Goal: Information Seeking & Learning: Learn about a topic

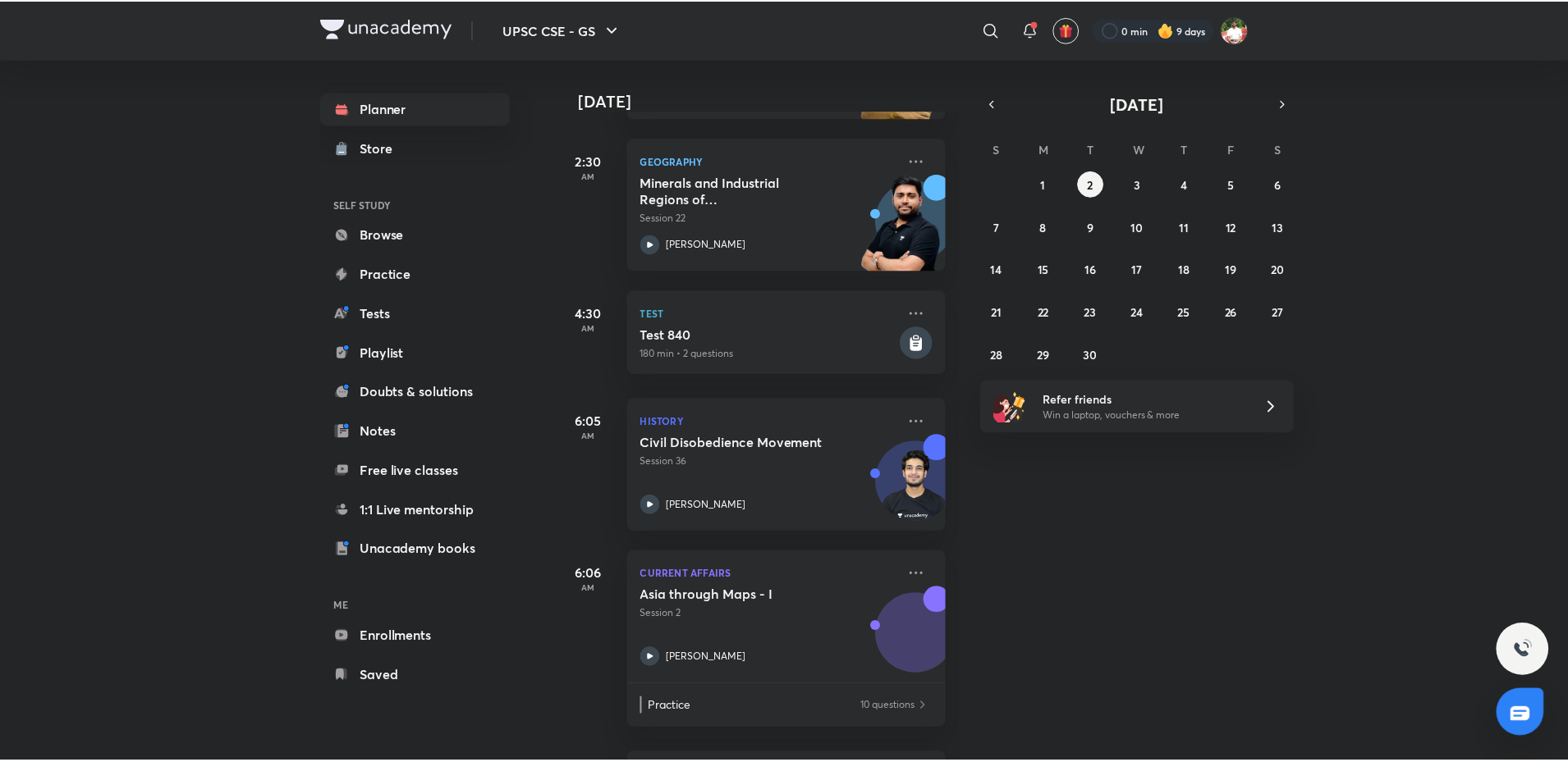
scroll to position [292, 0]
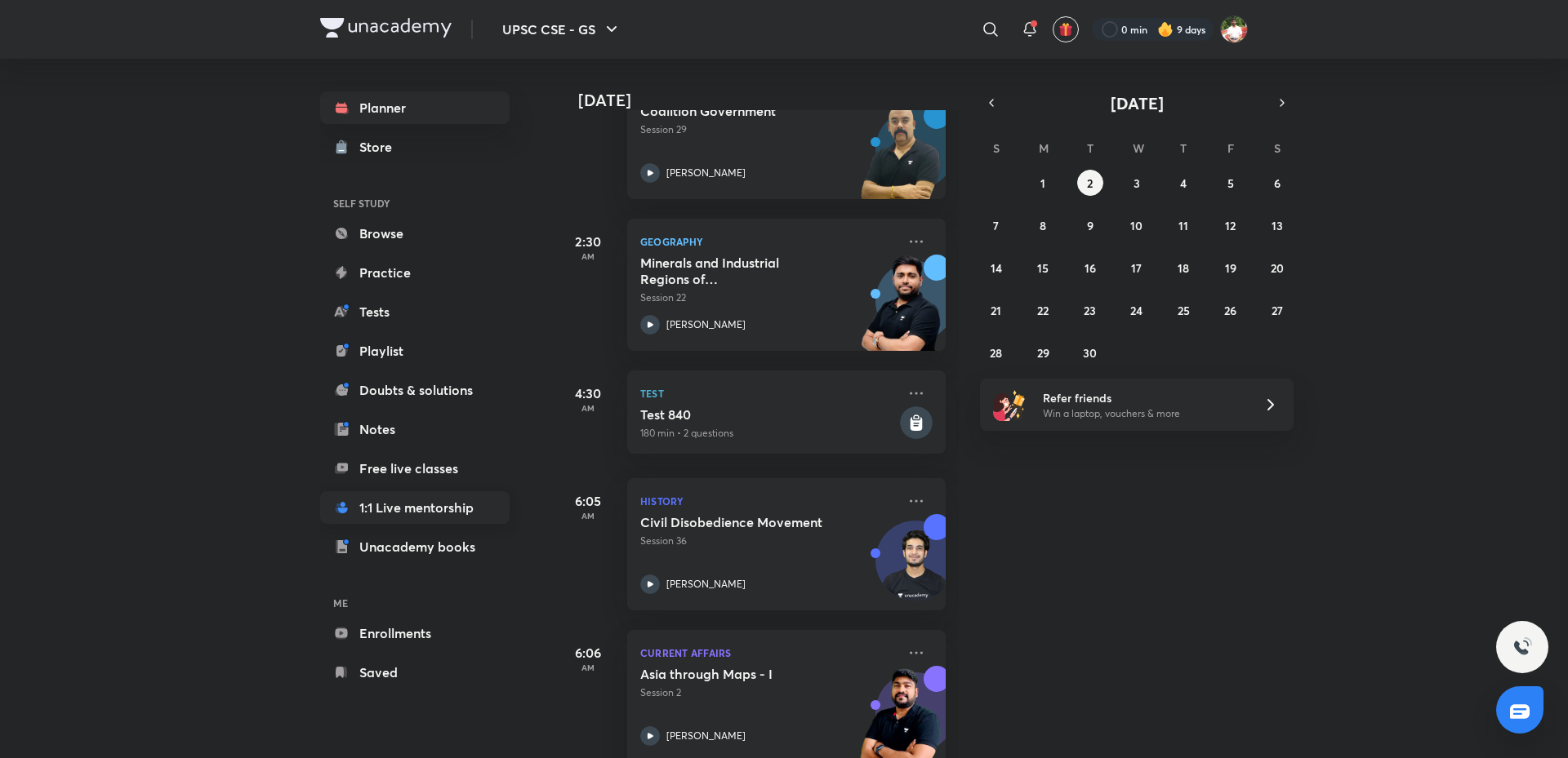
click at [404, 498] on link "1:1 Live mentorship" at bounding box center [414, 507] width 189 height 33
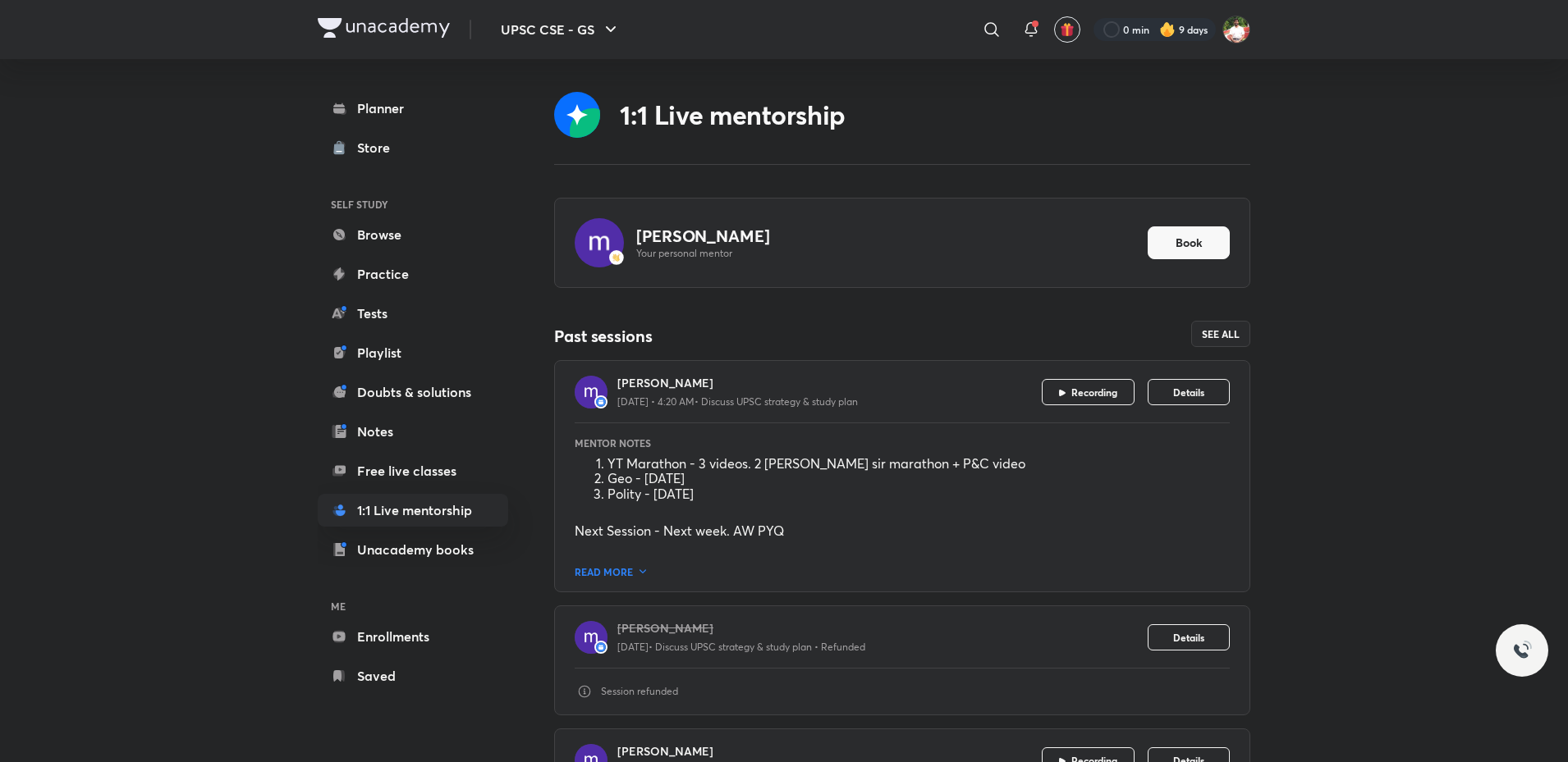
click at [610, 564] on span "READ MORE" at bounding box center [902, 568] width 656 height 20
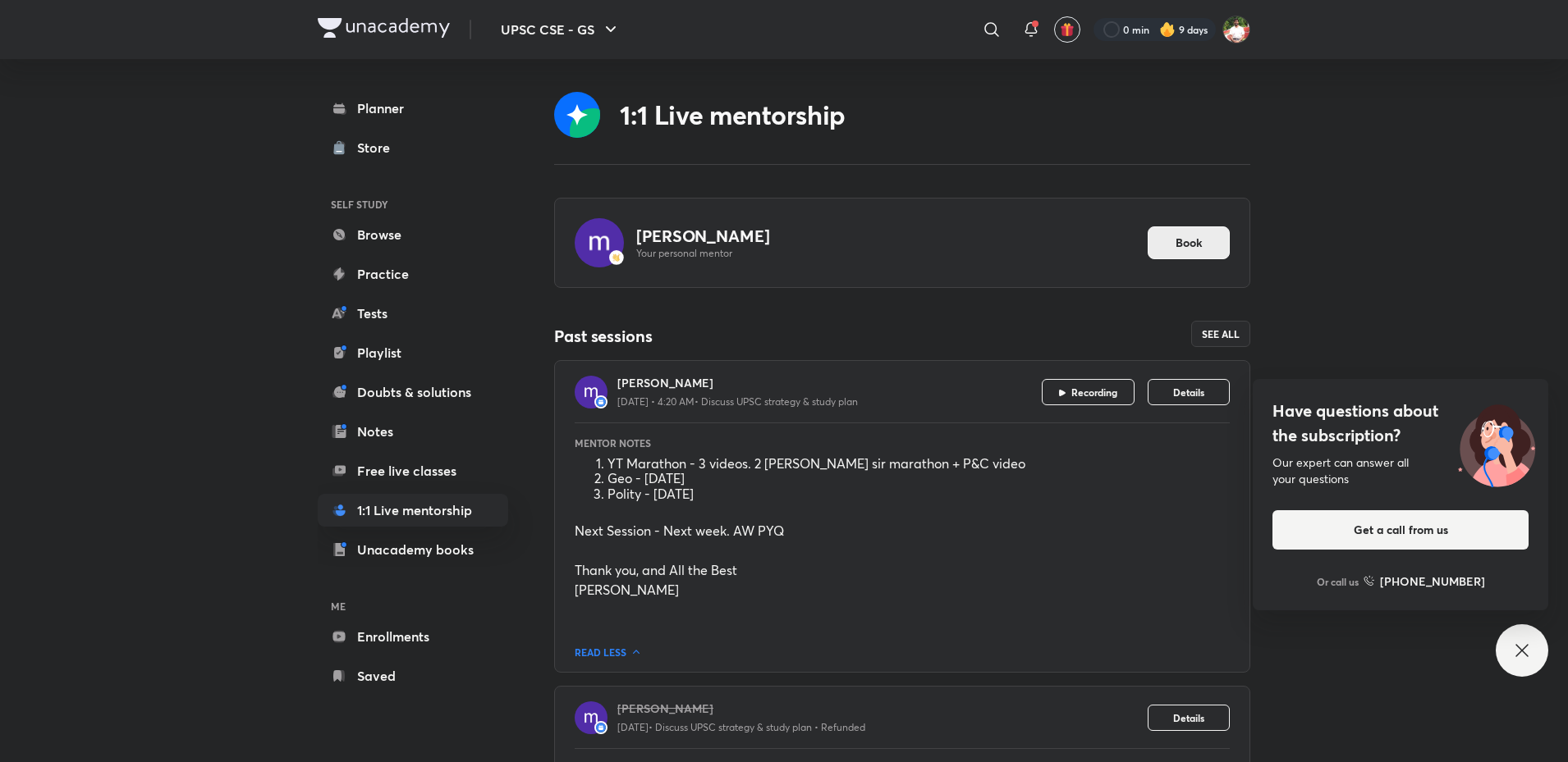
click at [1176, 238] on span "Book" at bounding box center [1189, 243] width 27 height 17
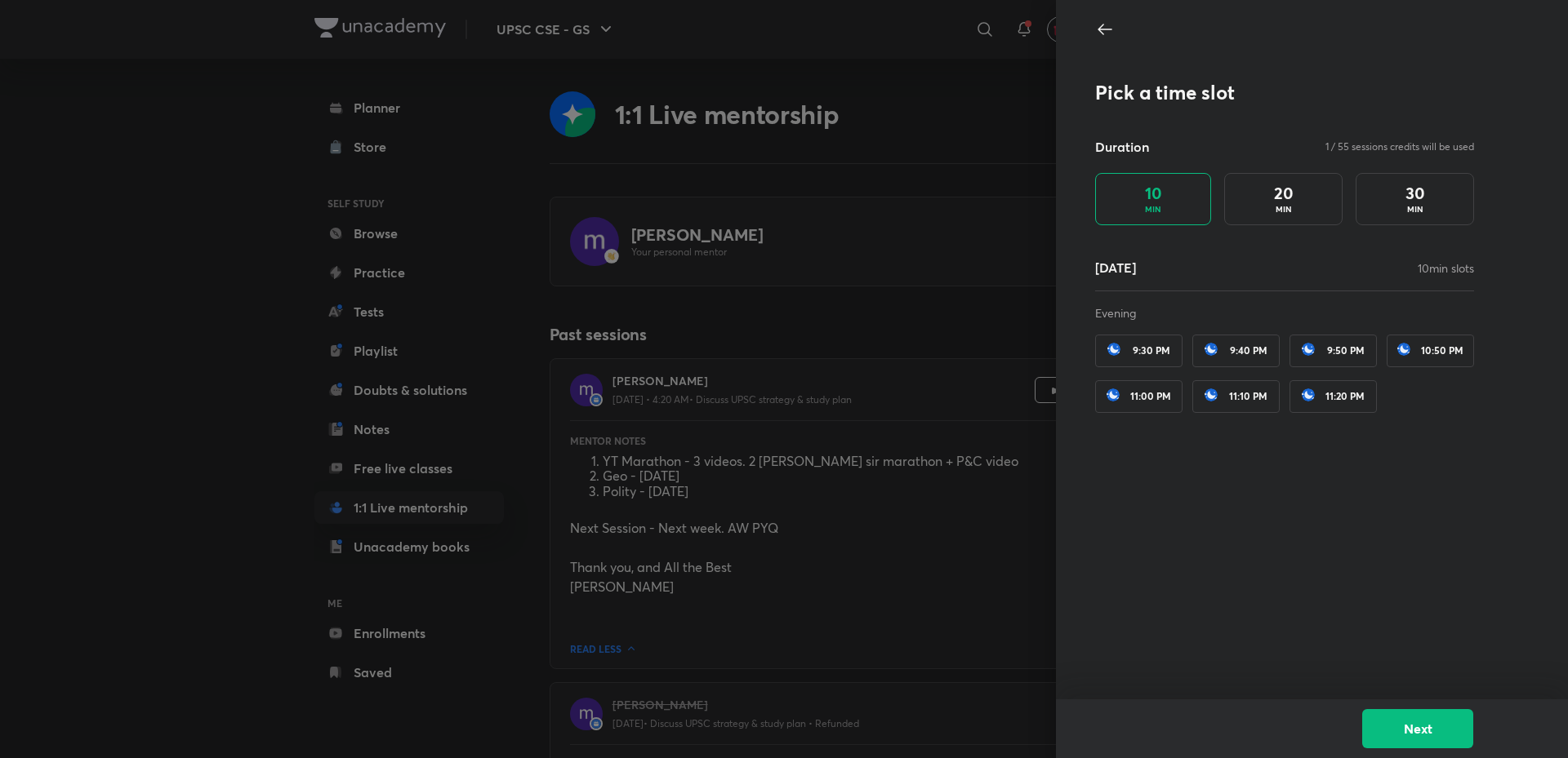
click at [1290, 213] on p "MIN" at bounding box center [1284, 209] width 17 height 12
click at [1130, 211] on div "10 MIN" at bounding box center [1153, 200] width 116 height 52
click at [1429, 195] on div "30 MIN" at bounding box center [1414, 200] width 118 height 52
click at [1265, 206] on div "20 MIN" at bounding box center [1283, 200] width 118 height 52
click at [1138, 213] on div "10 MIN" at bounding box center [1153, 200] width 116 height 52
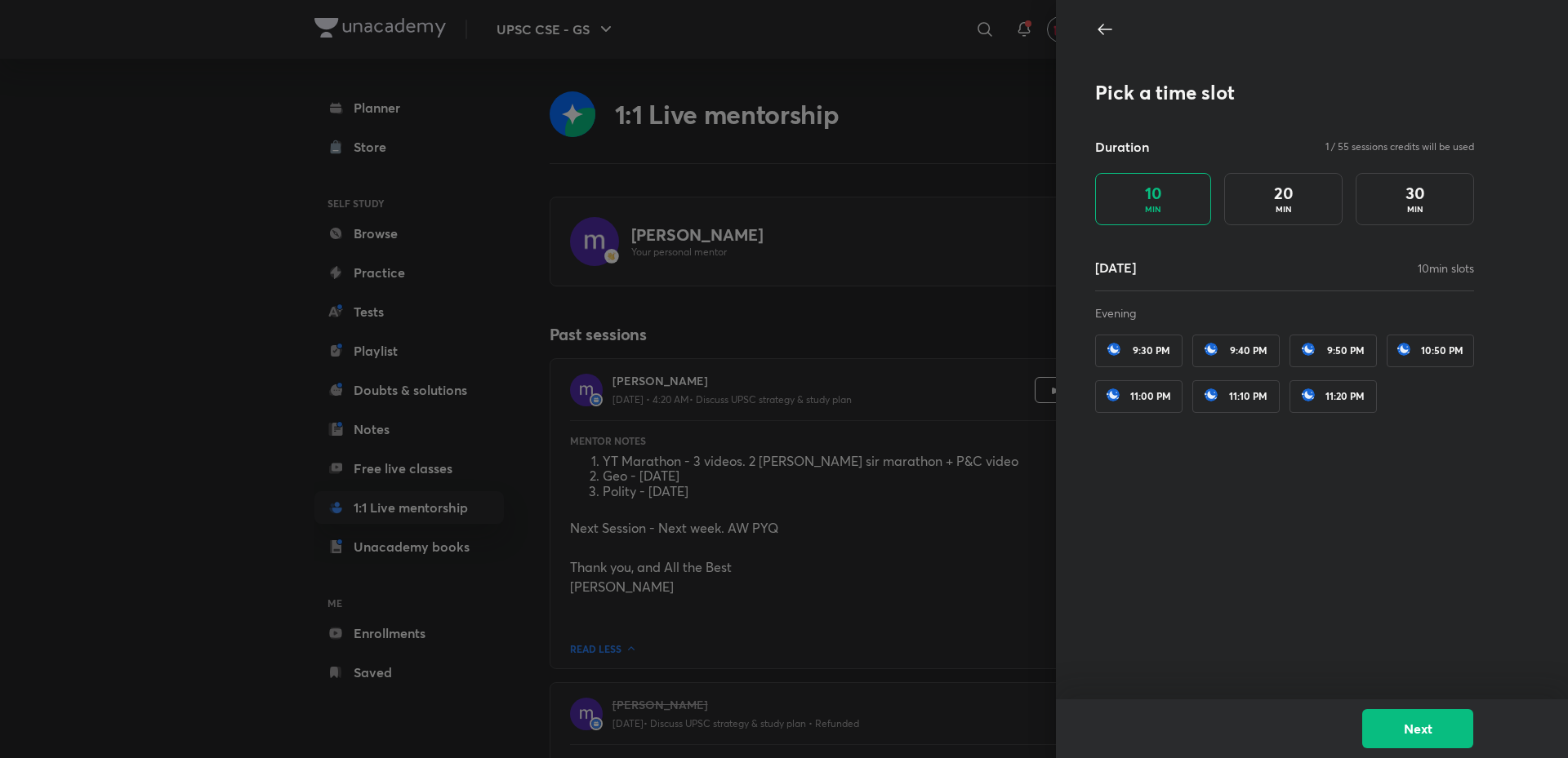
click at [1138, 213] on div "10 MIN" at bounding box center [1153, 200] width 116 height 52
click at [1099, 35] on icon at bounding box center [1104, 29] width 20 height 20
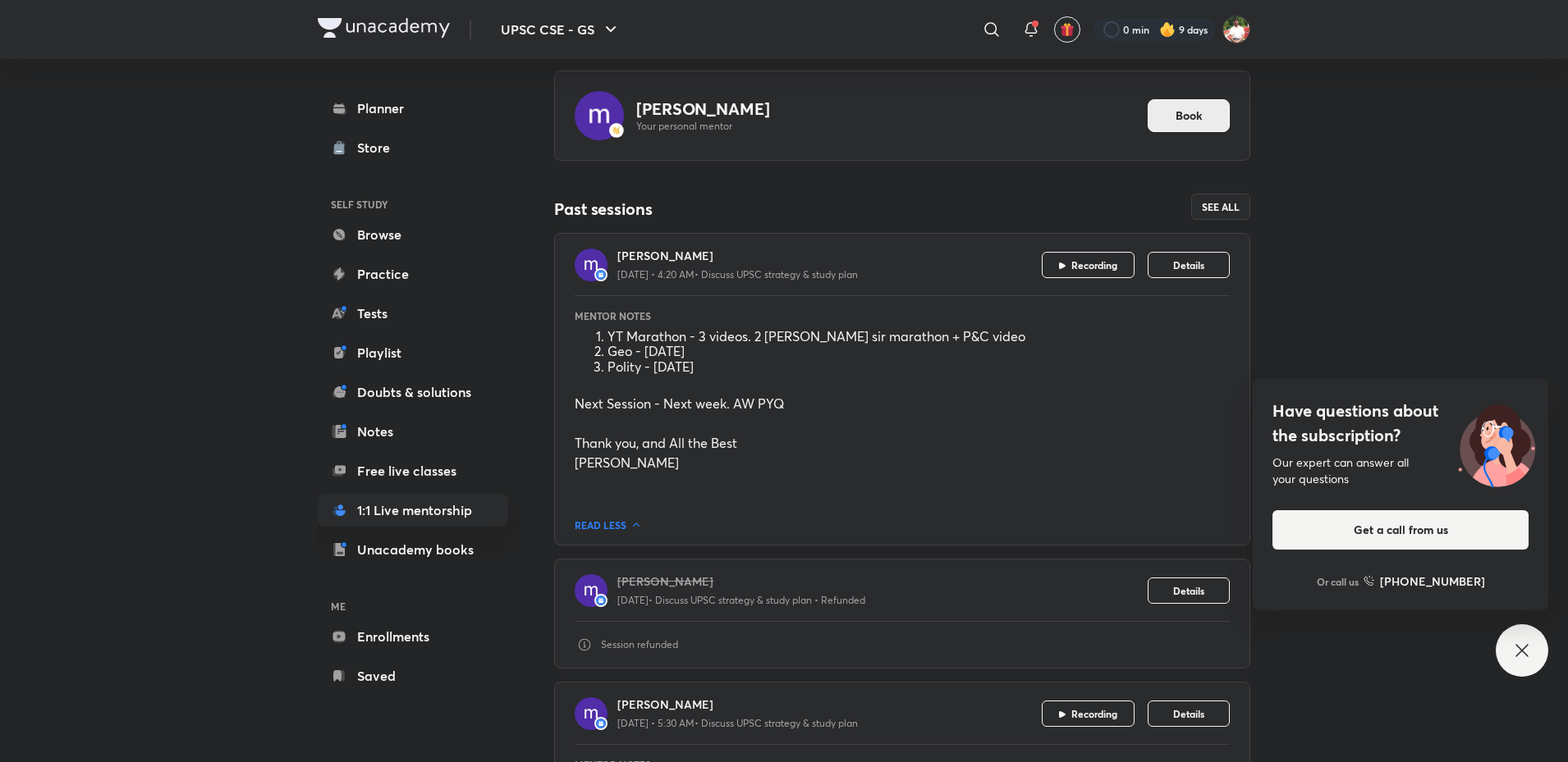
scroll to position [164, 0]
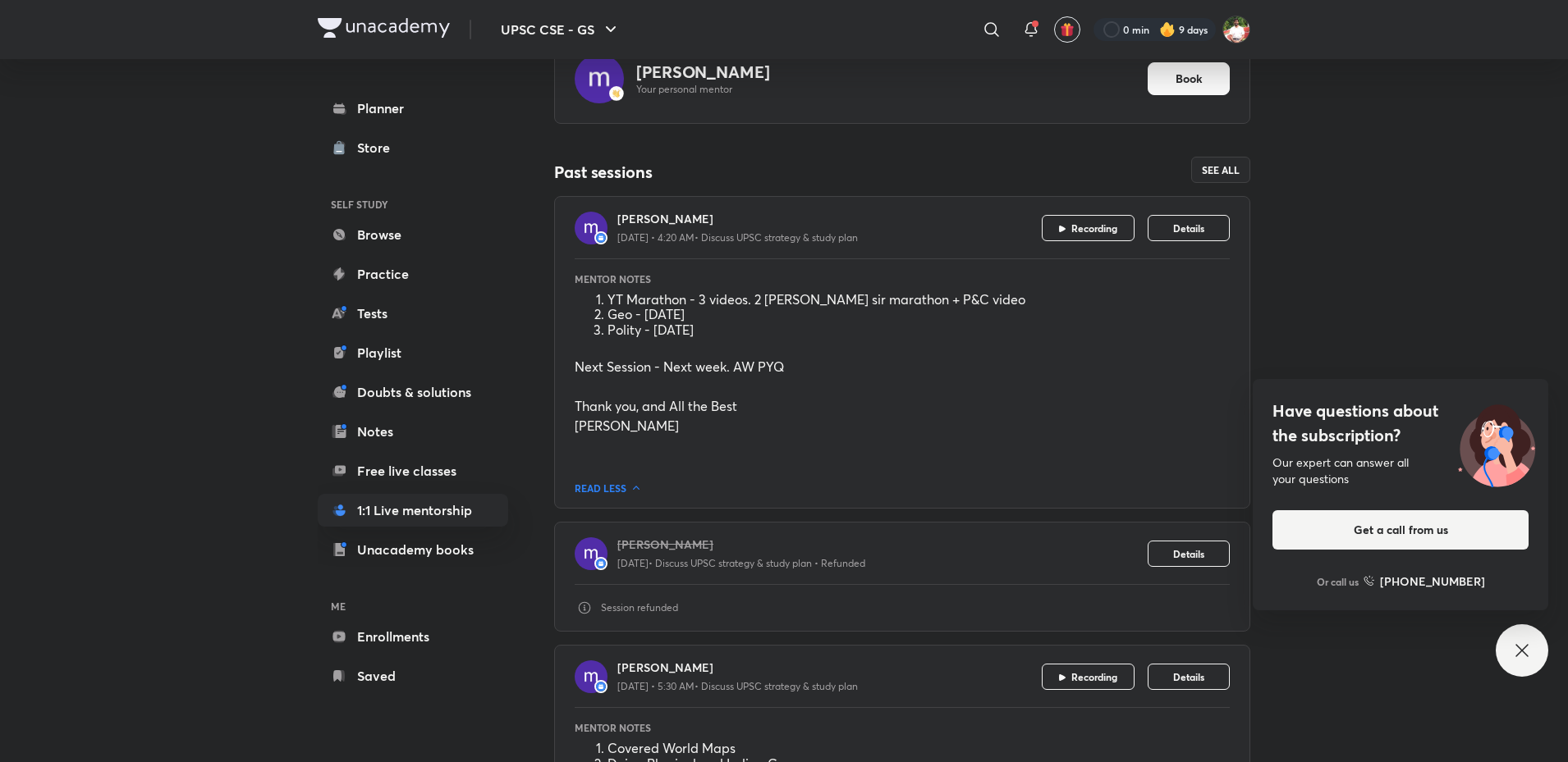
click at [1527, 665] on div "Have questions about the subscription? Our expert can answer all your questions…" at bounding box center [1522, 650] width 53 height 52
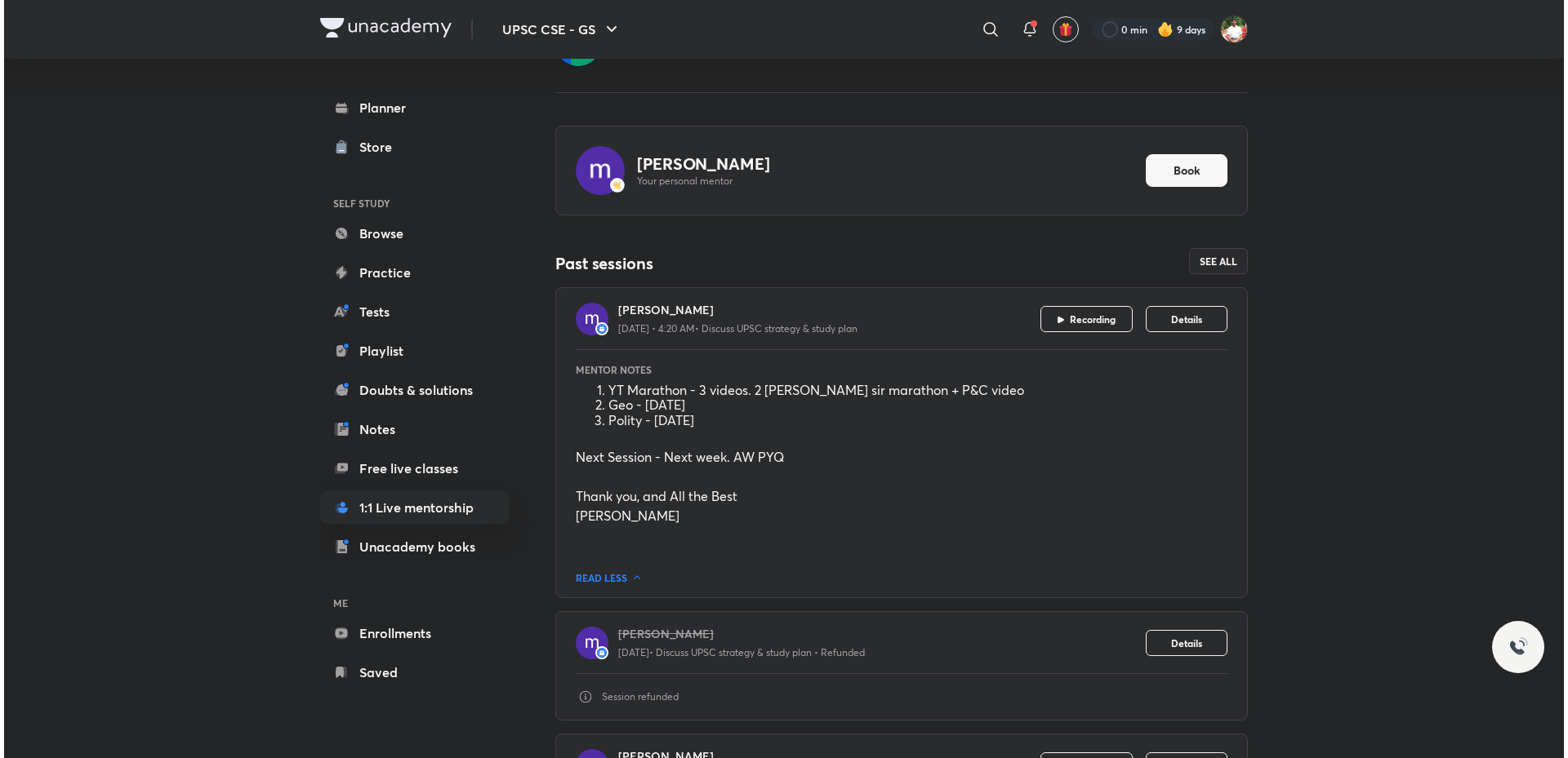
scroll to position [0, 0]
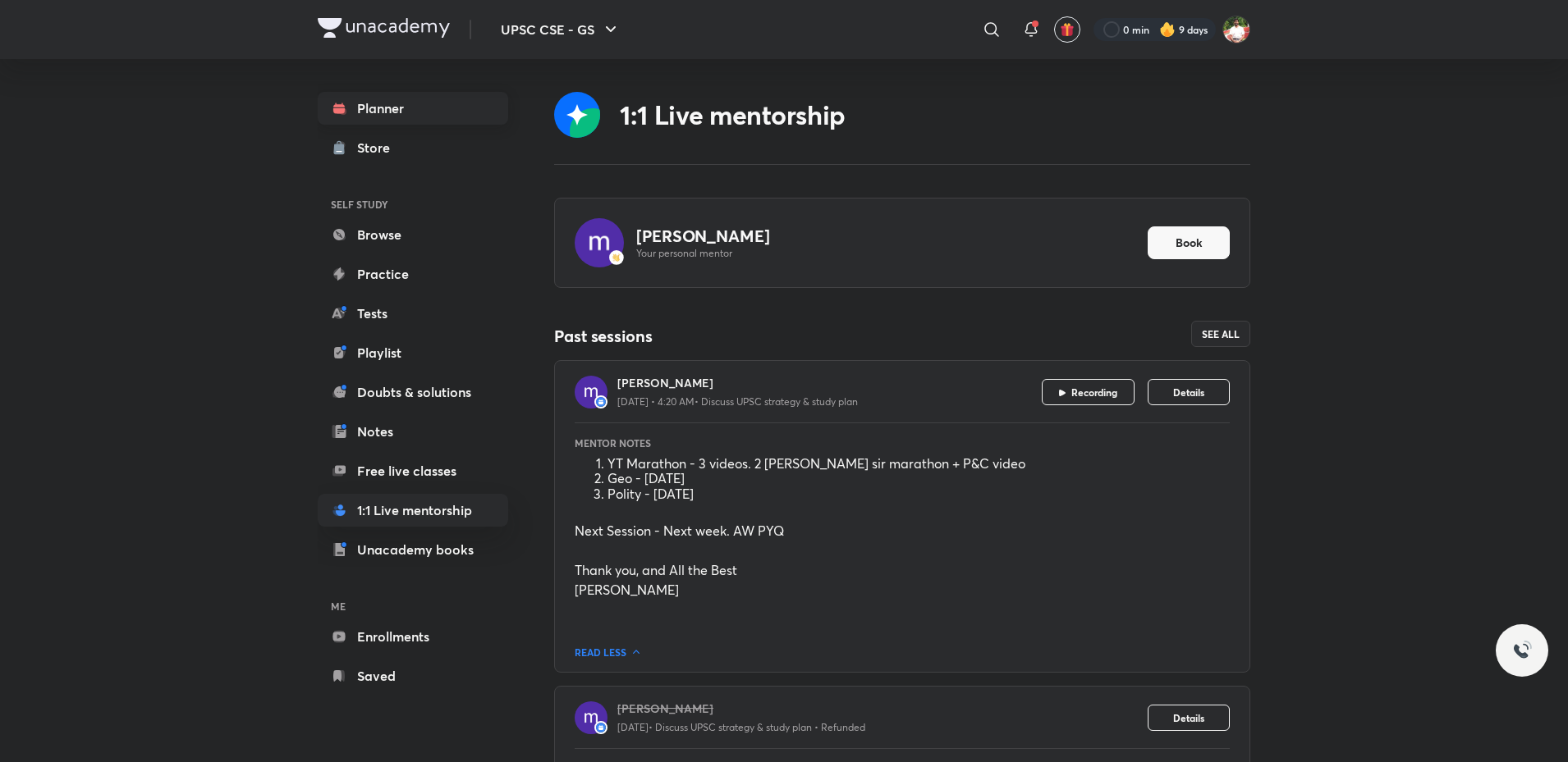
click at [357, 99] on link "Planner" at bounding box center [413, 108] width 190 height 33
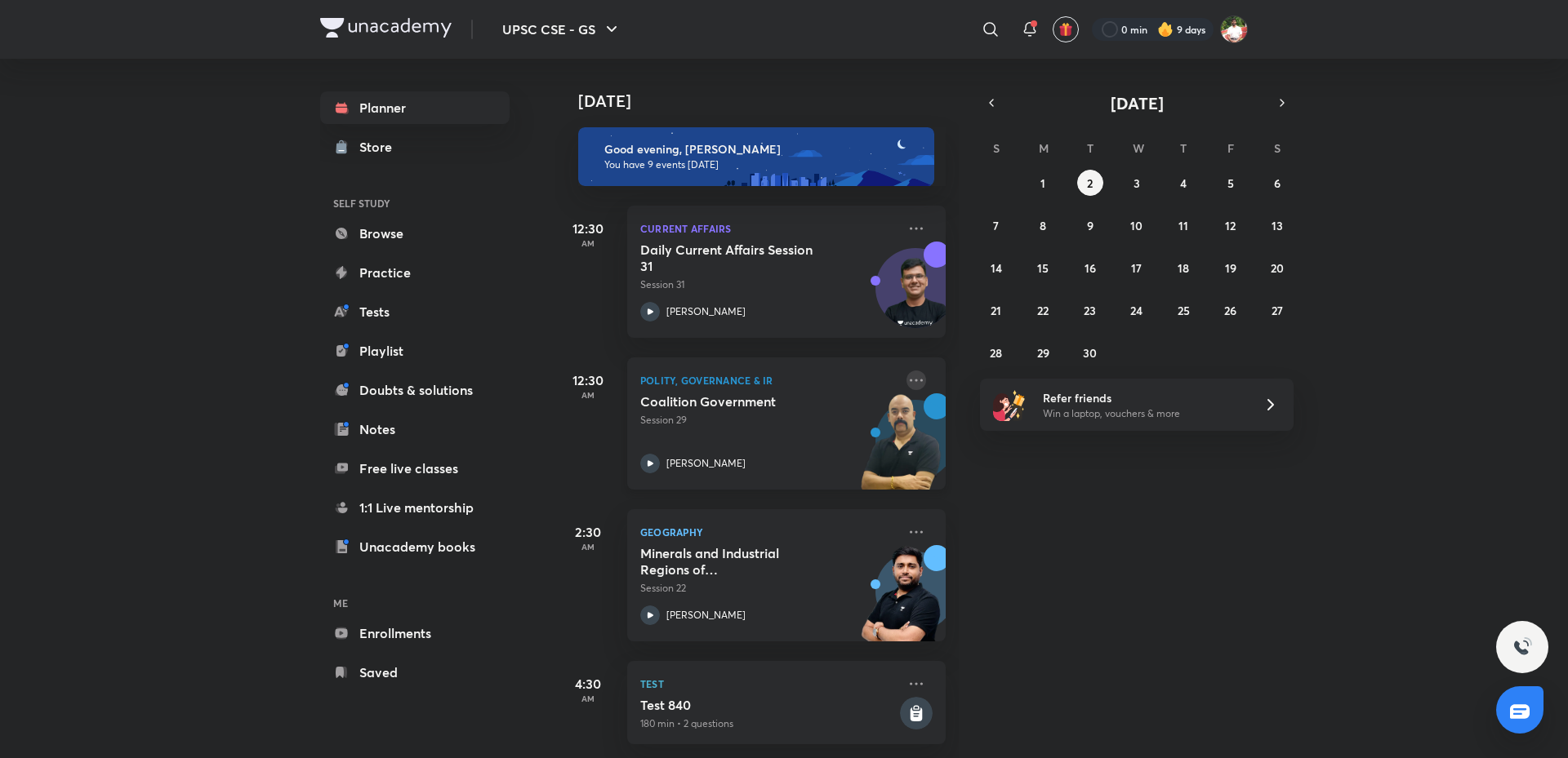
click at [907, 375] on icon at bounding box center [916, 379] width 20 height 20
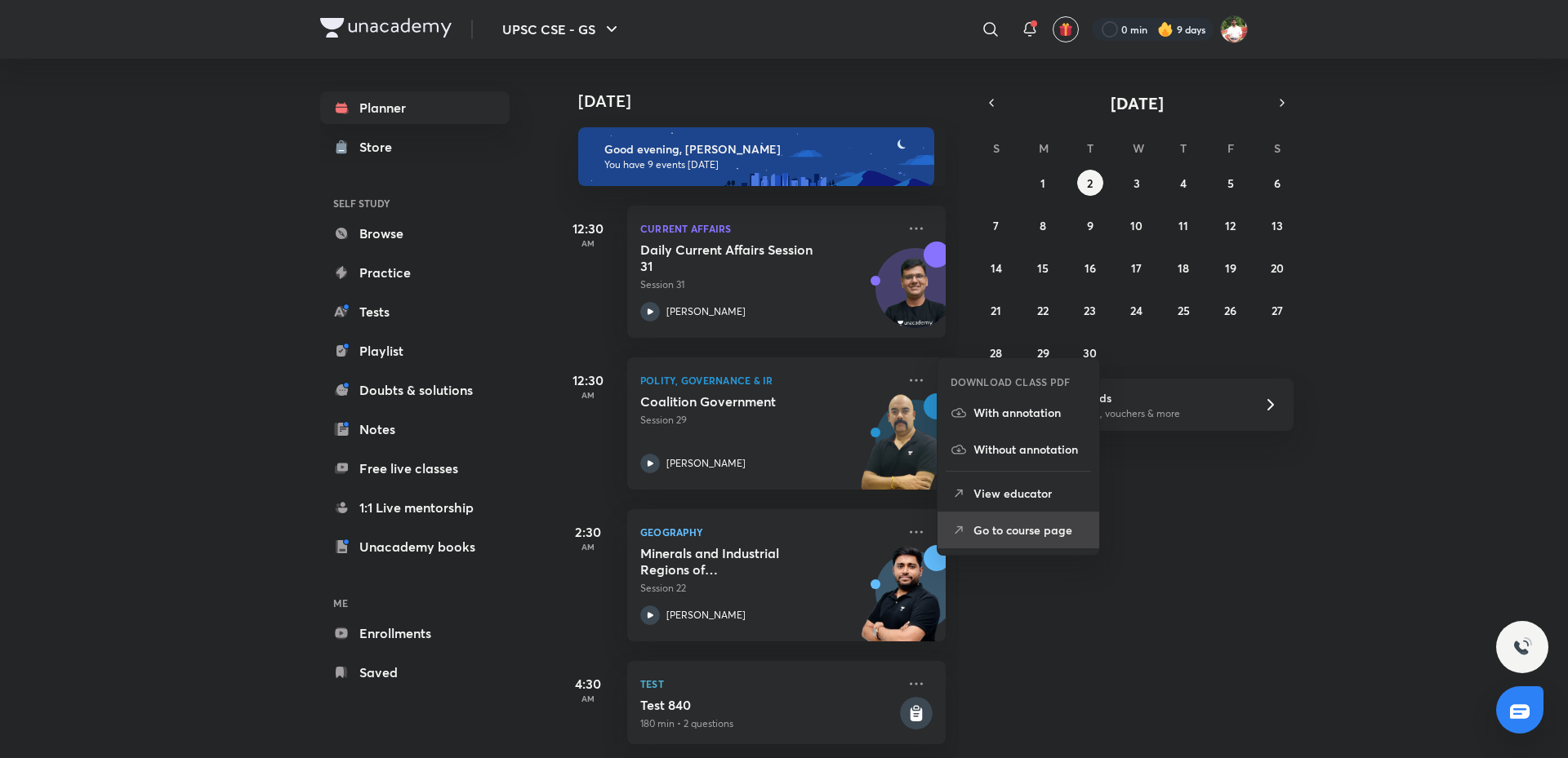
click at [1012, 534] on p "Go to course page" at bounding box center [1029, 530] width 113 height 17
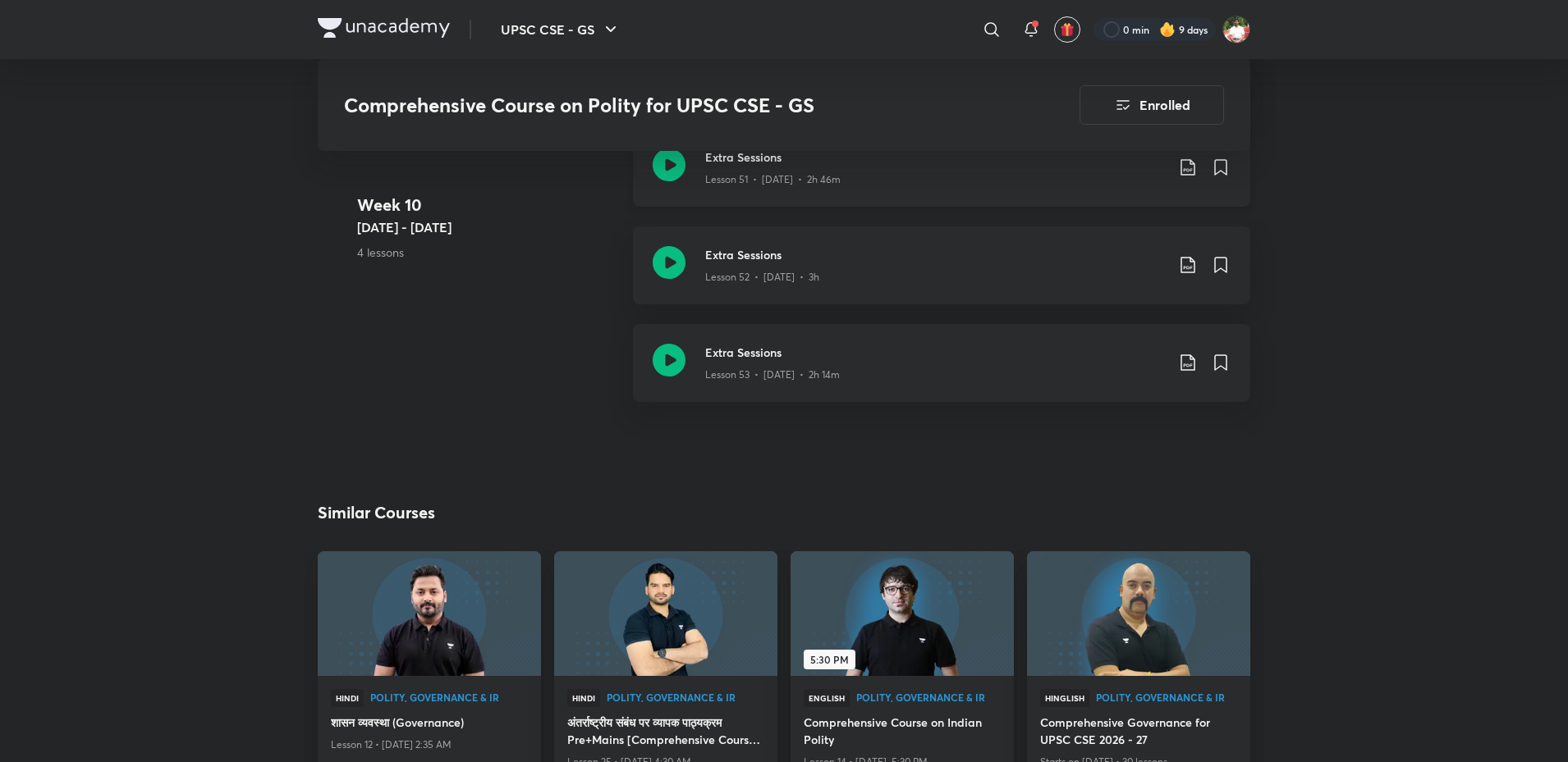
scroll to position [6728, 0]
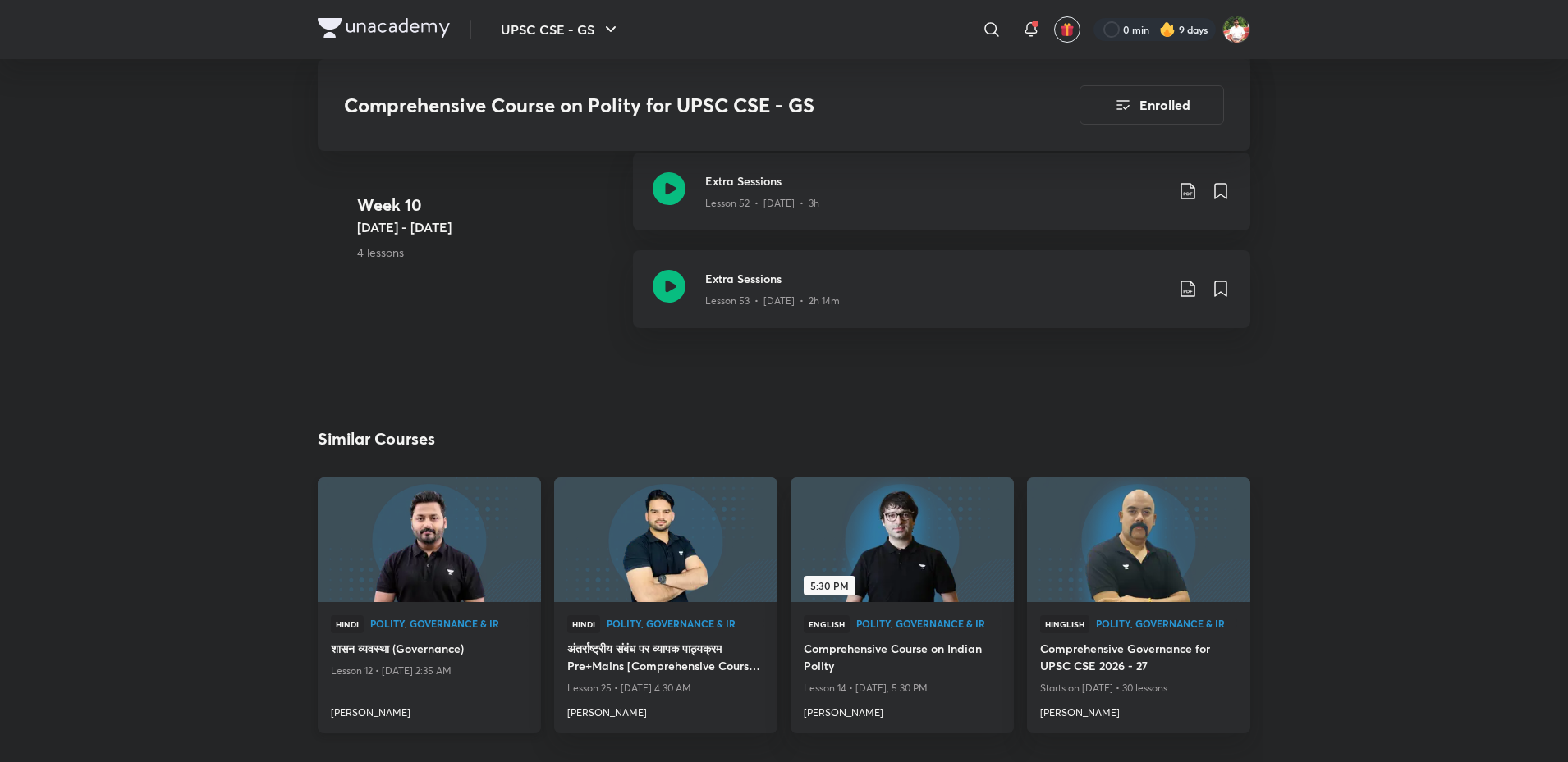
click at [476, 643] on h4 "शासन व्यवस्था (Governance)" at bounding box center [430, 650] width 197 height 21
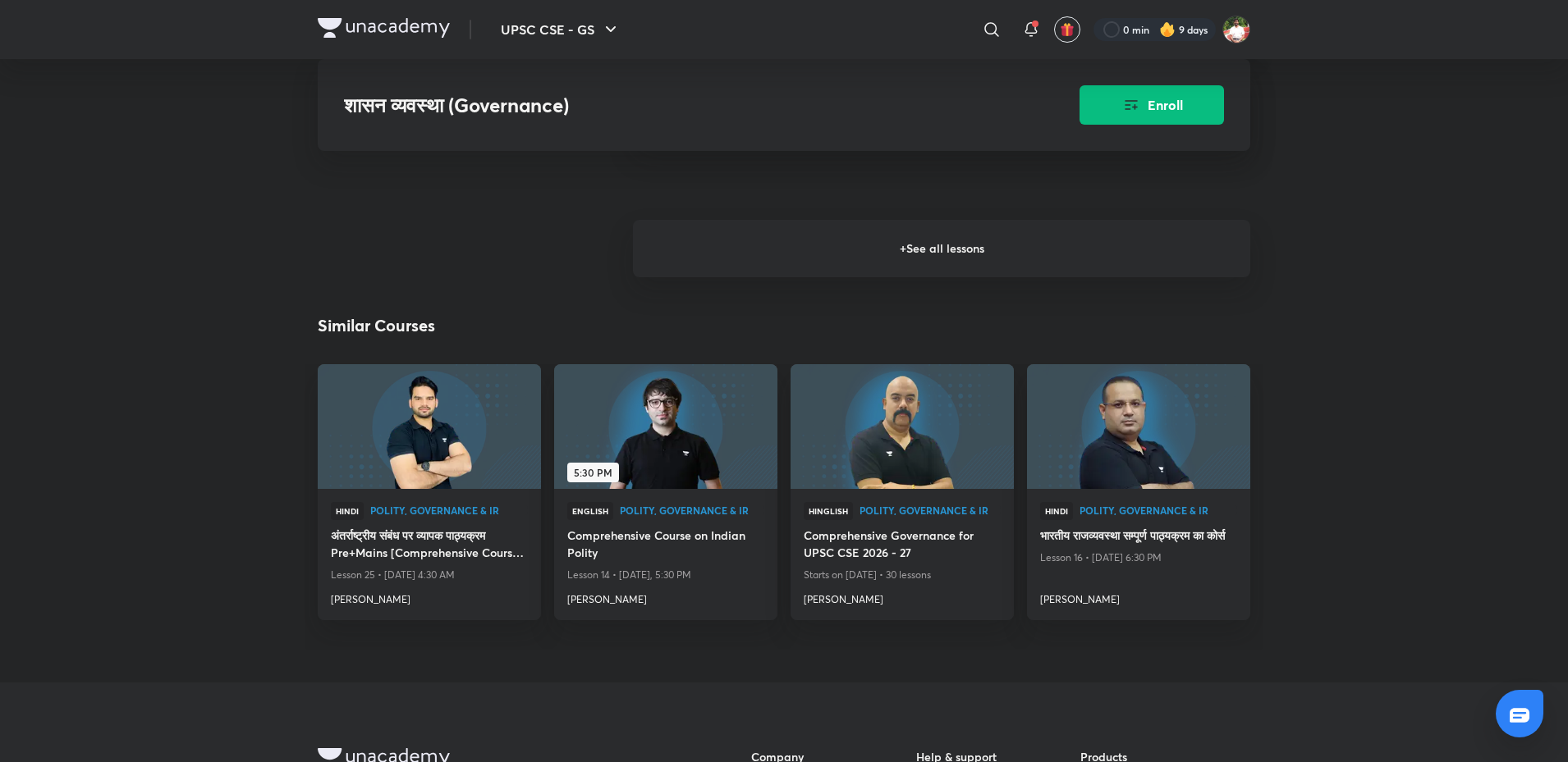
scroll to position [1723, 0]
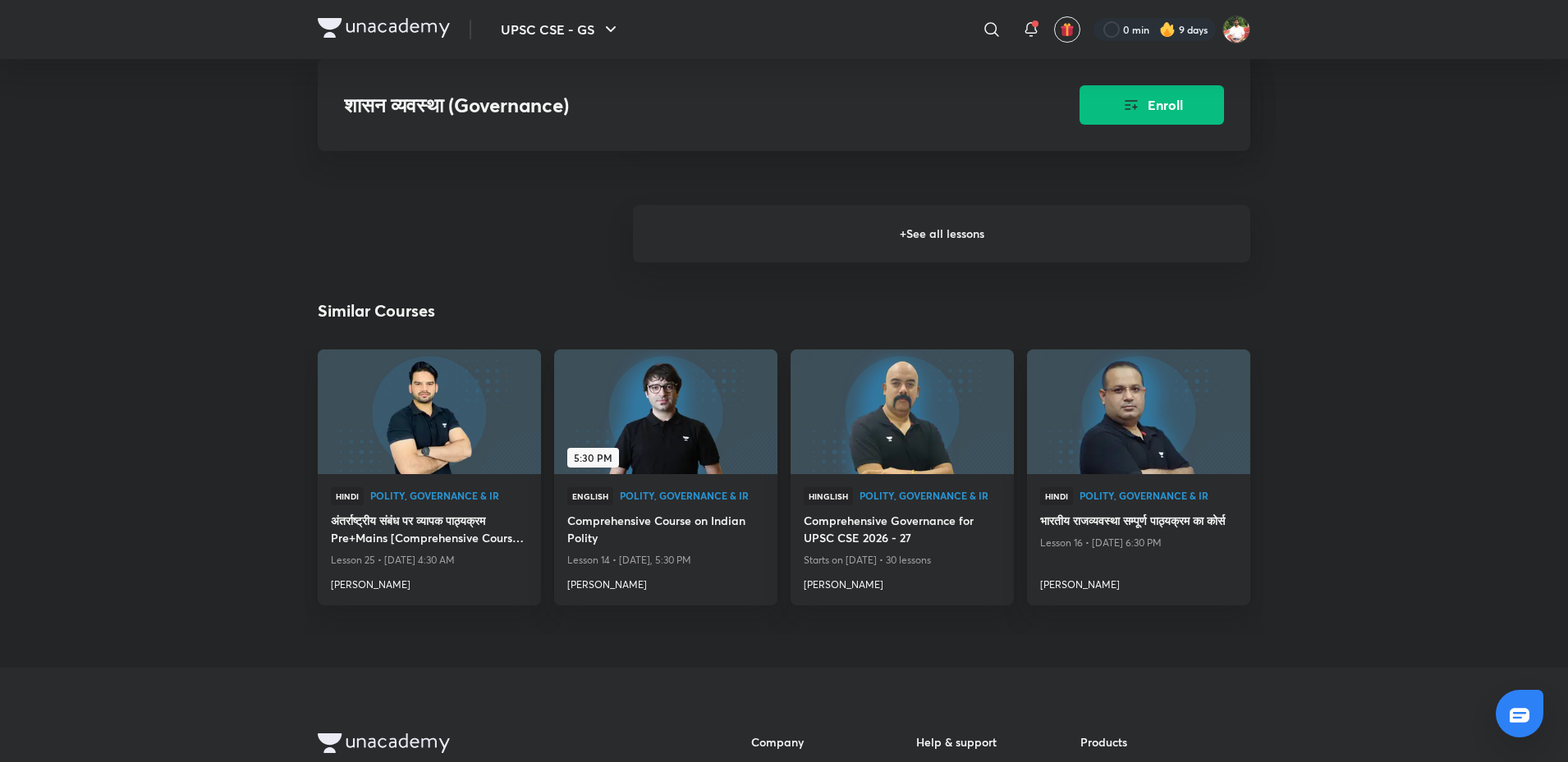
click at [828, 238] on h6 "+ See all lessons" at bounding box center [942, 233] width 617 height 57
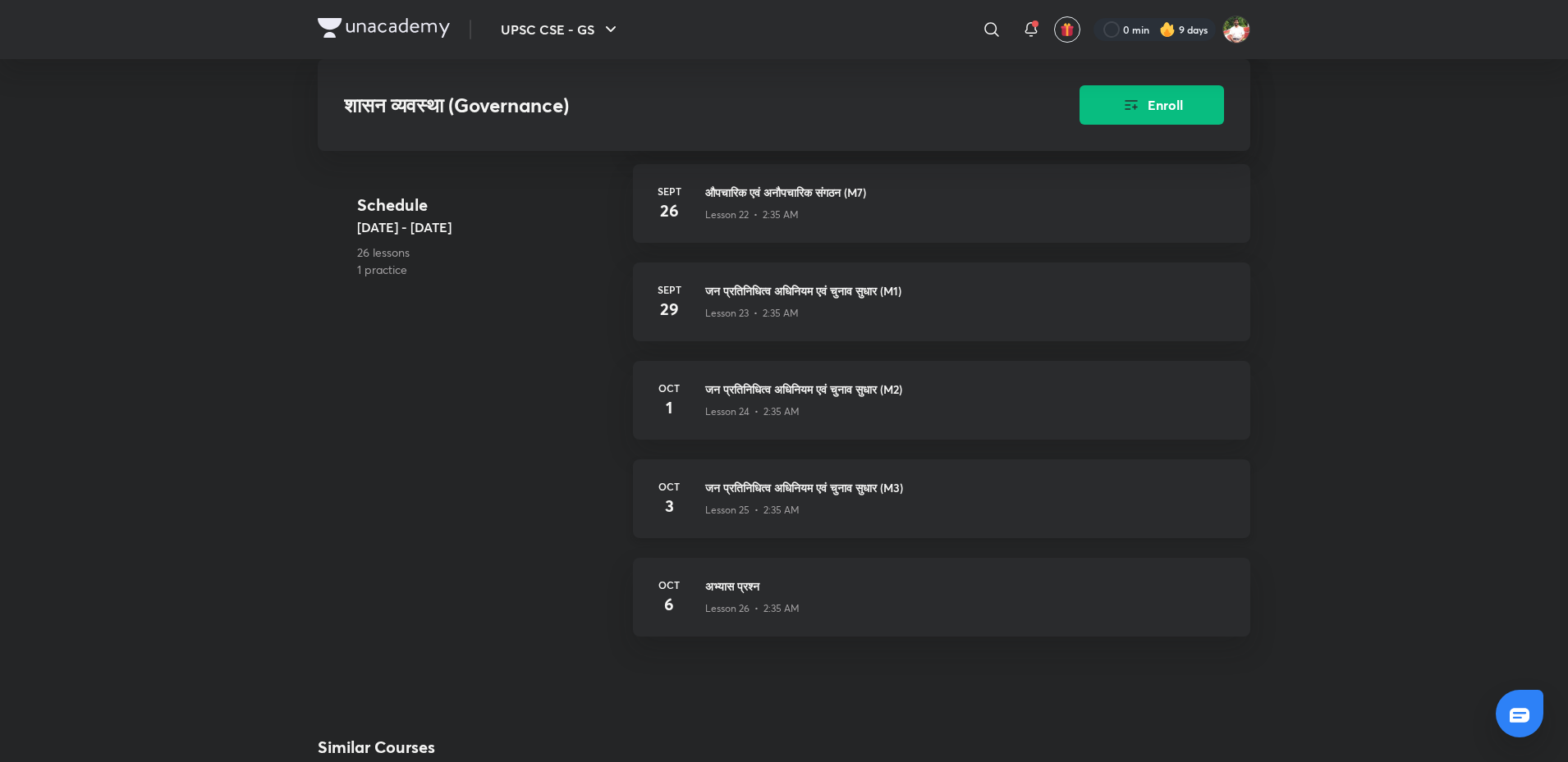
scroll to position [3281, 0]
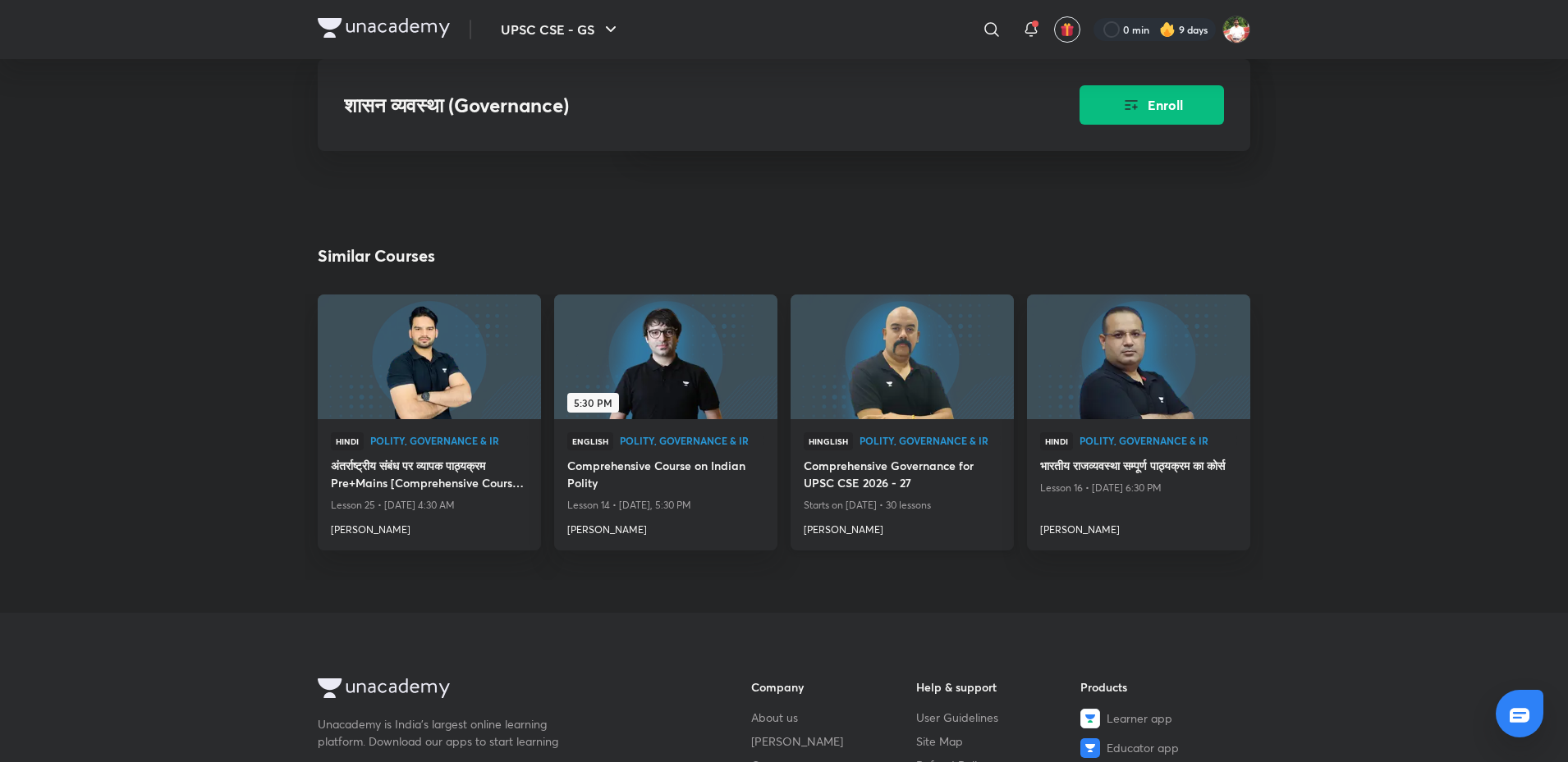
click at [926, 372] on img at bounding box center [901, 357] width 227 height 127
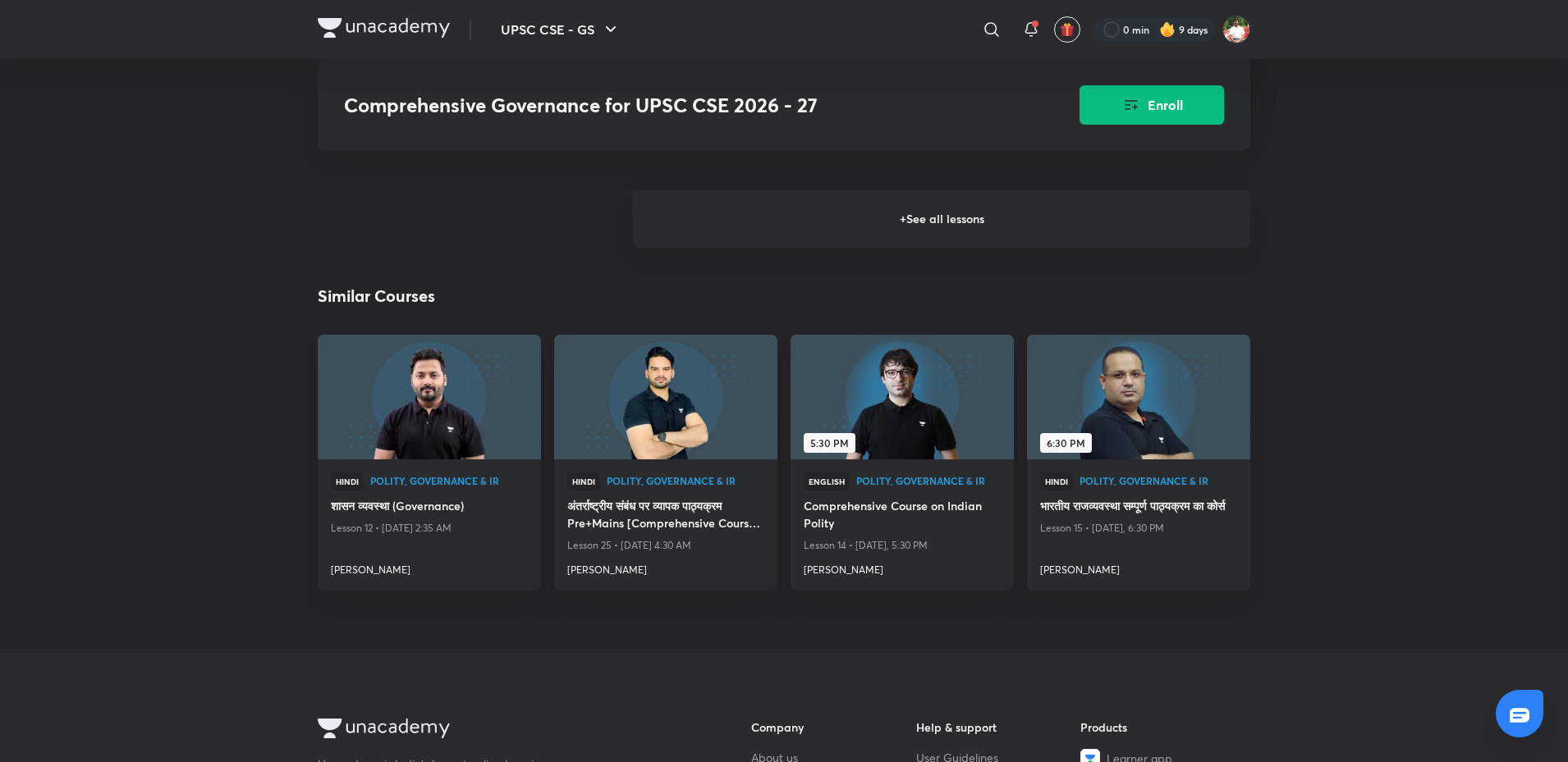
scroll to position [2461, 0]
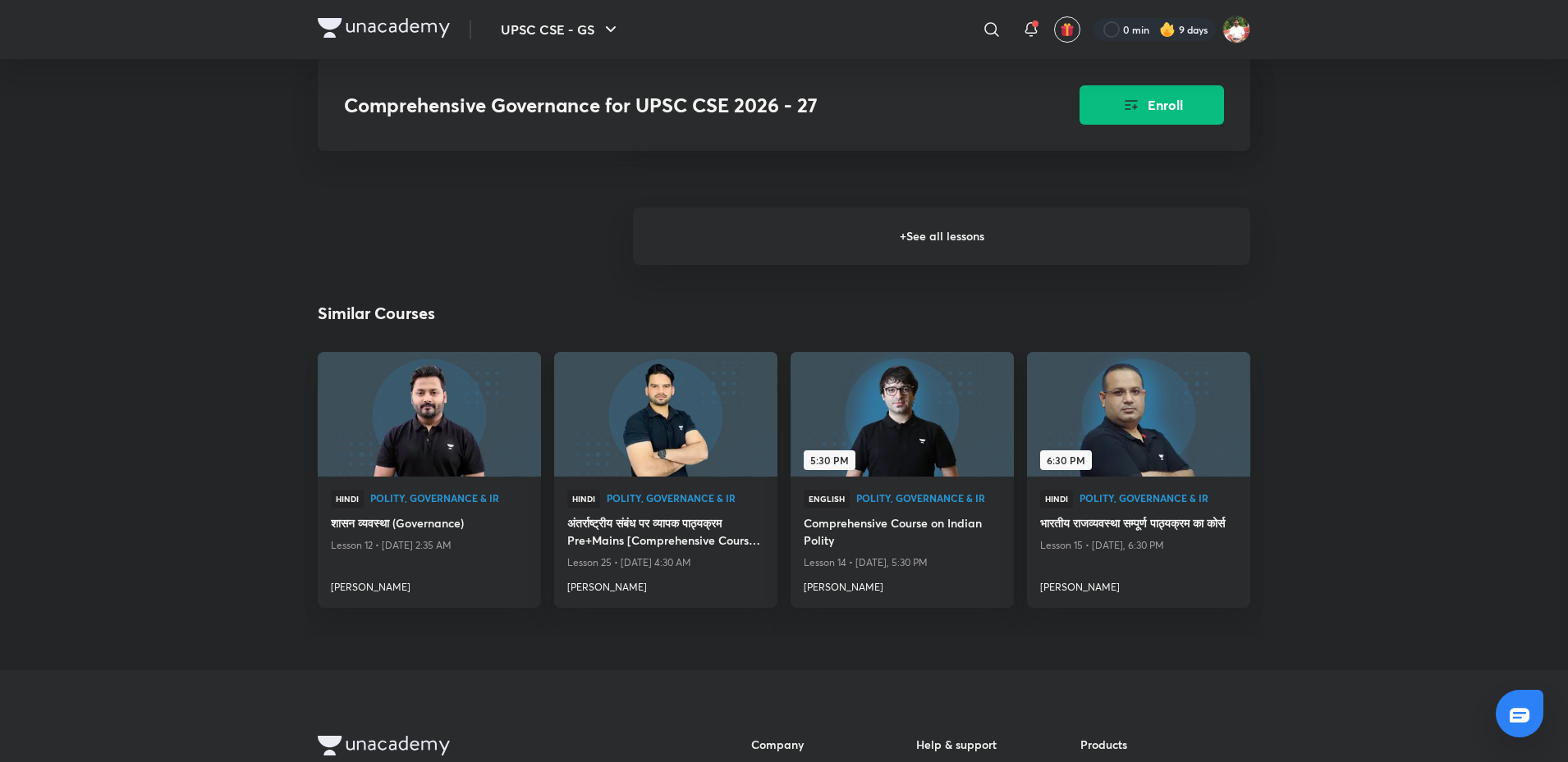
click at [860, 242] on h6 "+ See all lessons" at bounding box center [942, 235] width 617 height 57
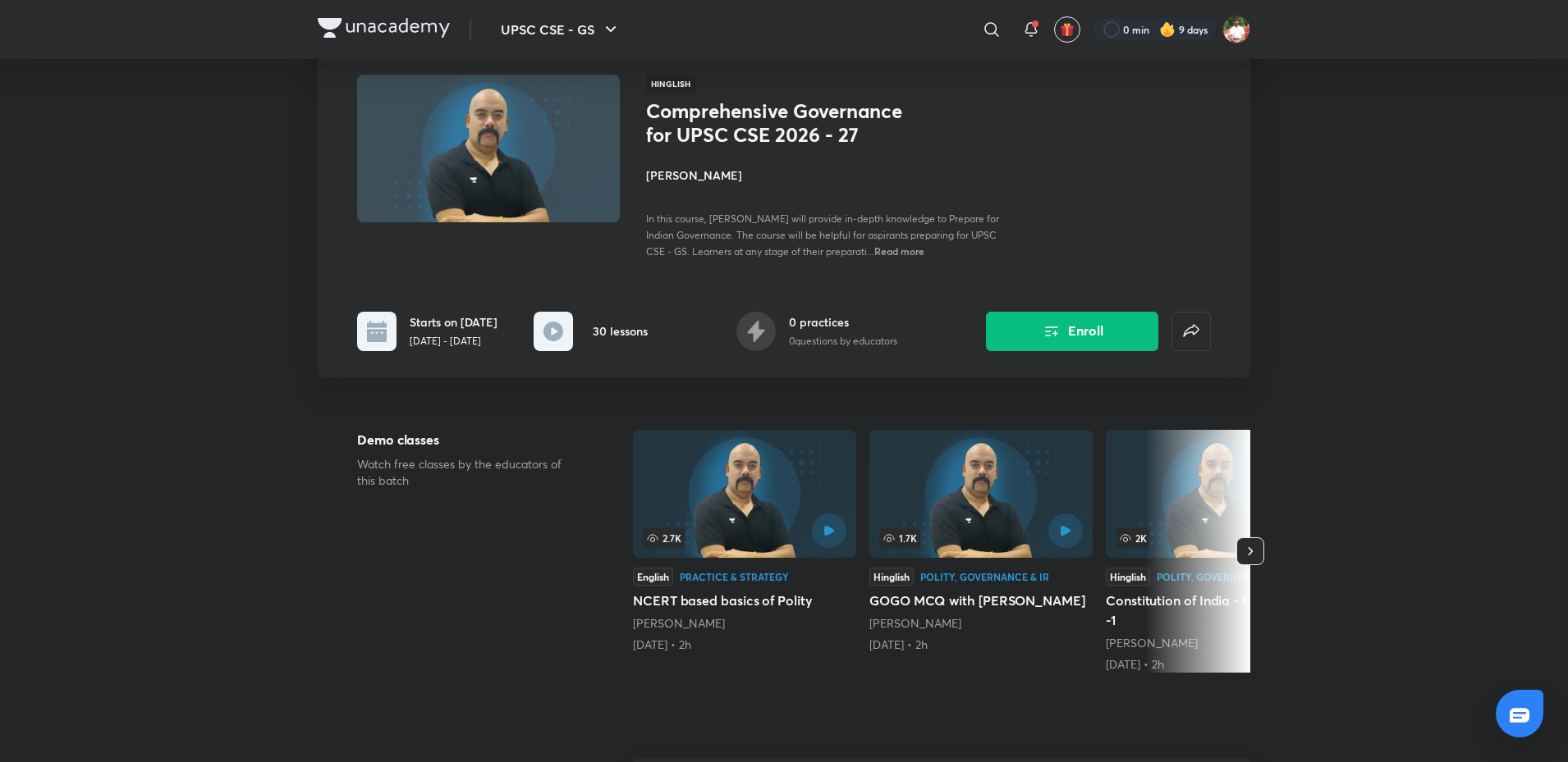
scroll to position [0, 0]
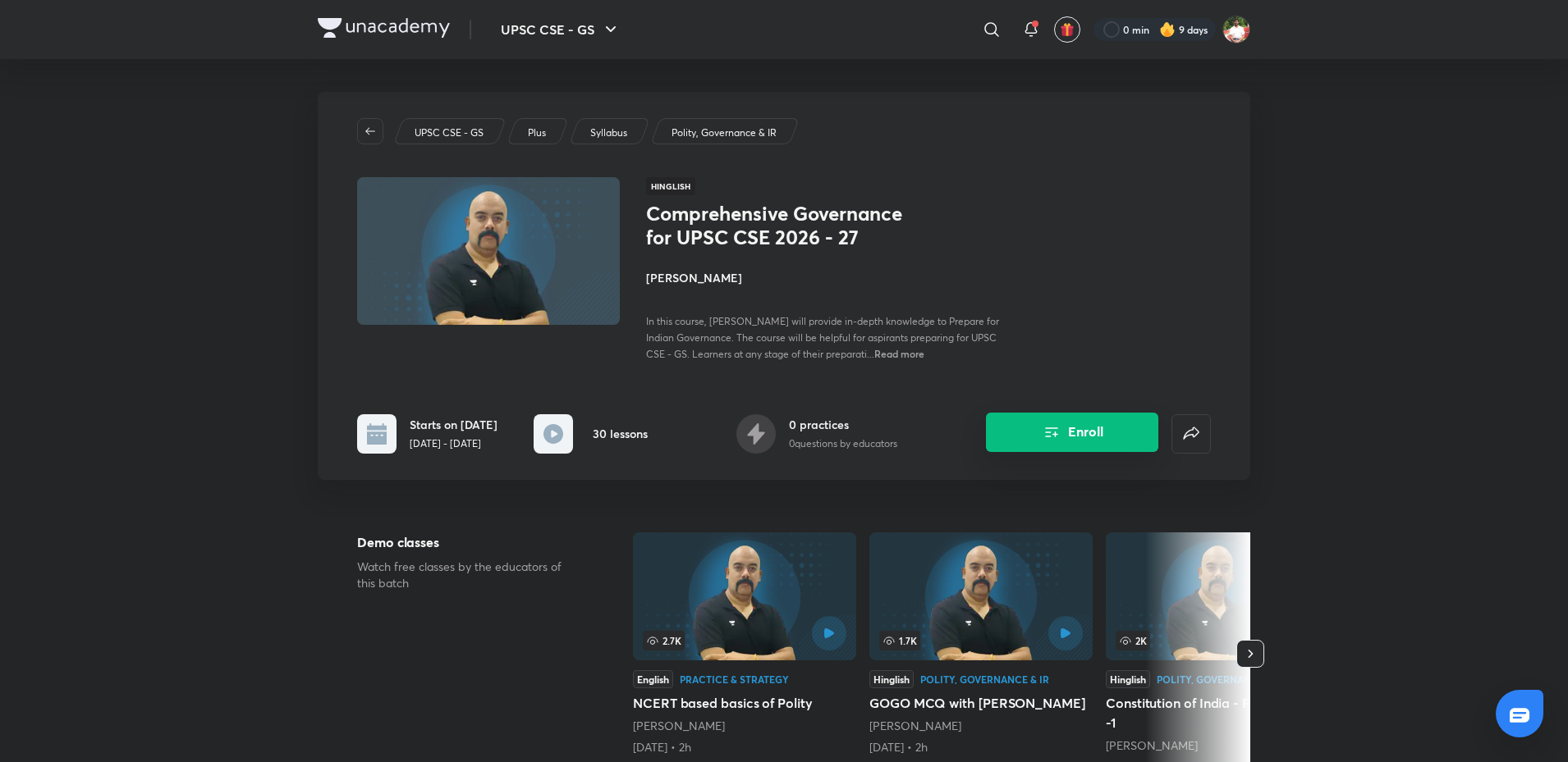
click at [1072, 437] on button "Enroll" at bounding box center [1072, 432] width 173 height 39
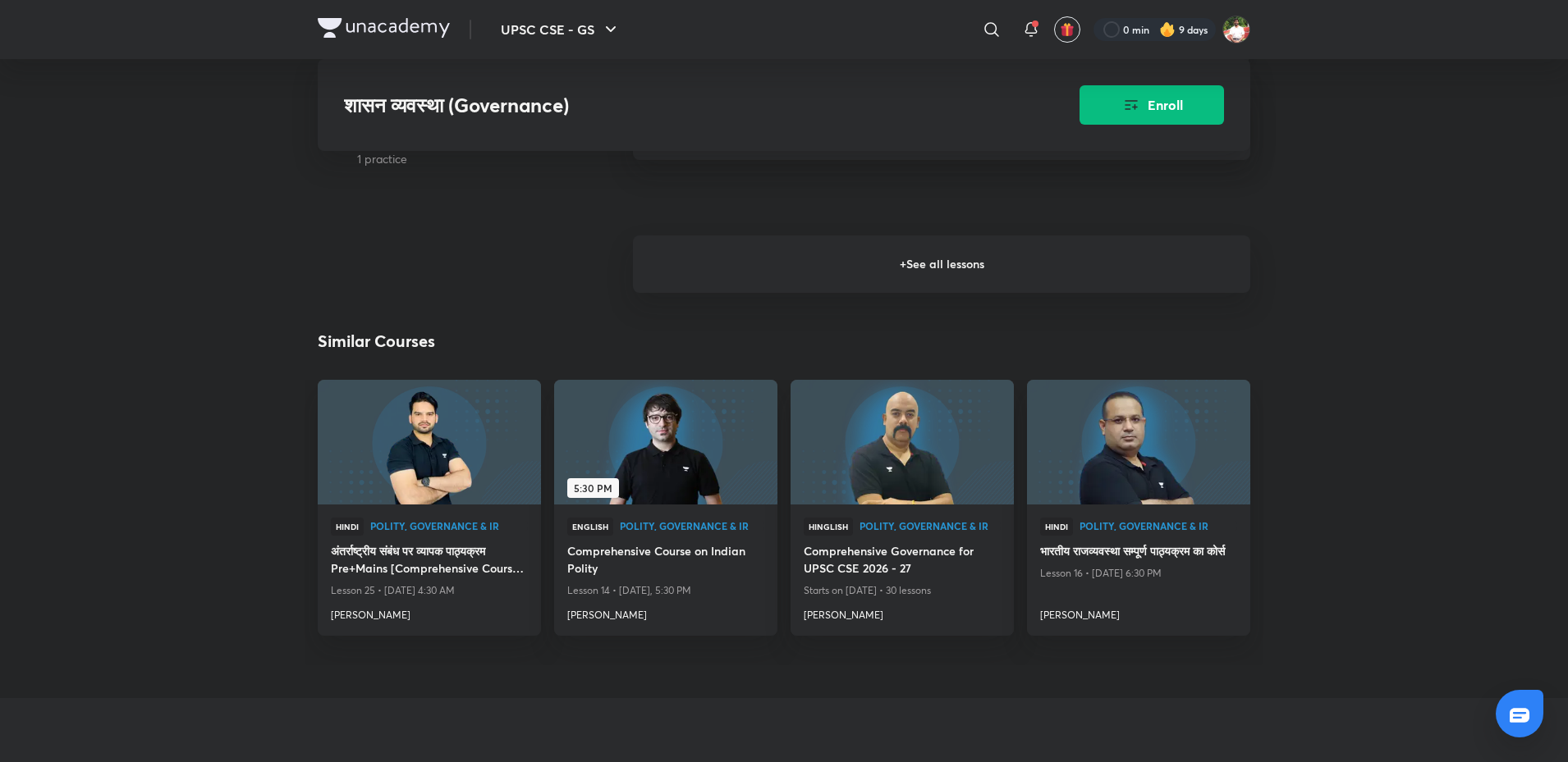
scroll to position [1723, 0]
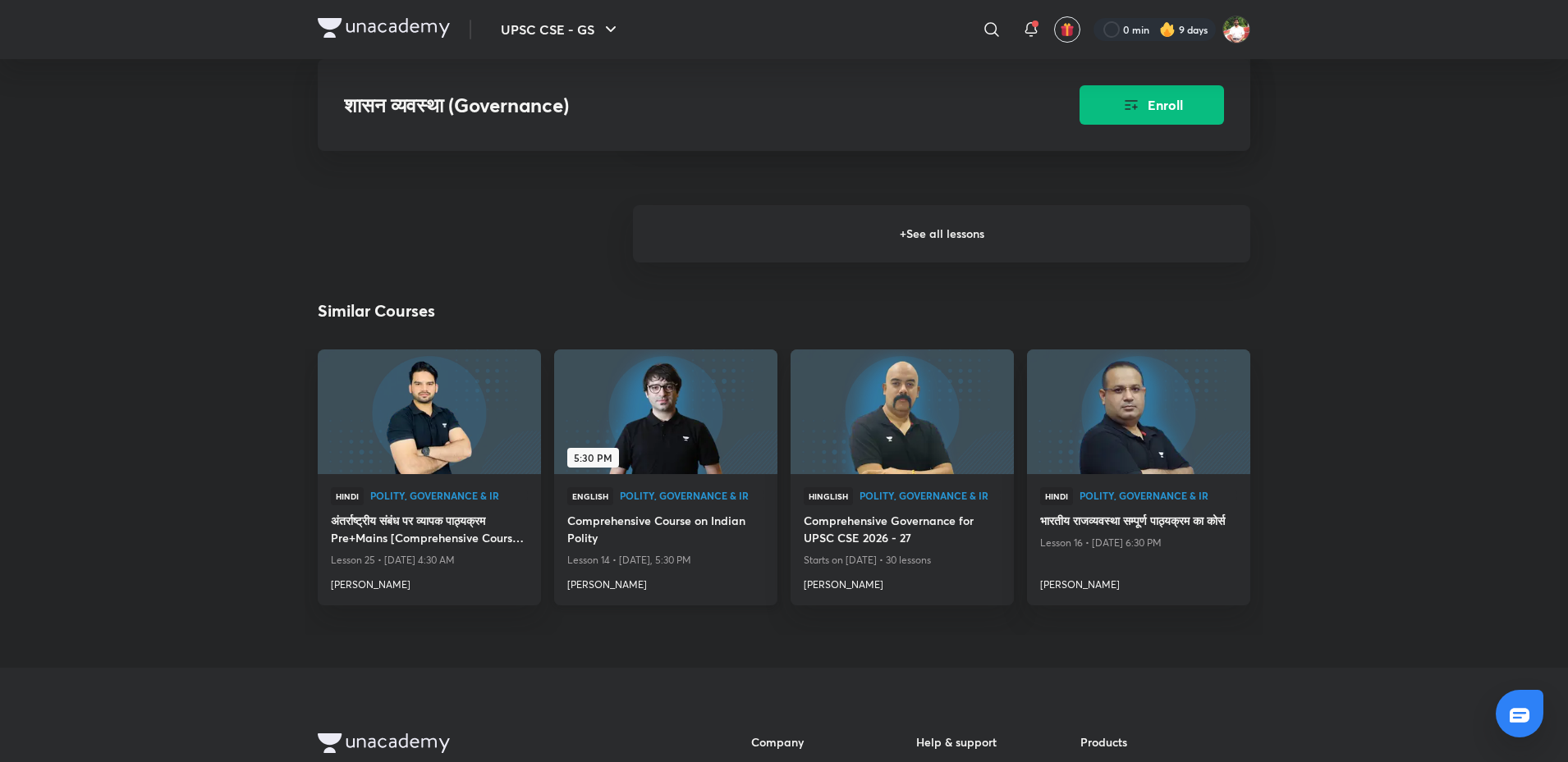
click at [693, 541] on h4 "Comprehensive Course on Indian Polity" at bounding box center [666, 530] width 197 height 37
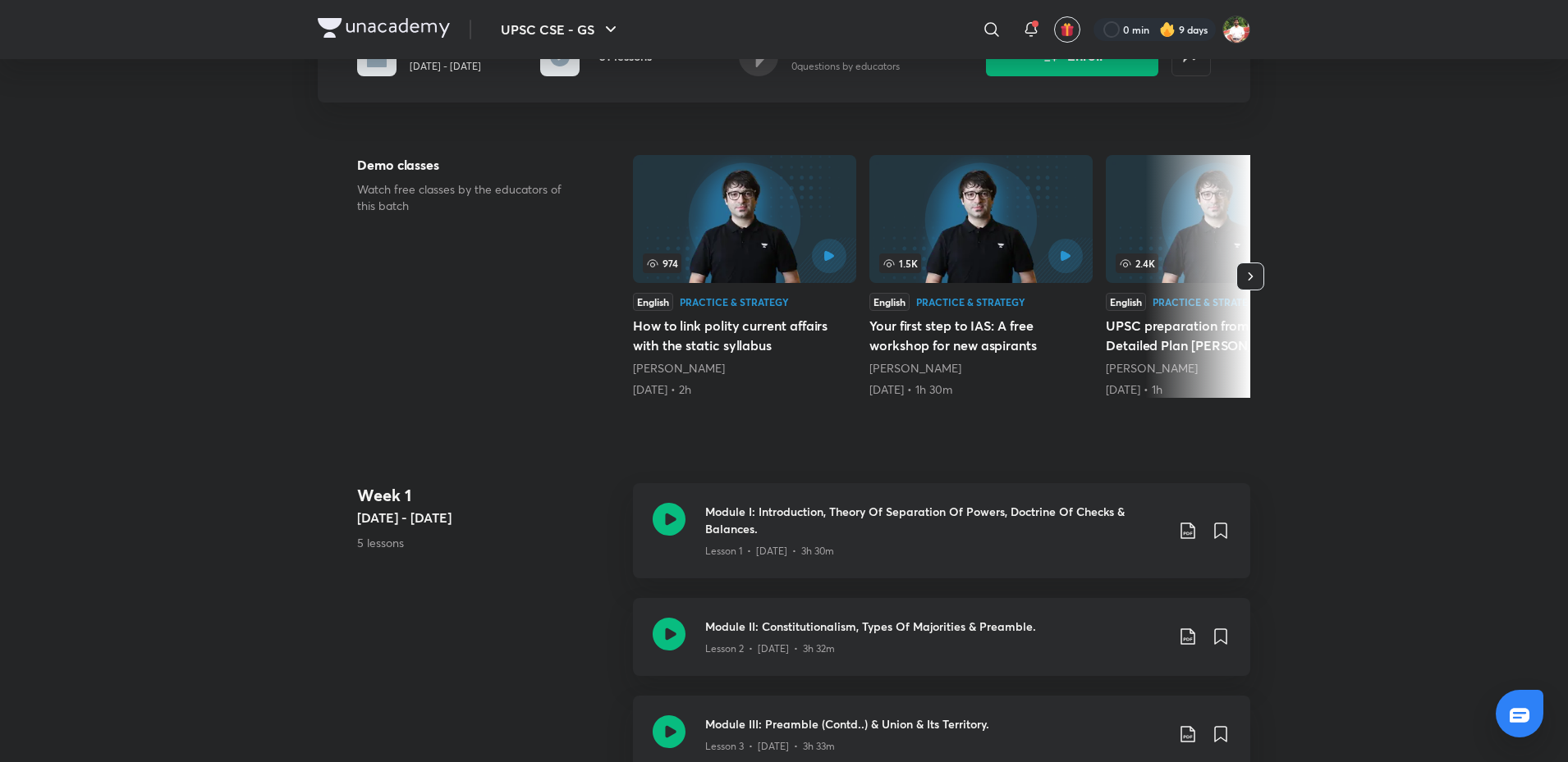
scroll to position [492, 0]
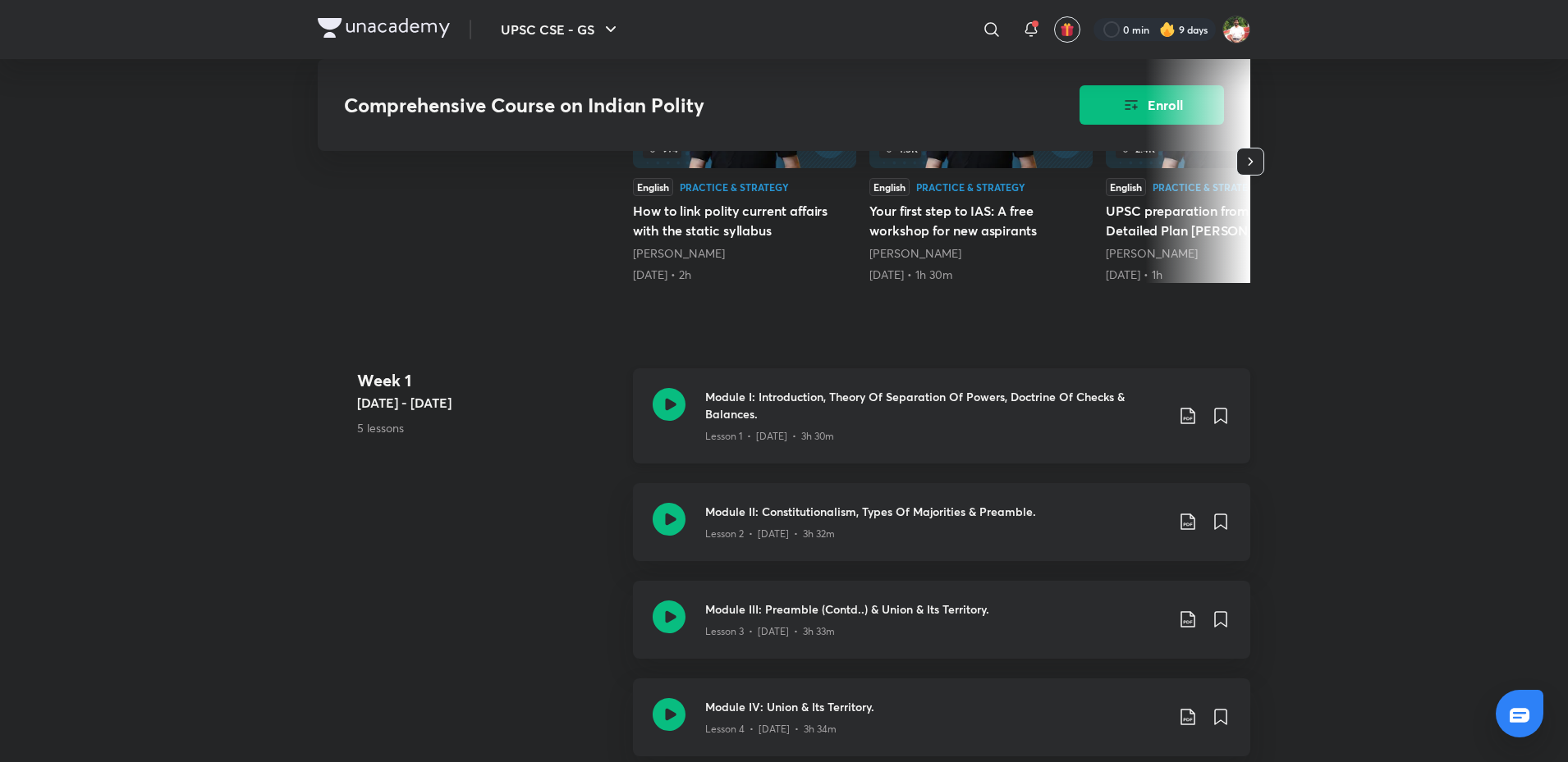
click at [670, 418] on icon at bounding box center [669, 404] width 33 height 33
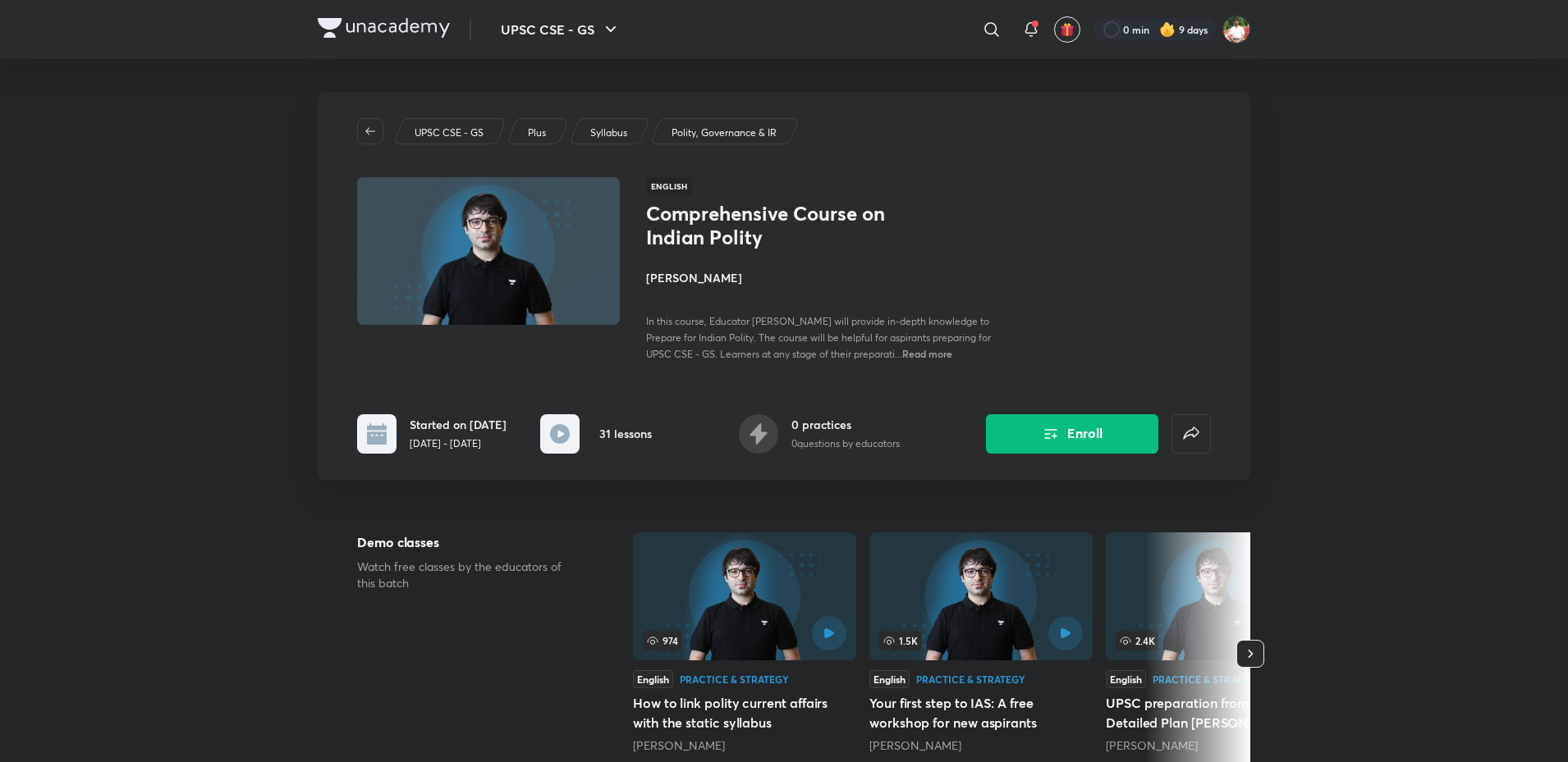
click at [400, 23] on img at bounding box center [384, 27] width 132 height 20
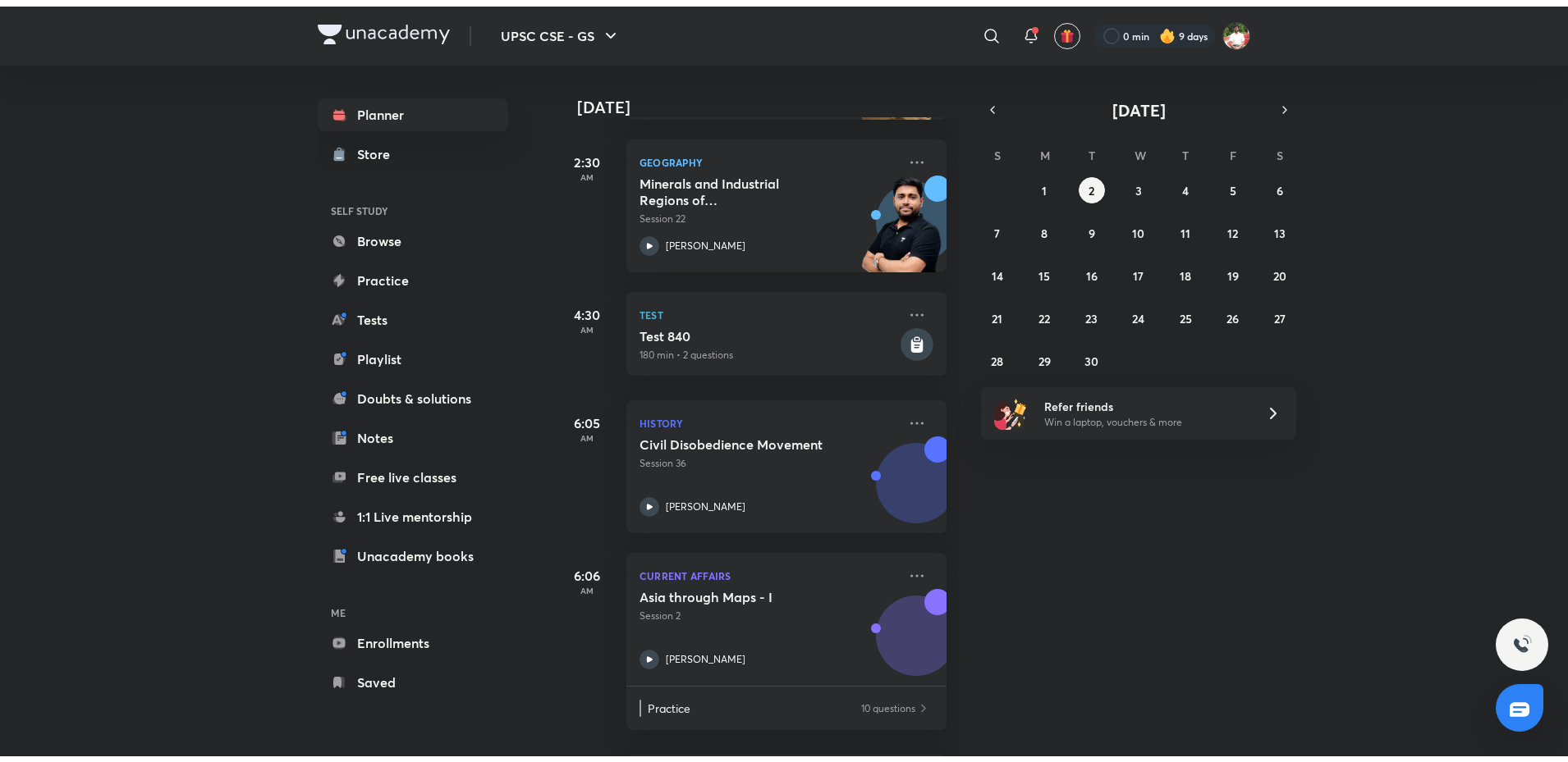
scroll to position [128, 0]
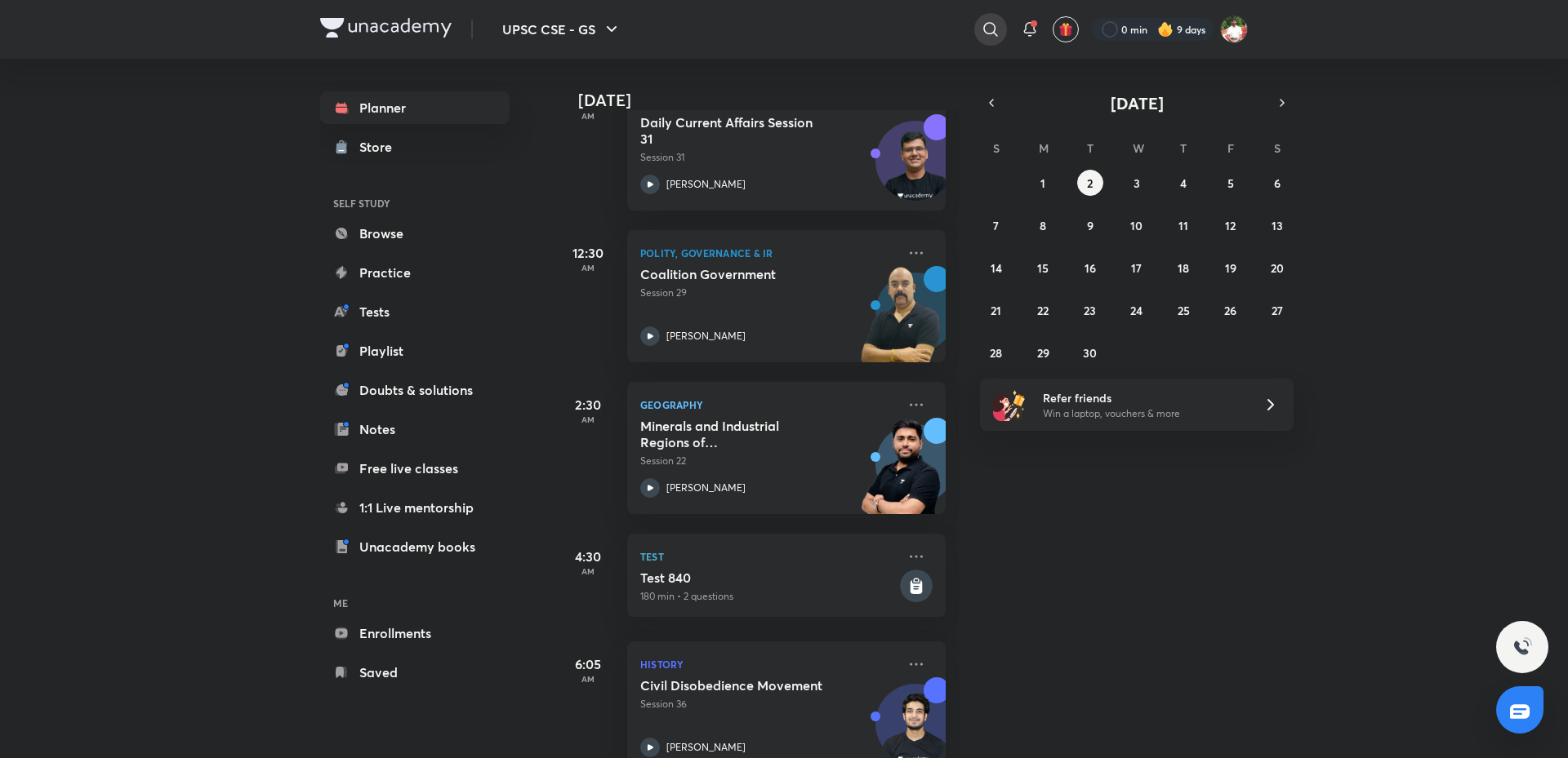
click at [993, 25] on icon at bounding box center [990, 29] width 20 height 20
type input "ucan"
click at [835, 69] on div "ucan" at bounding box center [854, 65] width 300 height 39
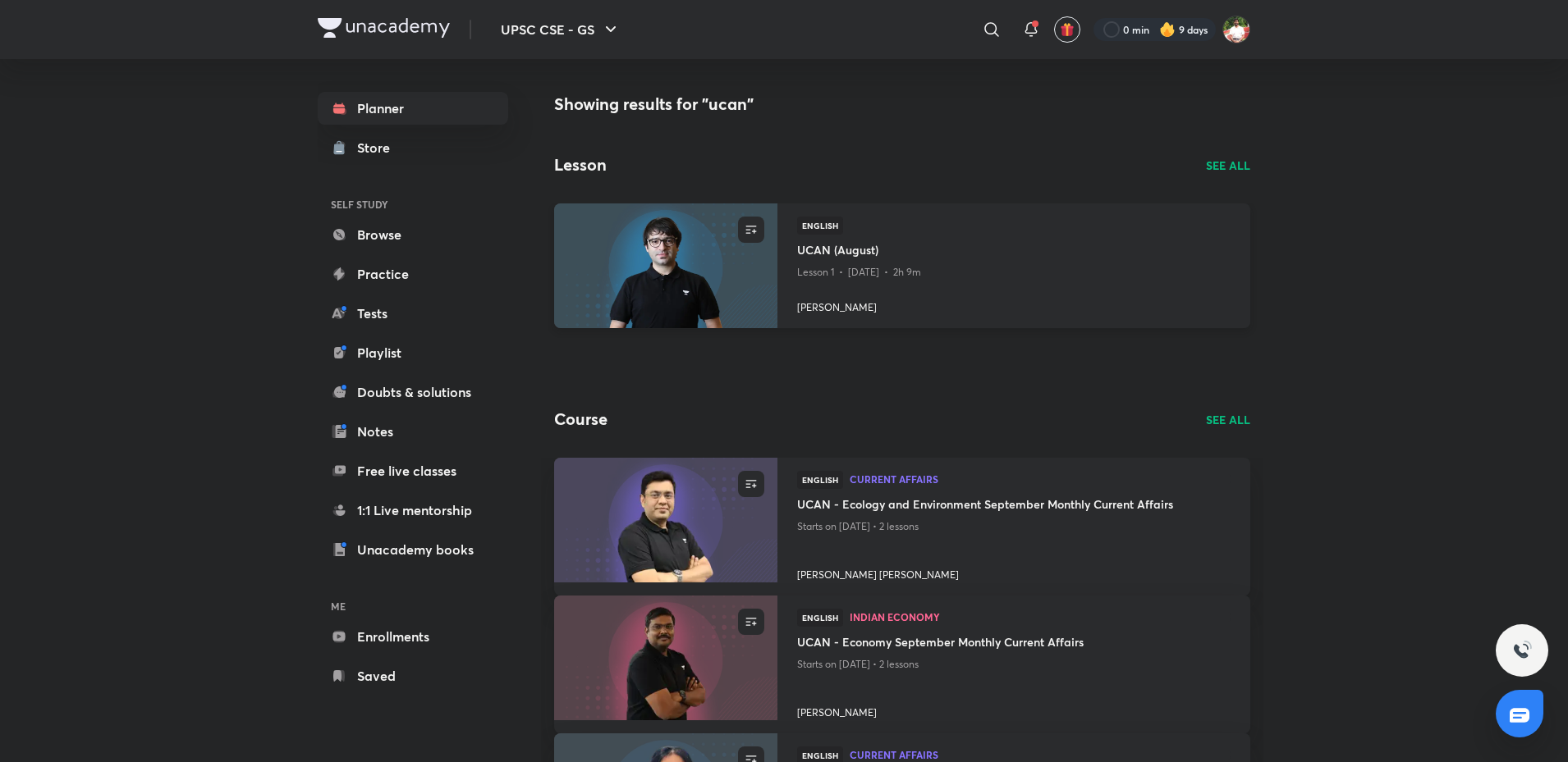
click at [904, 232] on div "English" at bounding box center [1014, 229] width 433 height 24
click at [864, 265] on p "Lesson 1 • Sept 12 • 2h 9m" at bounding box center [1014, 272] width 433 height 22
click at [865, 248] on h4 "UCAN (August)" at bounding box center [1014, 251] width 433 height 21
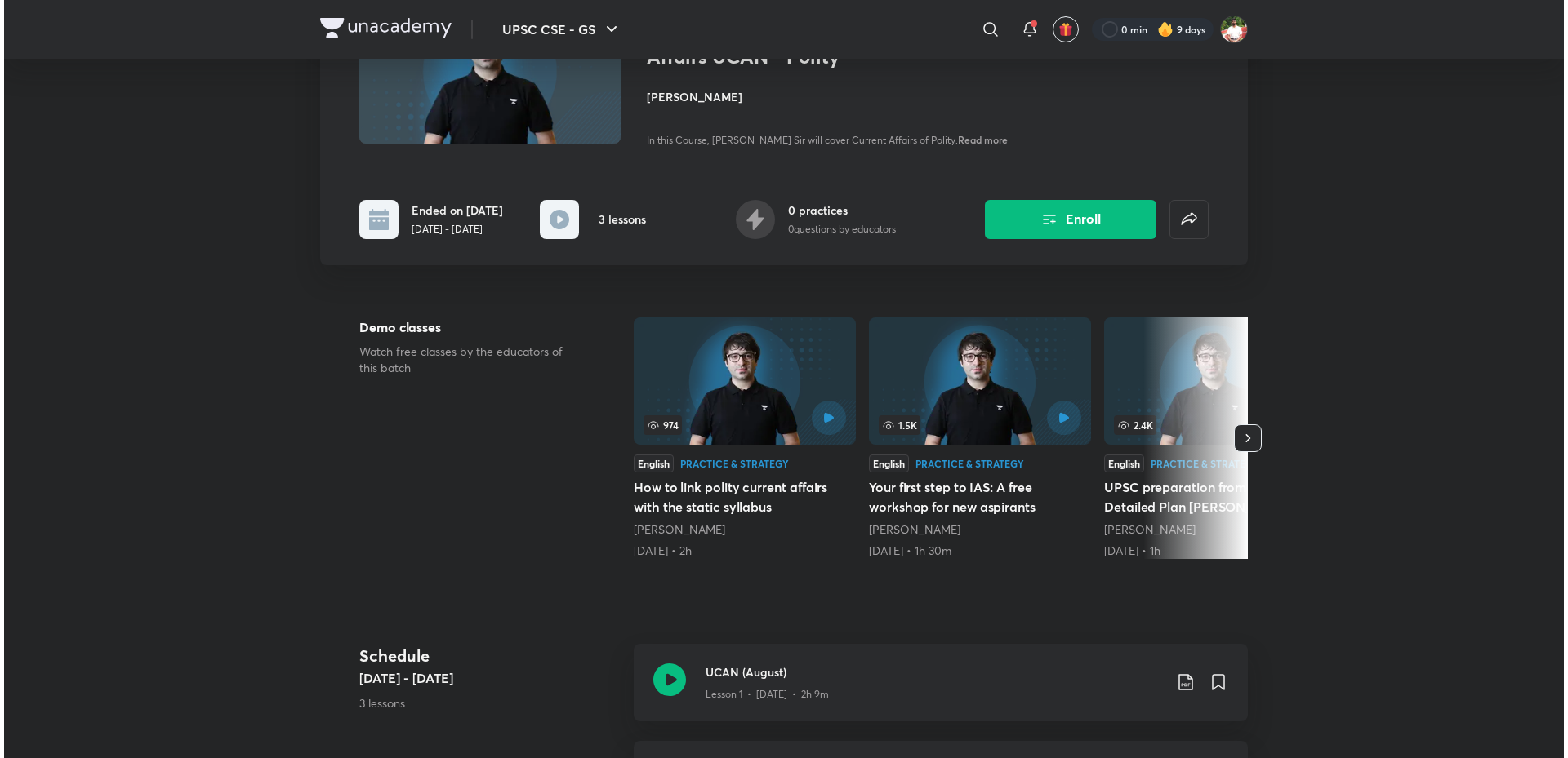
scroll to position [163, 0]
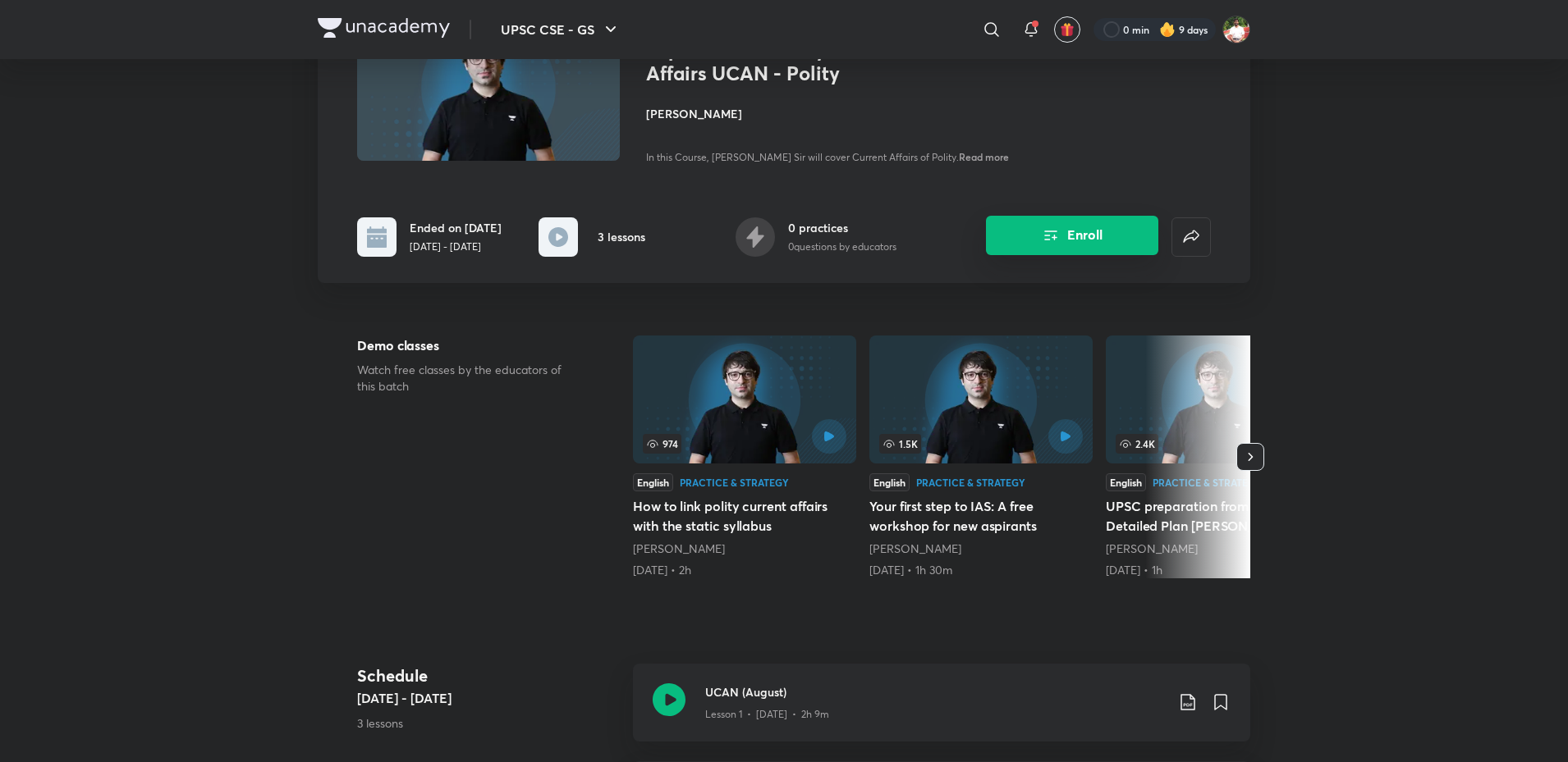
click at [1098, 239] on button "Enroll" at bounding box center [1072, 235] width 173 height 39
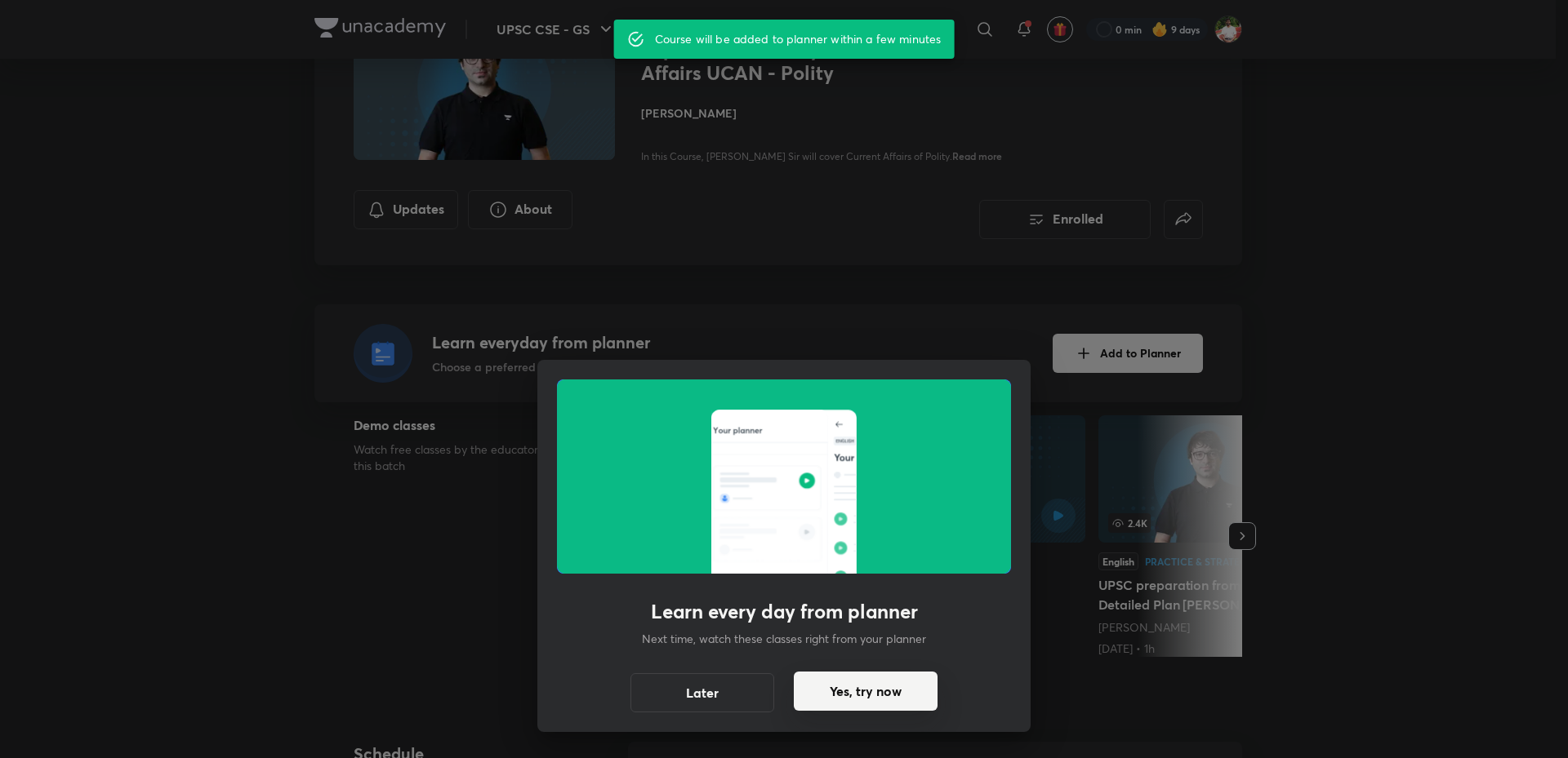
click at [852, 696] on button "Yes, try now" at bounding box center [866, 691] width 144 height 39
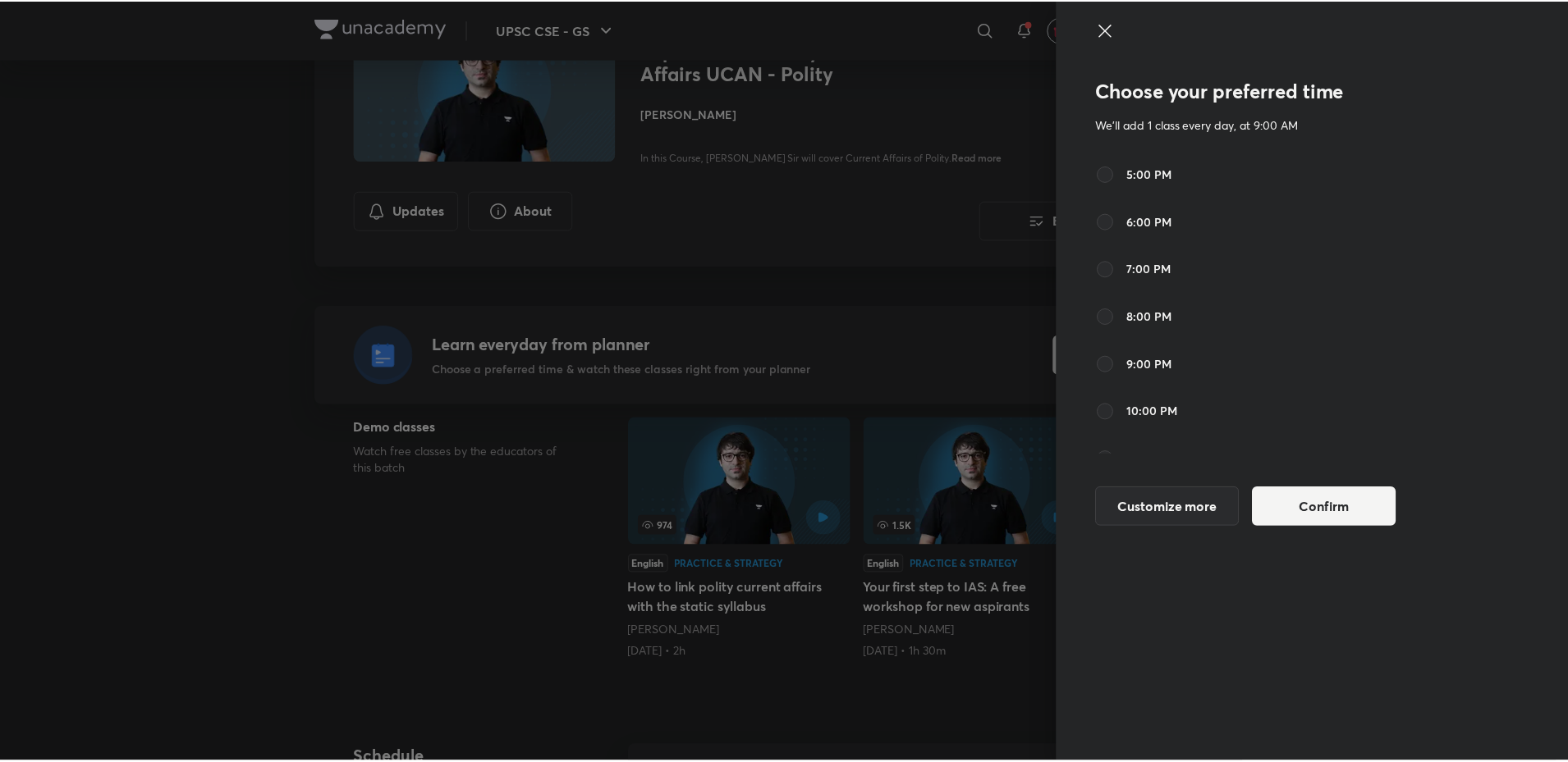
scroll to position [0, 0]
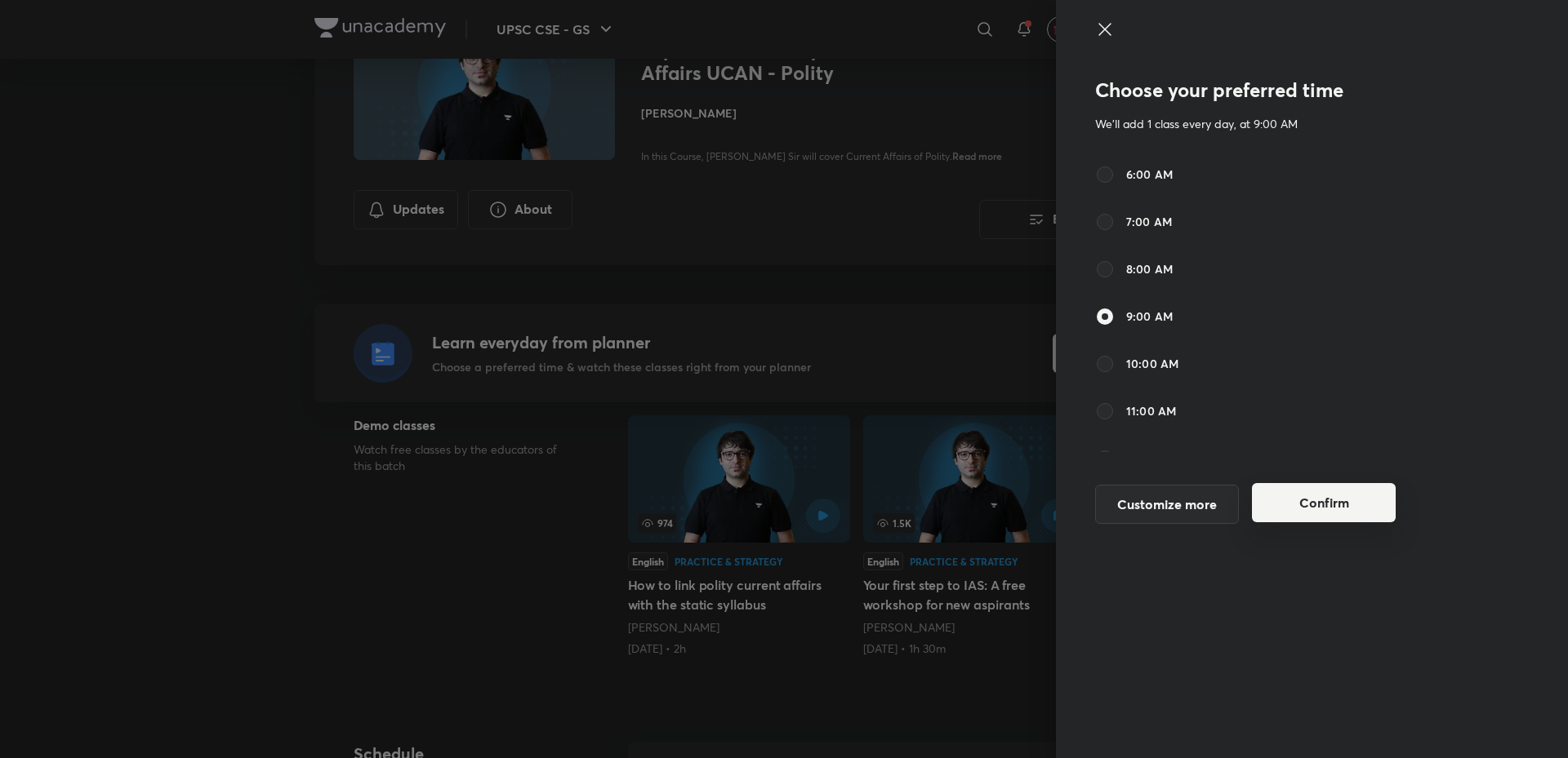
click at [1328, 505] on button "Confirm" at bounding box center [1324, 503] width 144 height 39
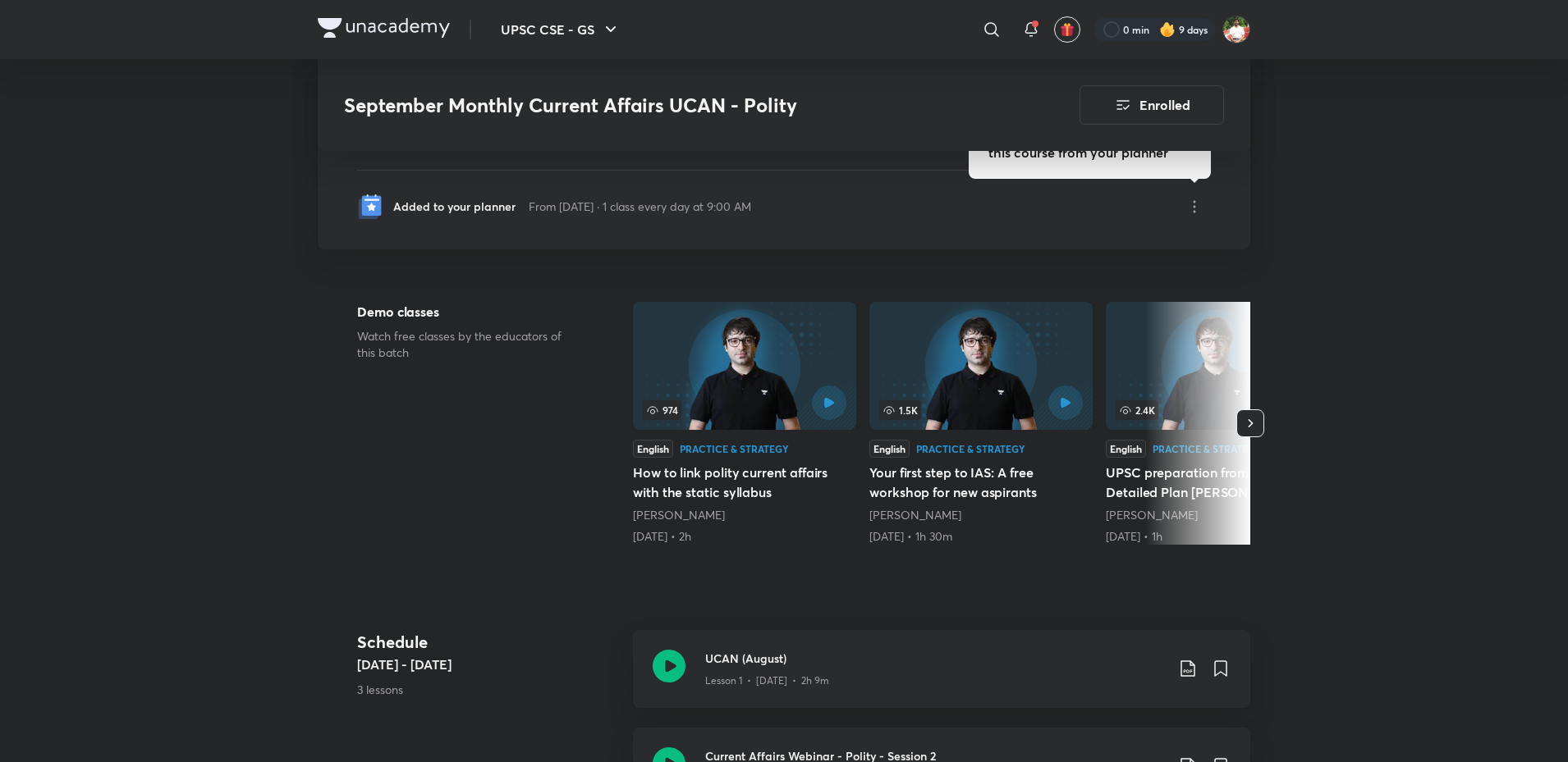
scroll to position [247, 0]
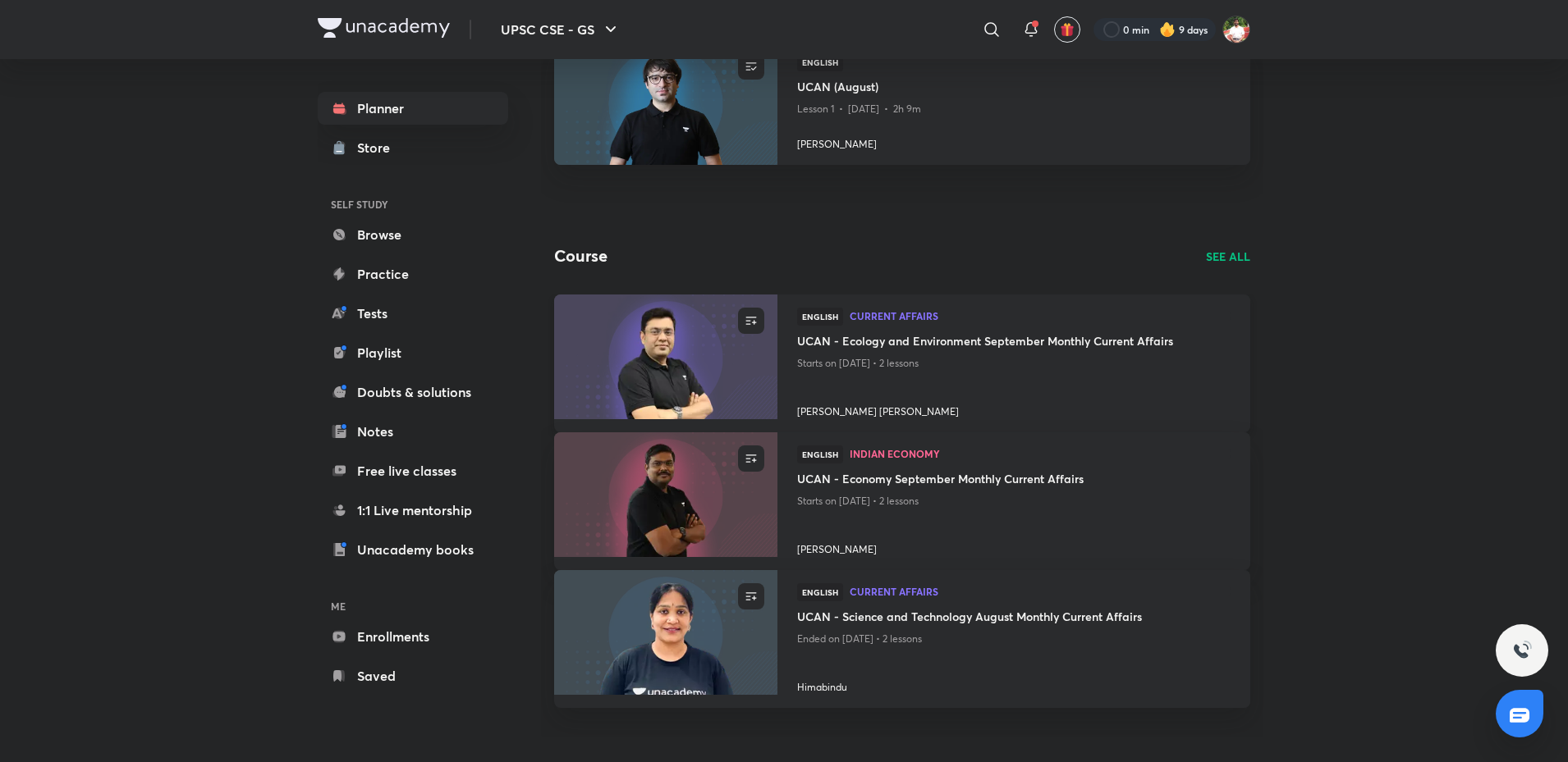
scroll to position [164, 0]
click at [815, 342] on h4 "UCAN - Ecology and Environment September Monthly Current Affairs" at bounding box center [1014, 342] width 433 height 21
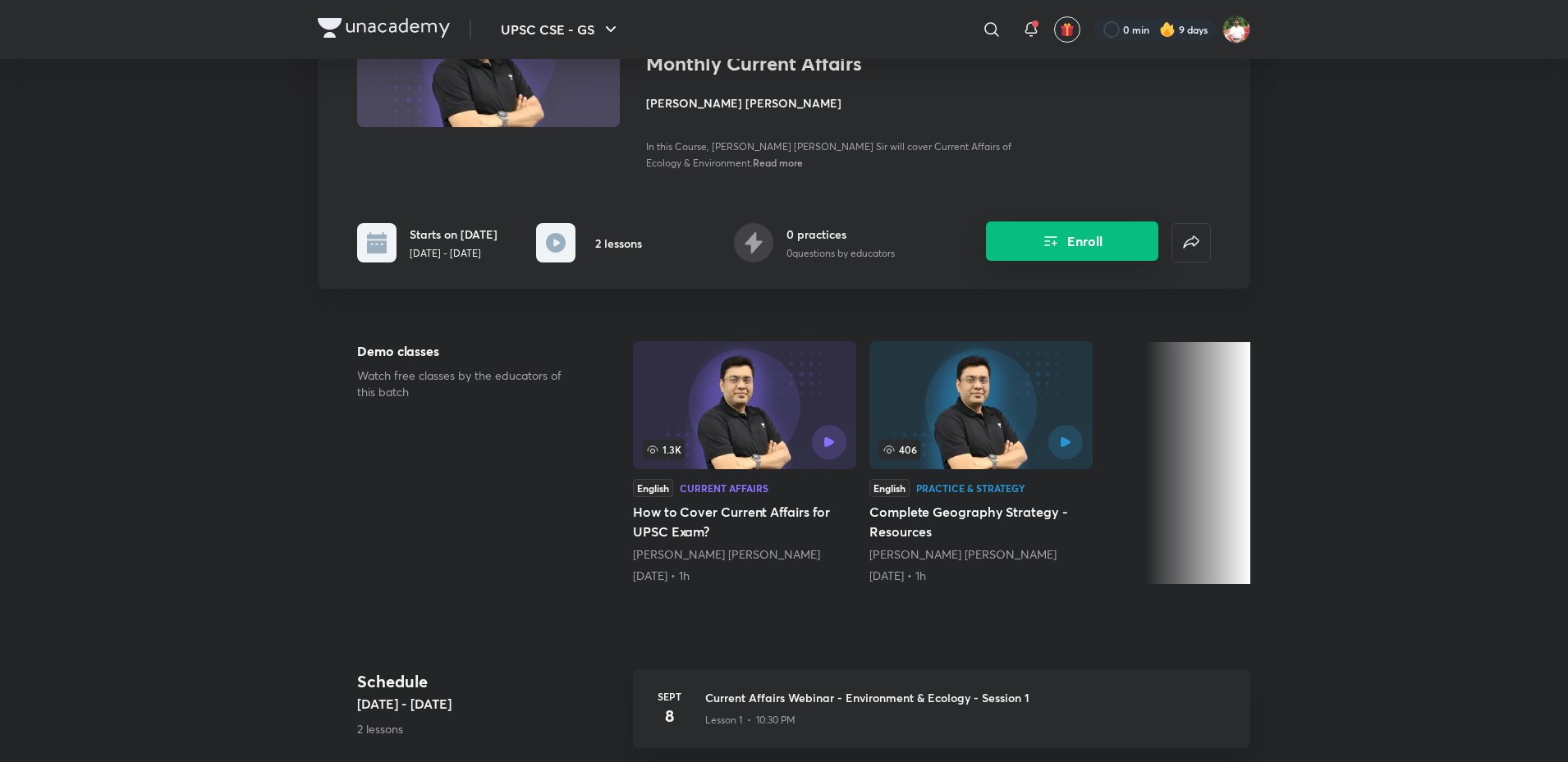
scroll to position [164, 0]
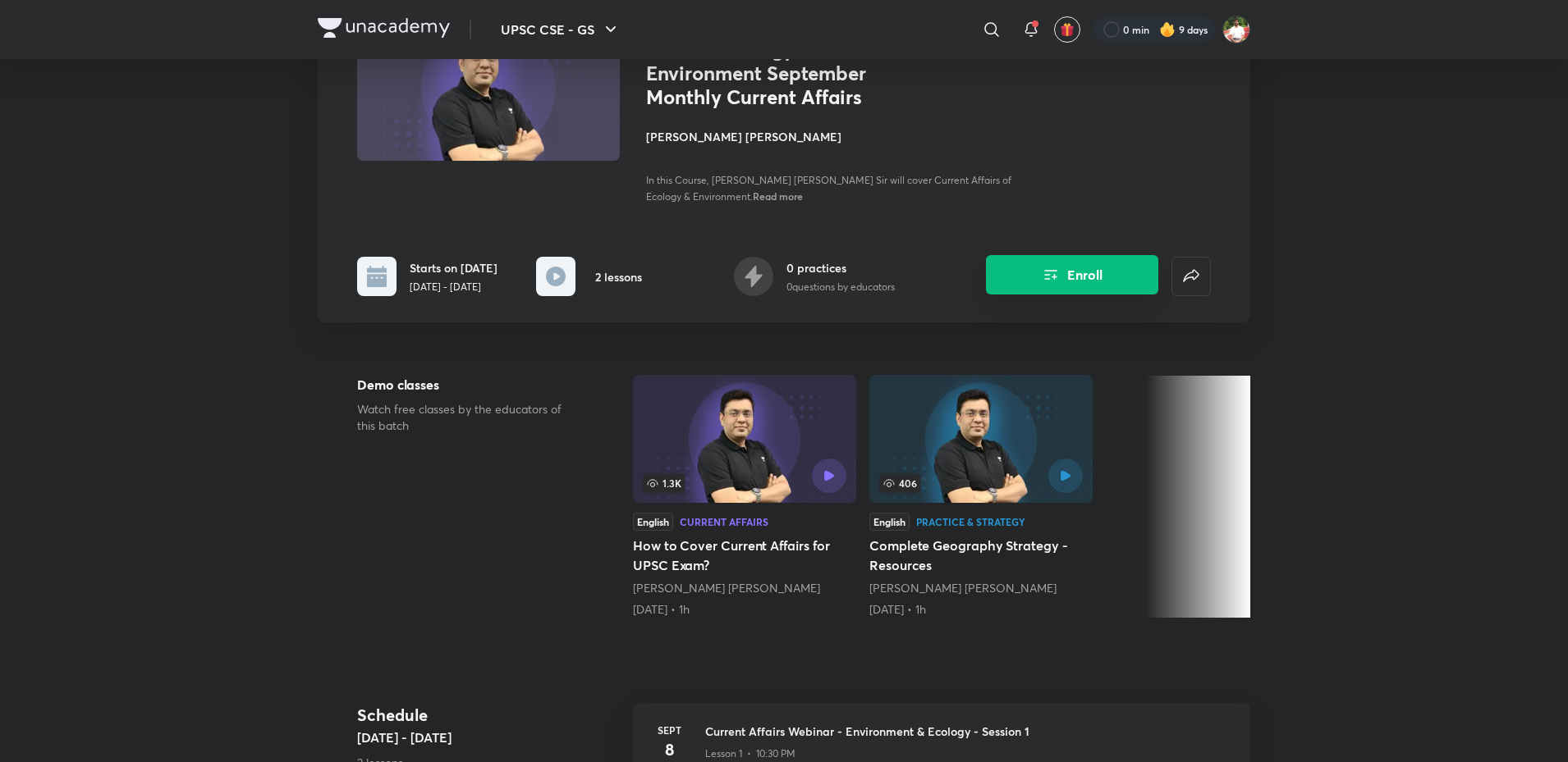
click at [1079, 273] on button "Enroll" at bounding box center [1072, 275] width 173 height 39
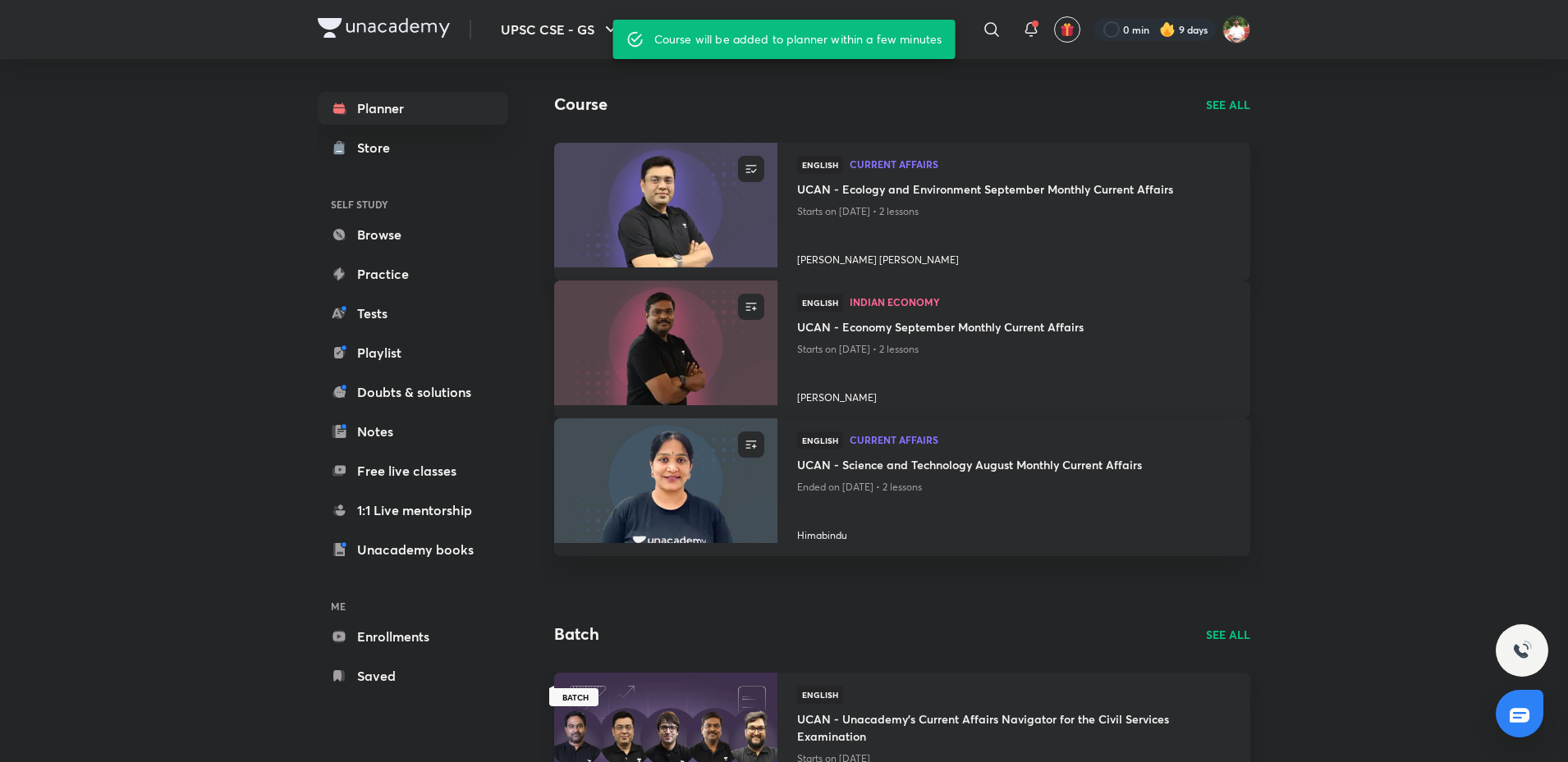
scroll to position [328, 0]
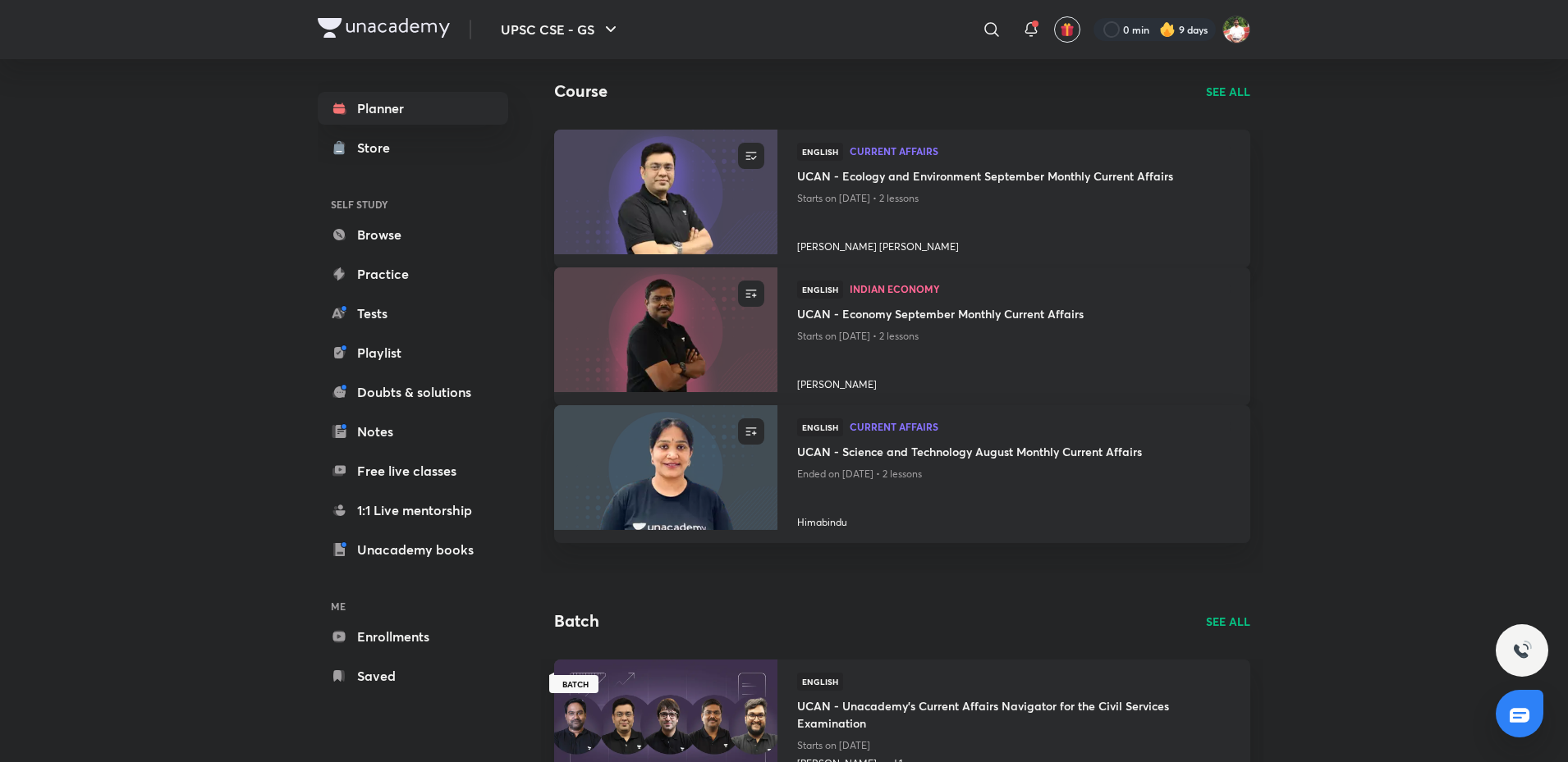
click at [954, 315] on h4 "UCAN - Economy September Monthly Current Affairs" at bounding box center [1014, 316] width 433 height 21
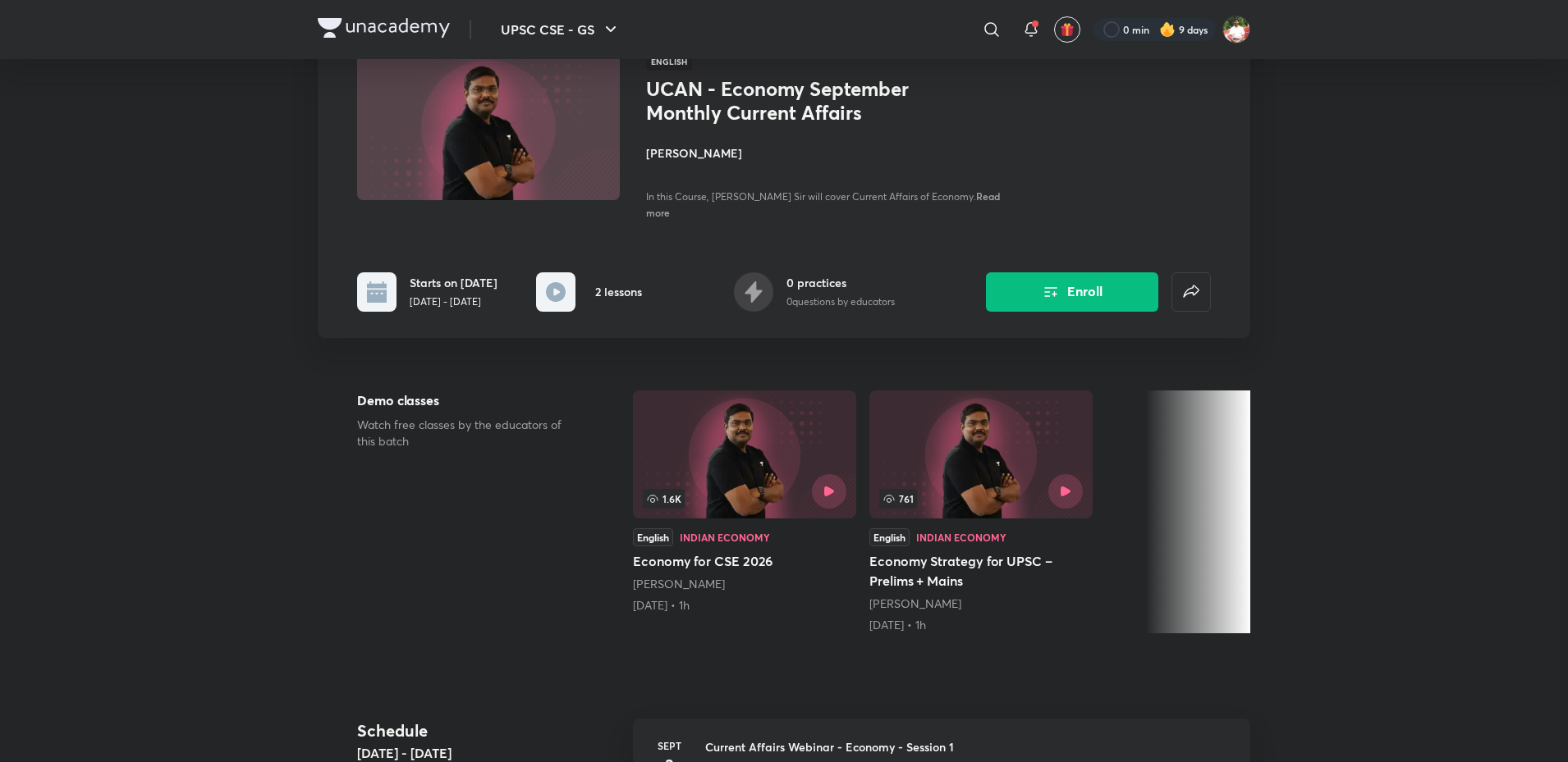
scroll to position [82, 0]
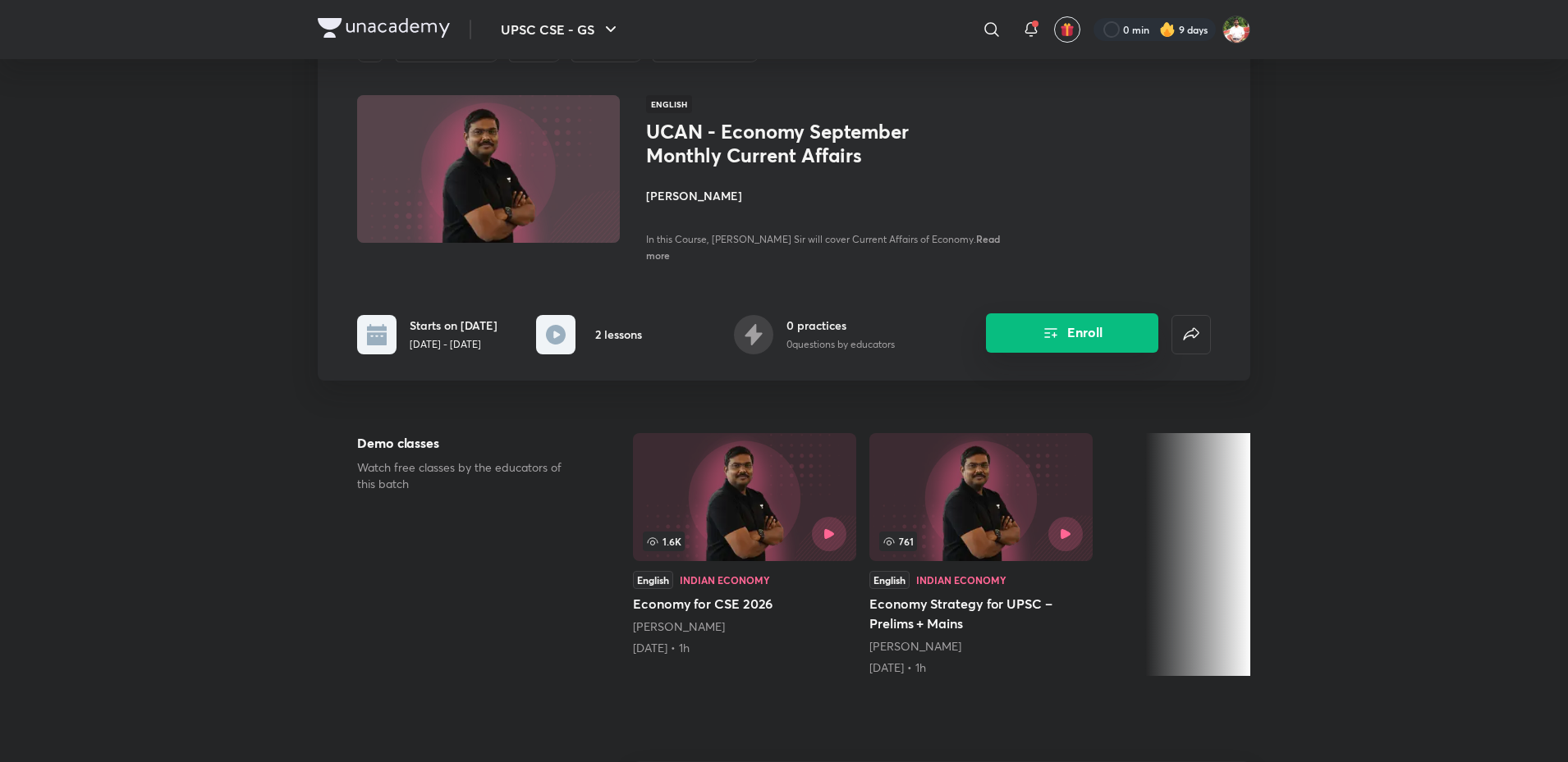
click at [1022, 348] on button "Enroll" at bounding box center [1072, 333] width 173 height 39
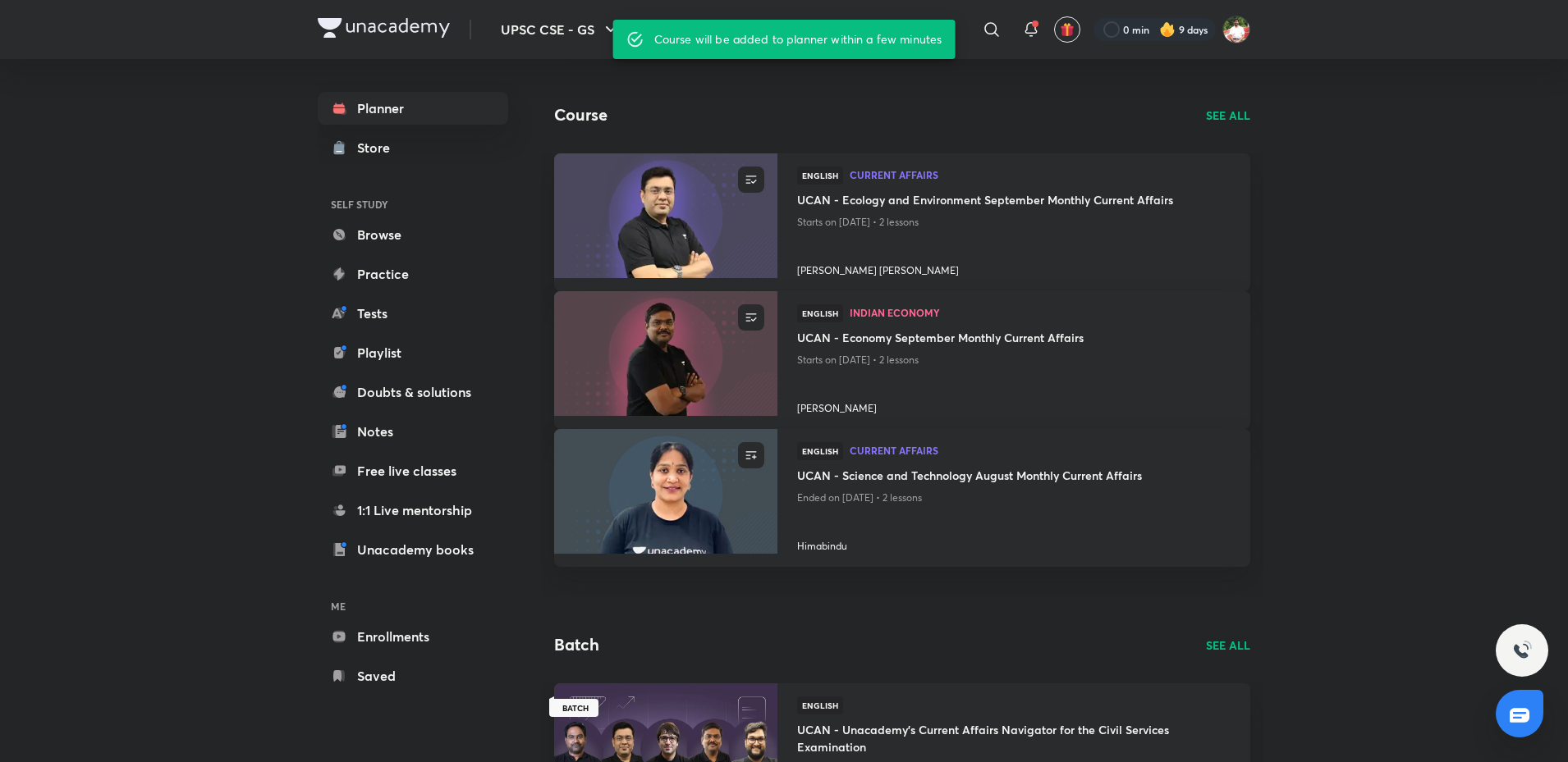
scroll to position [411, 0]
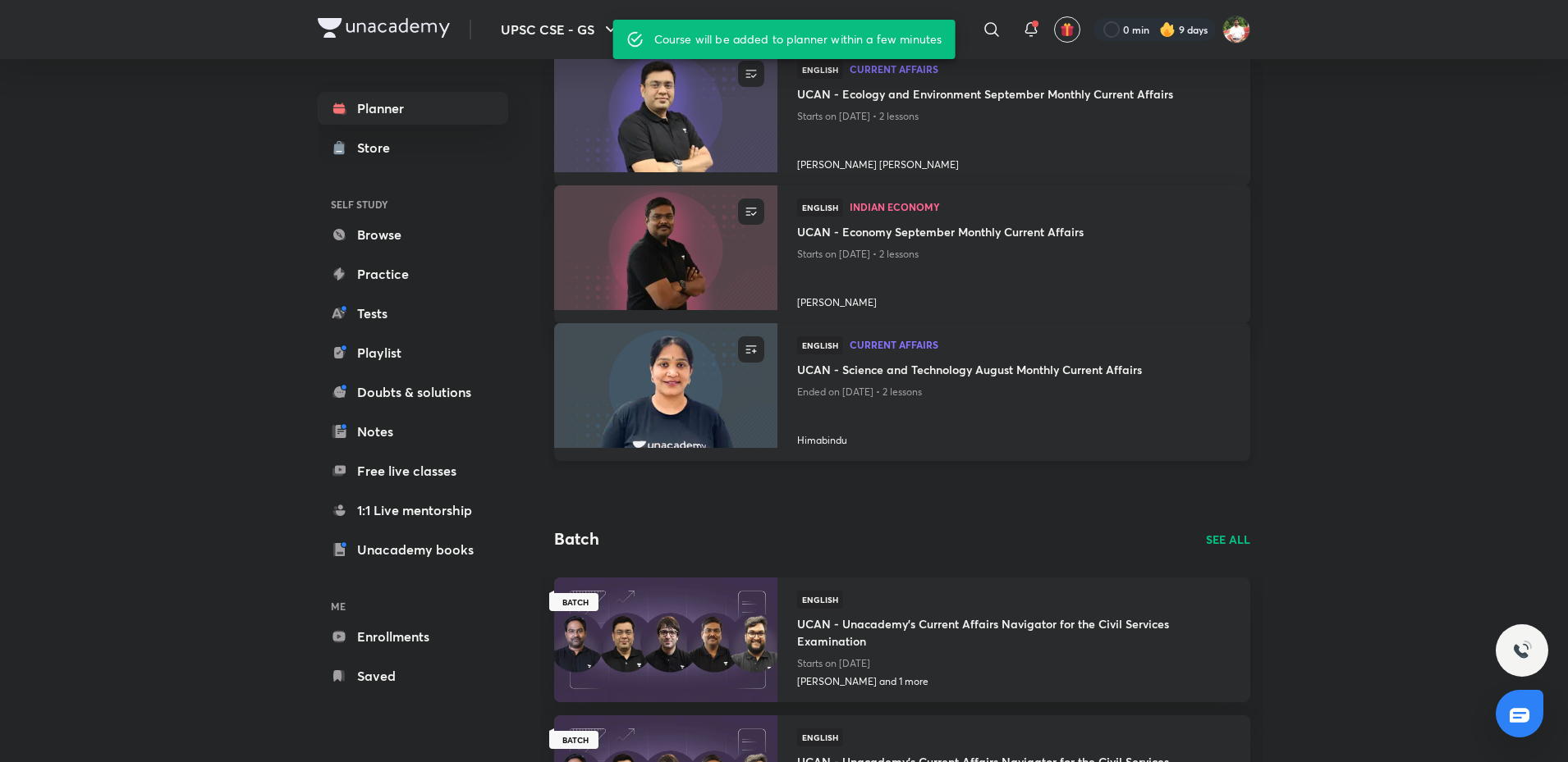
click at [885, 370] on h4 "UCAN - Science and Technology August Monthly Current Affairs" at bounding box center [1014, 371] width 433 height 21
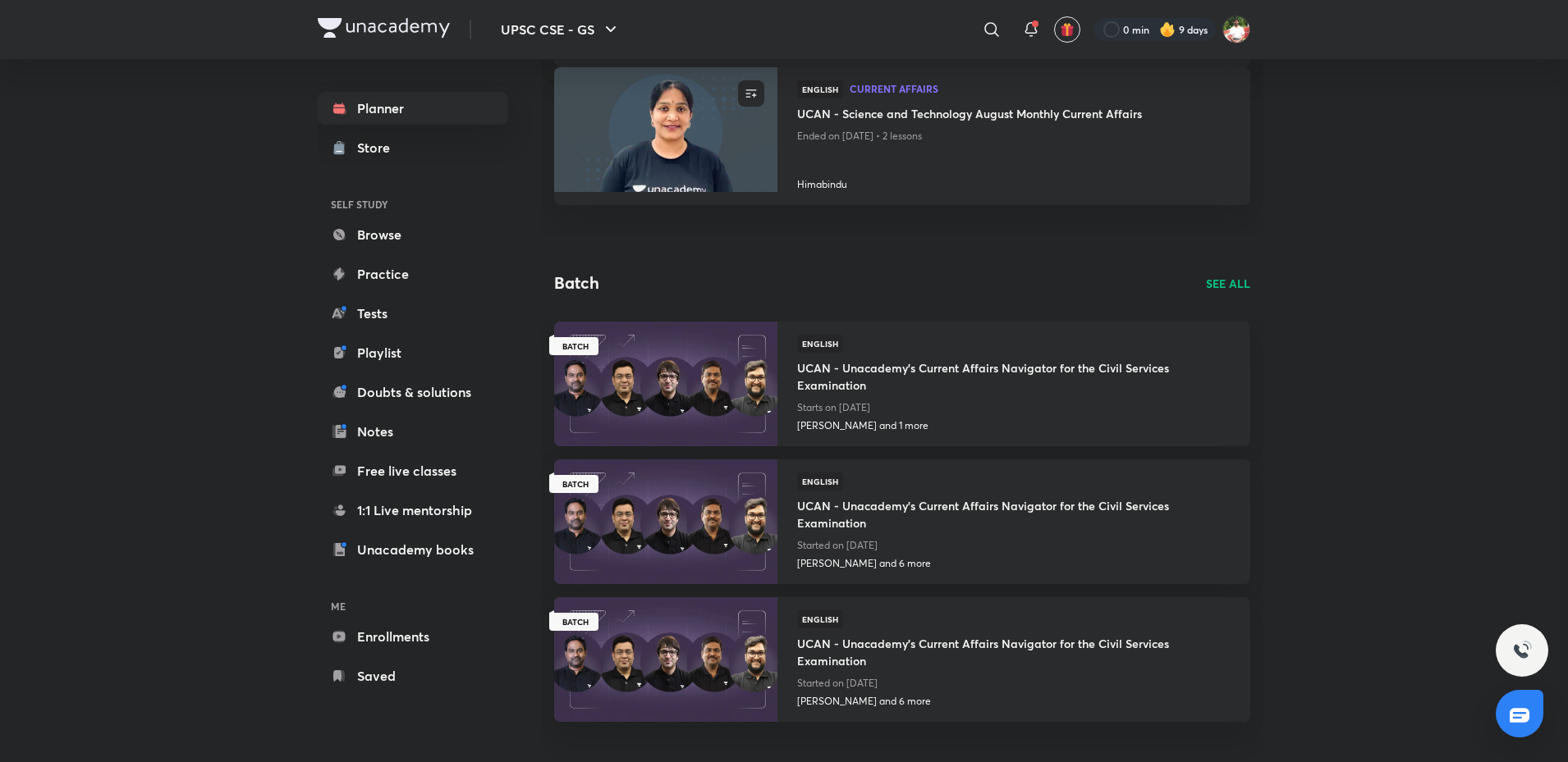
scroll to position [668, 0]
click at [930, 504] on h4 "UCAN - Unacademy's Current Affairs Navigator for the Civil Services Examination" at bounding box center [1014, 510] width 433 height 44
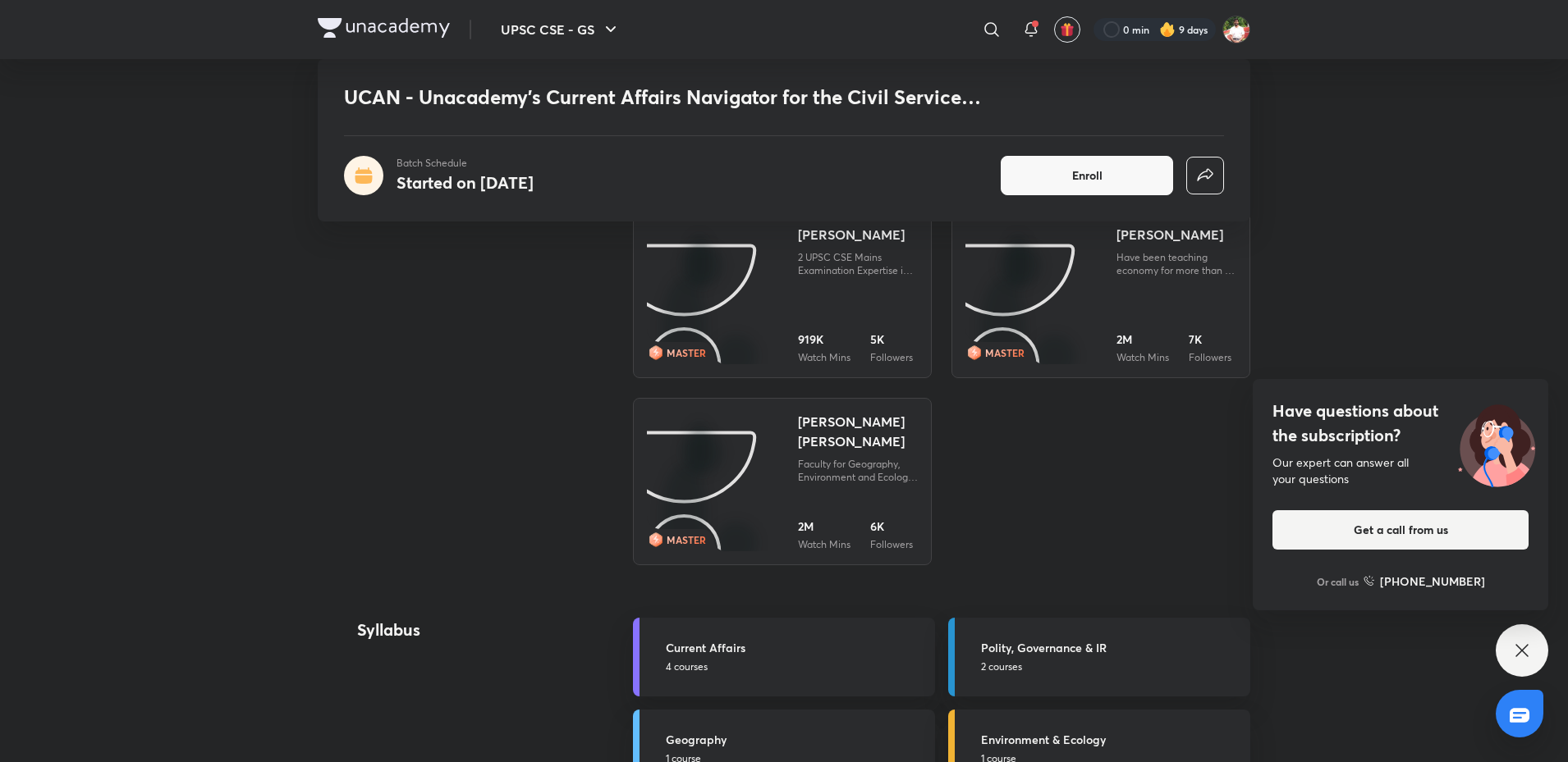
scroll to position [1149, 0]
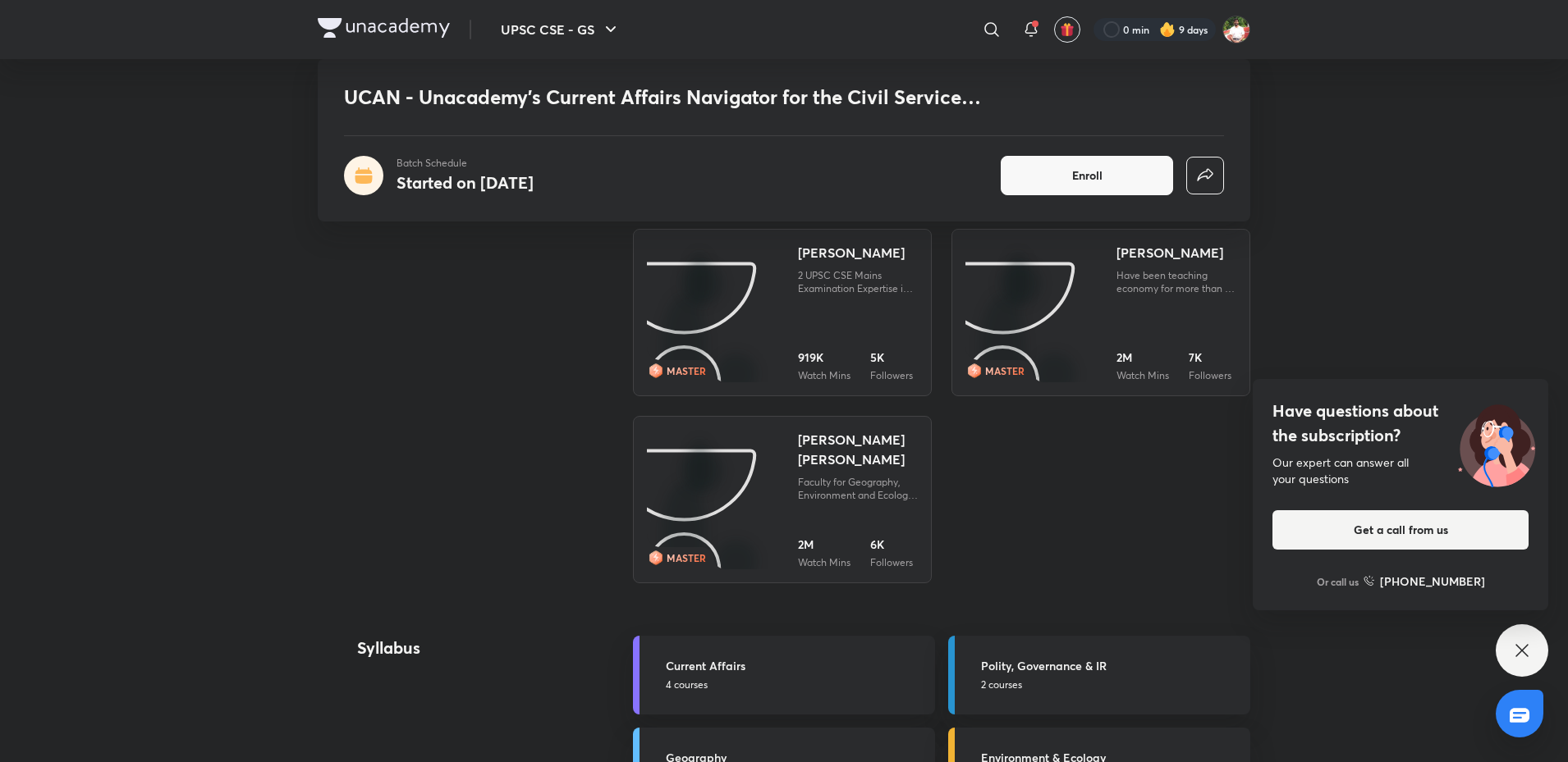
click at [1514, 649] on icon at bounding box center [1521, 650] width 20 height 20
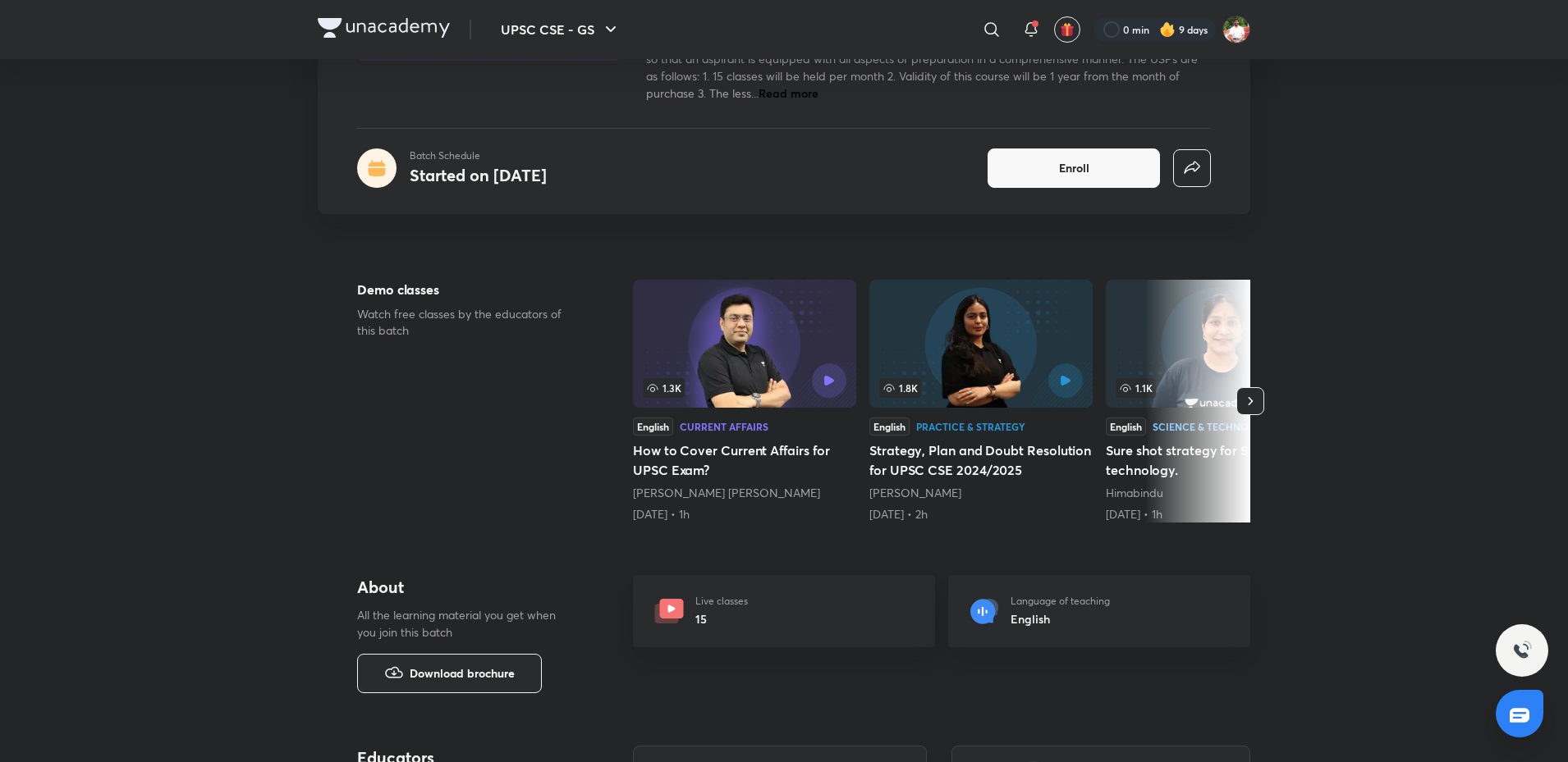
scroll to position [0, 0]
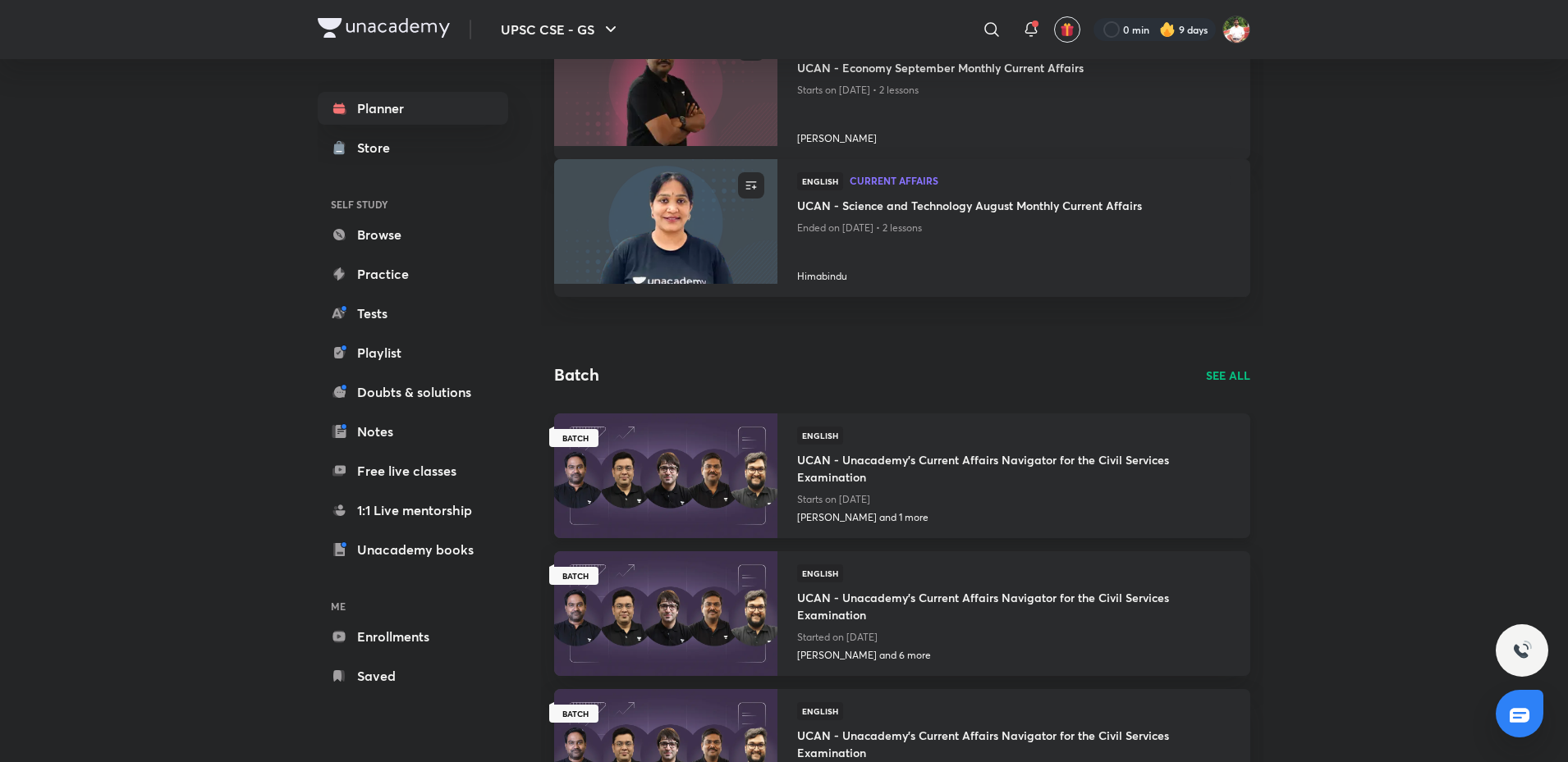
scroll to position [656, 0]
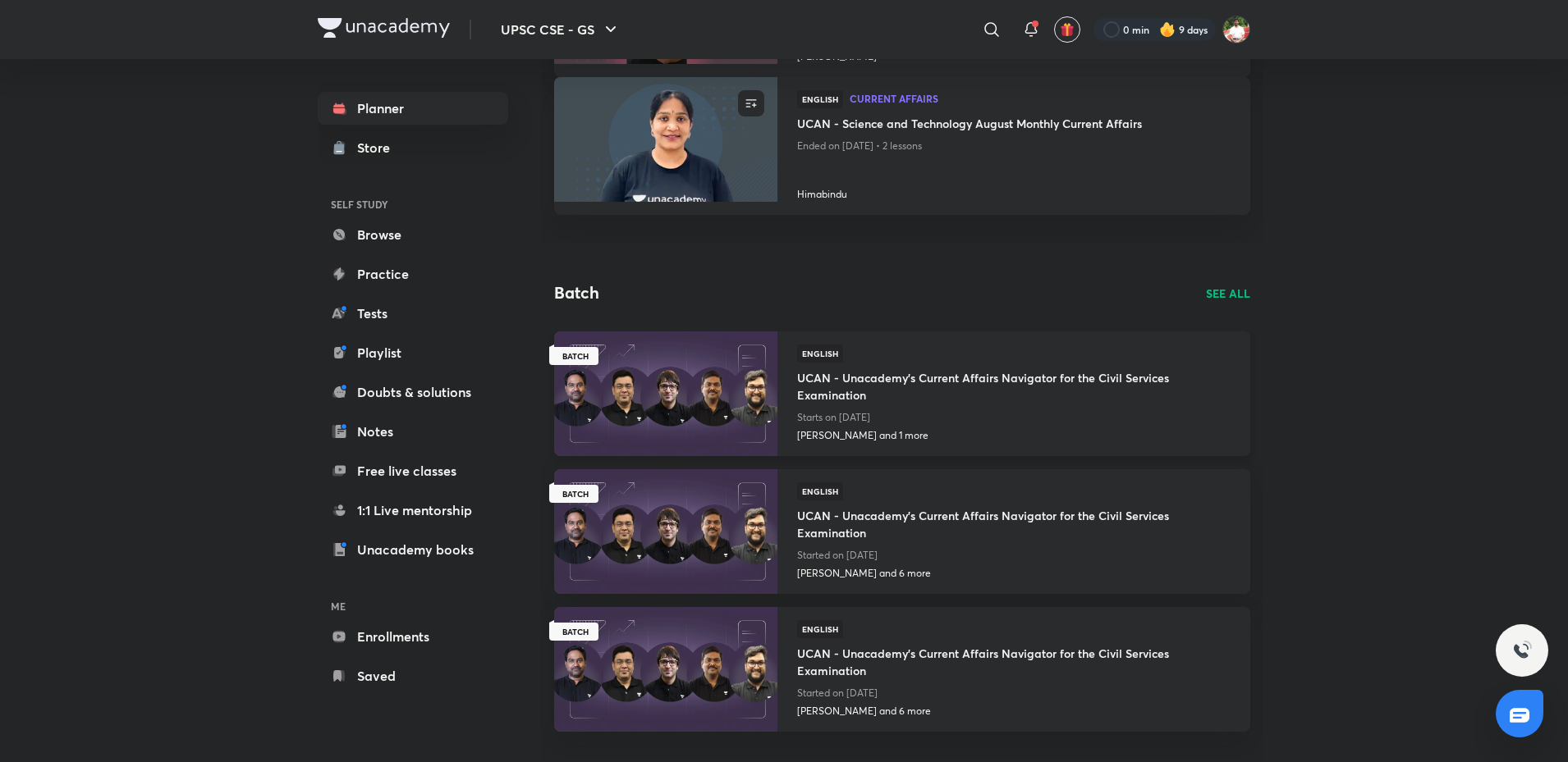
click at [909, 361] on div "English UCAN - Unacademy's Current Affairs Navigator for the Civil Services Exa…" at bounding box center [1014, 386] width 433 height 83
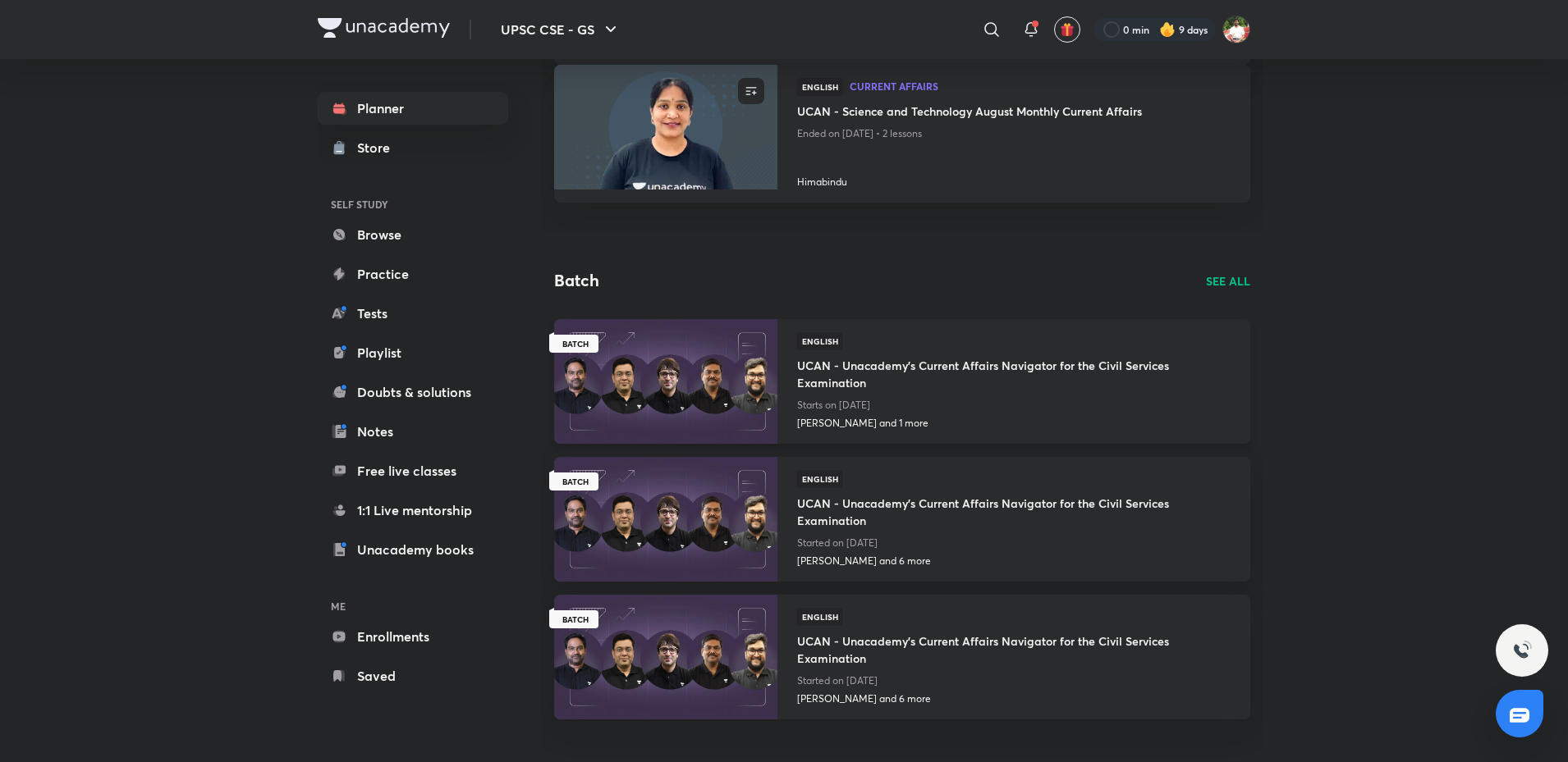
click at [879, 361] on h4 "UCAN - Unacademy's Current Affairs Navigator for the Civil Services Examination" at bounding box center [1014, 372] width 433 height 44
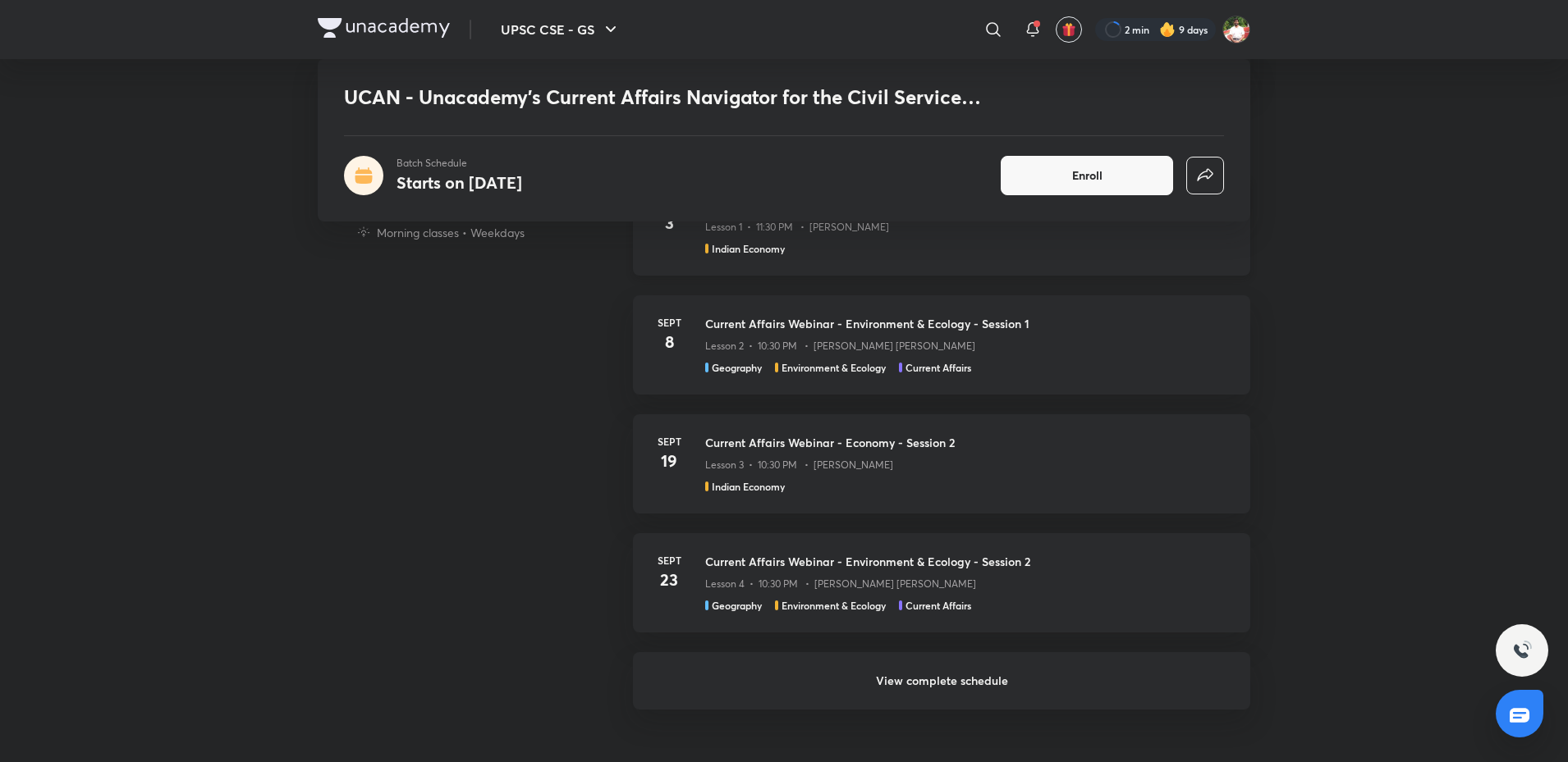
scroll to position [1067, 0]
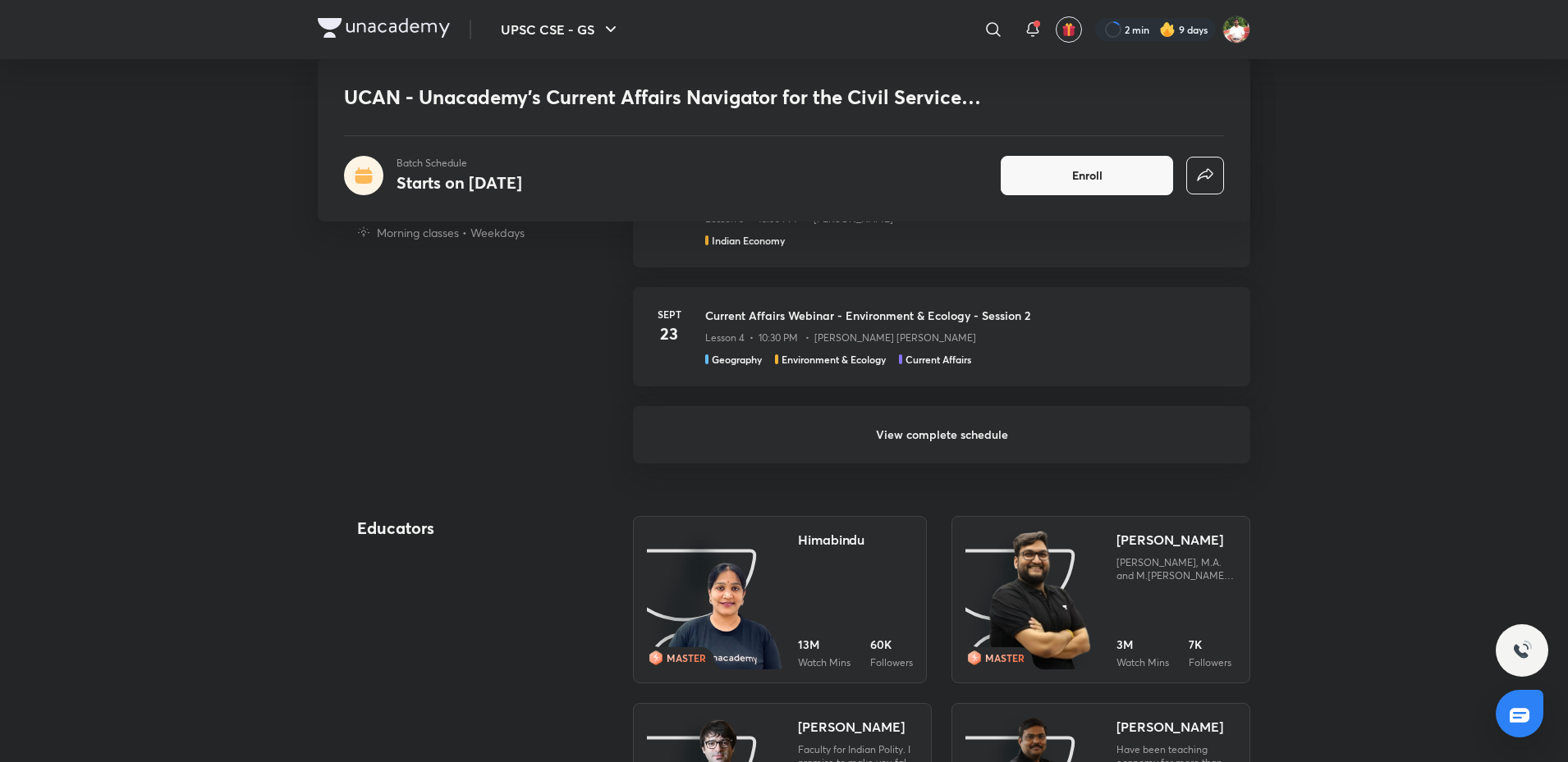
click at [880, 444] on h6 "View complete schedule" at bounding box center [942, 434] width 617 height 57
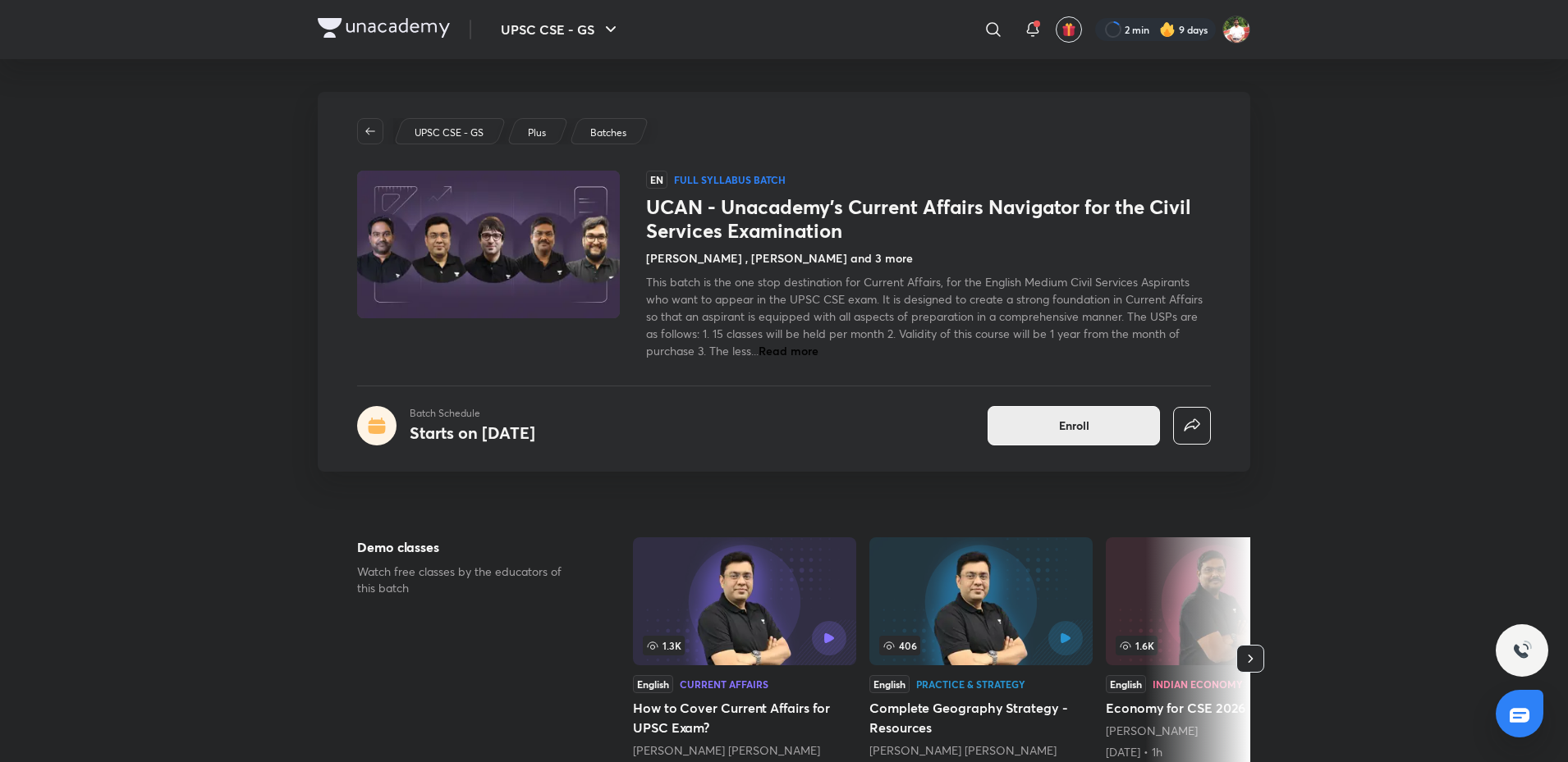
click at [1072, 428] on span "Enroll" at bounding box center [1074, 426] width 30 height 17
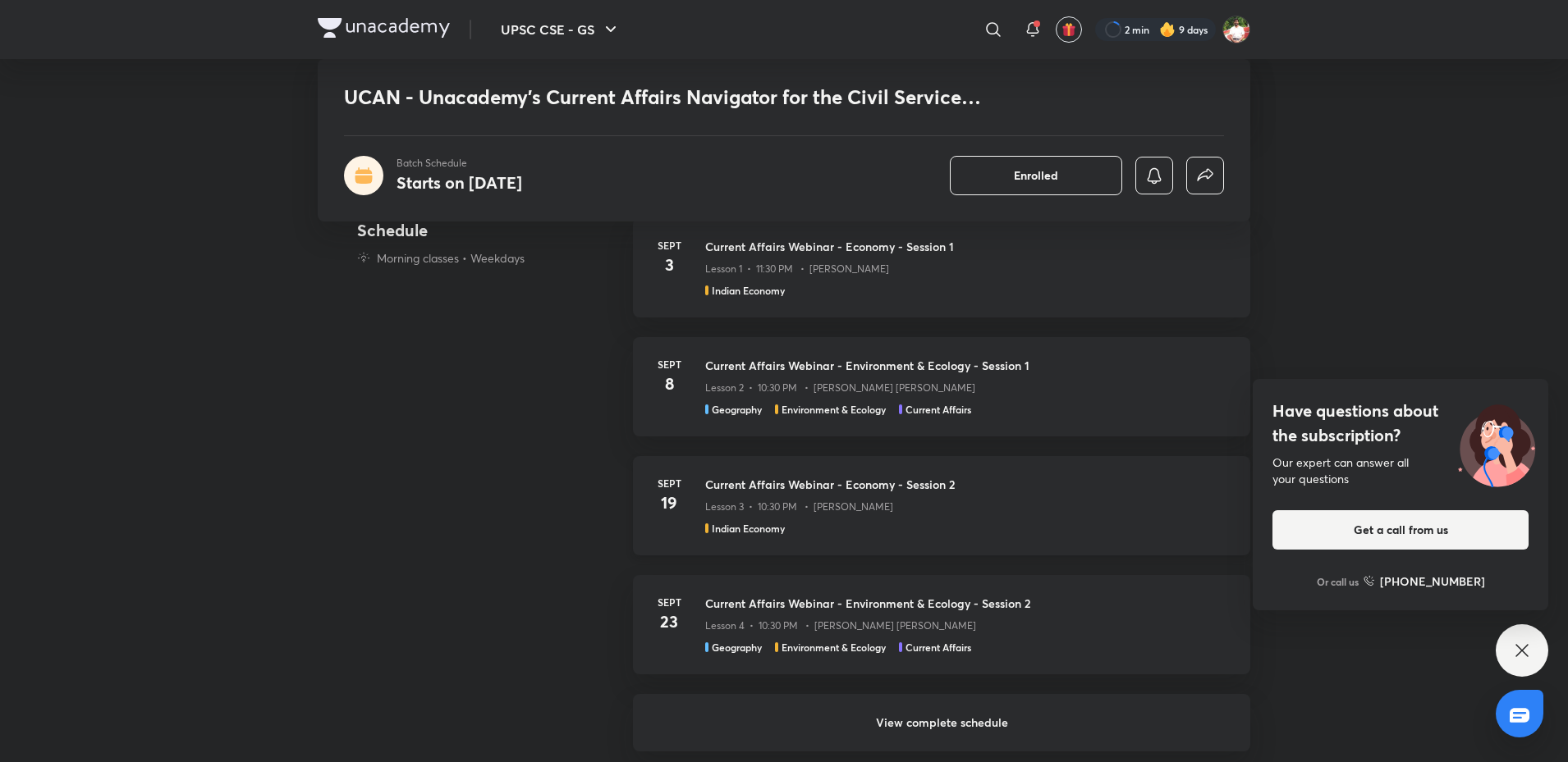
scroll to position [575, 0]
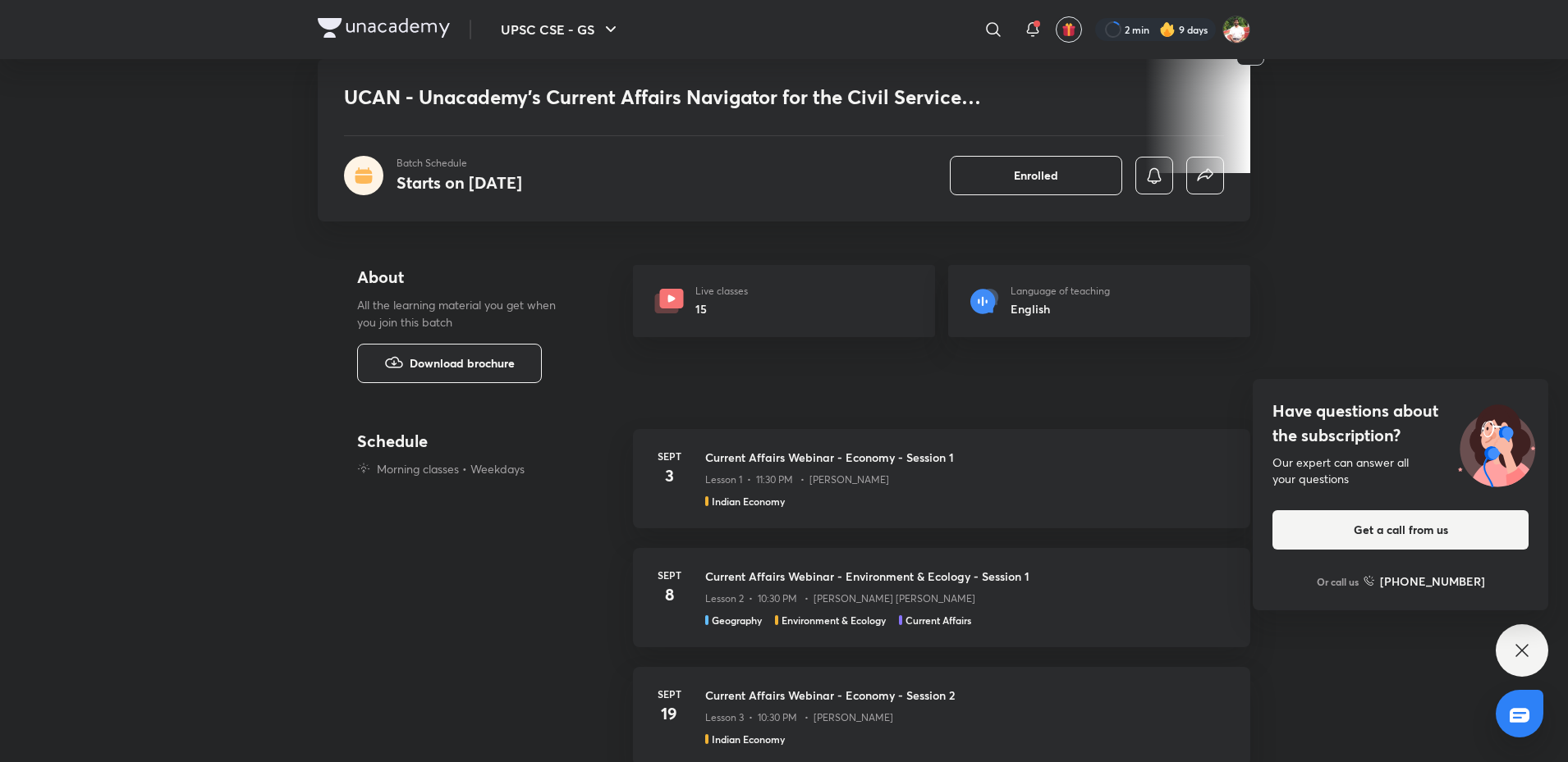
click at [1522, 639] on div "Have questions about the subscription? Our expert can answer all your questions…" at bounding box center [1522, 650] width 53 height 52
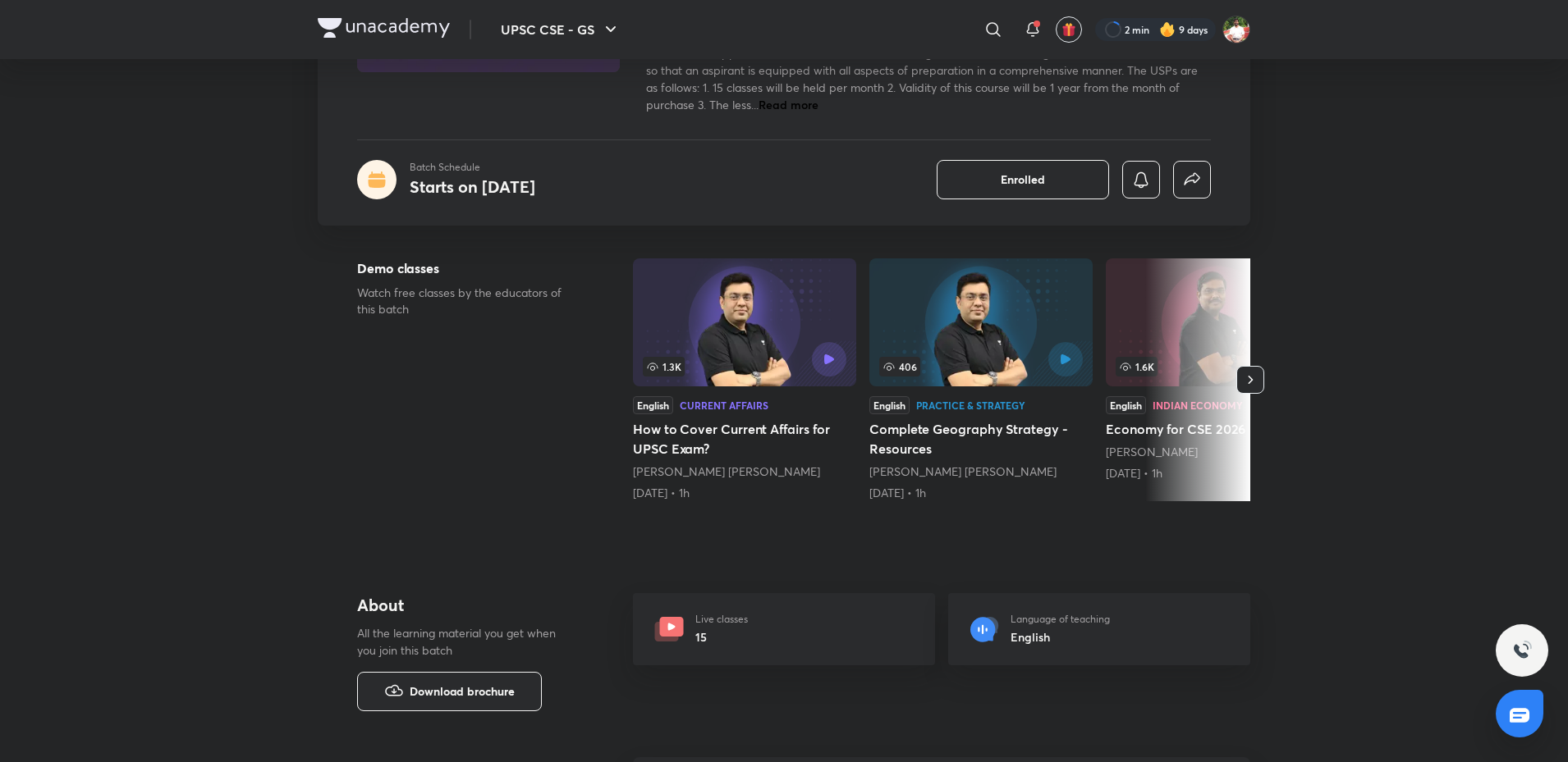
scroll to position [0, 0]
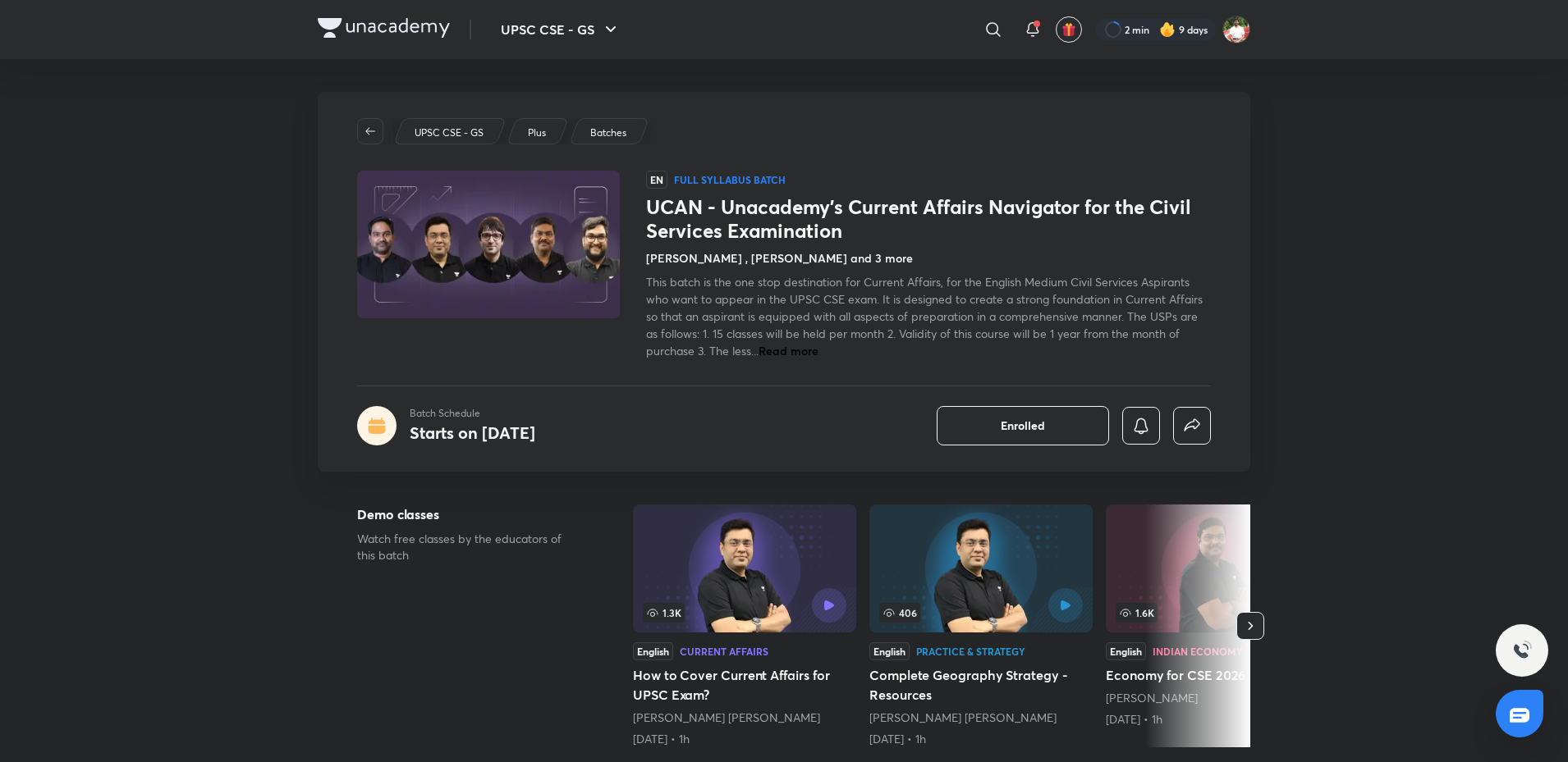
click at [800, 352] on span "Read more" at bounding box center [789, 351] width 60 height 16
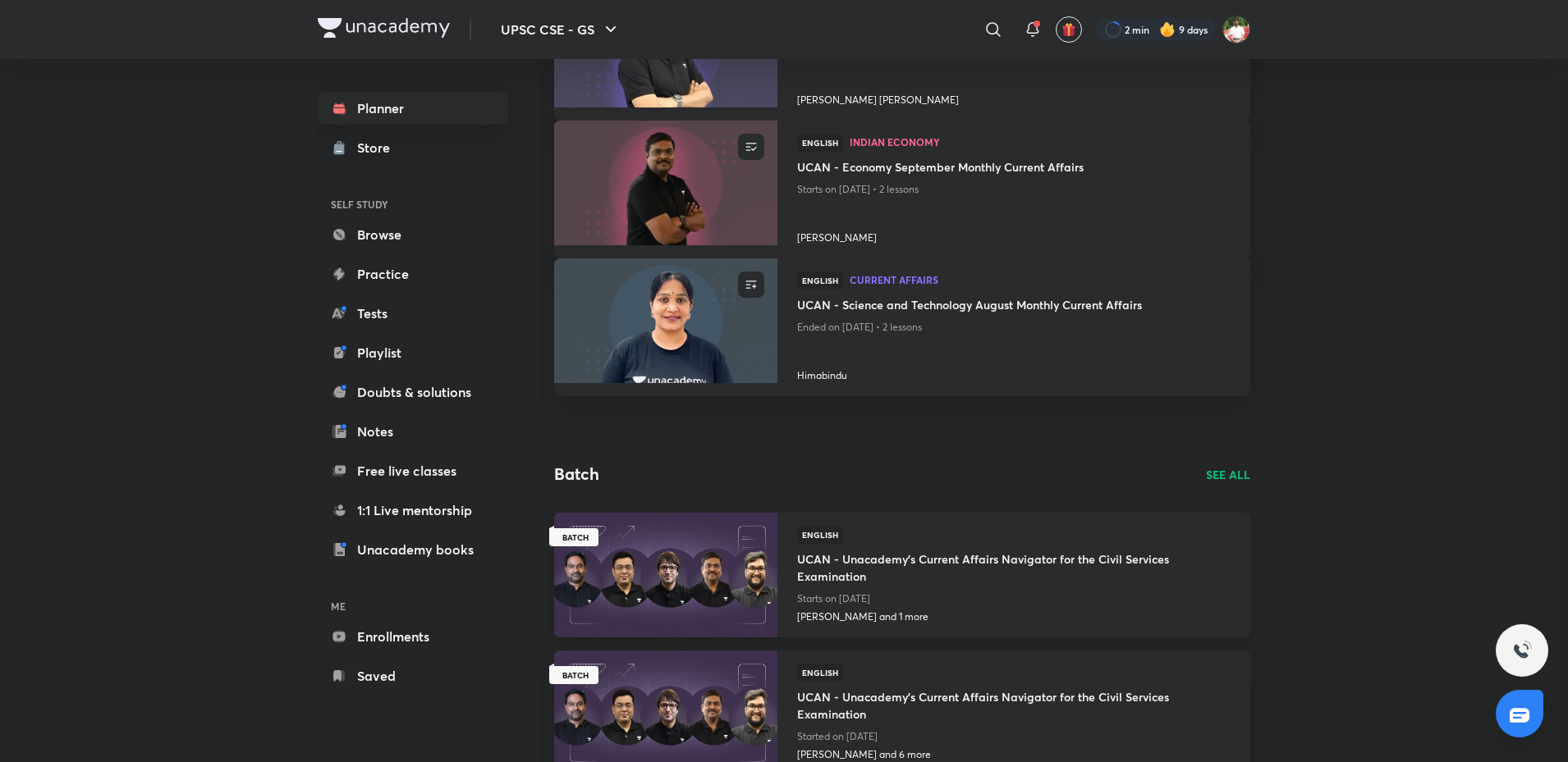
scroll to position [668, 0]
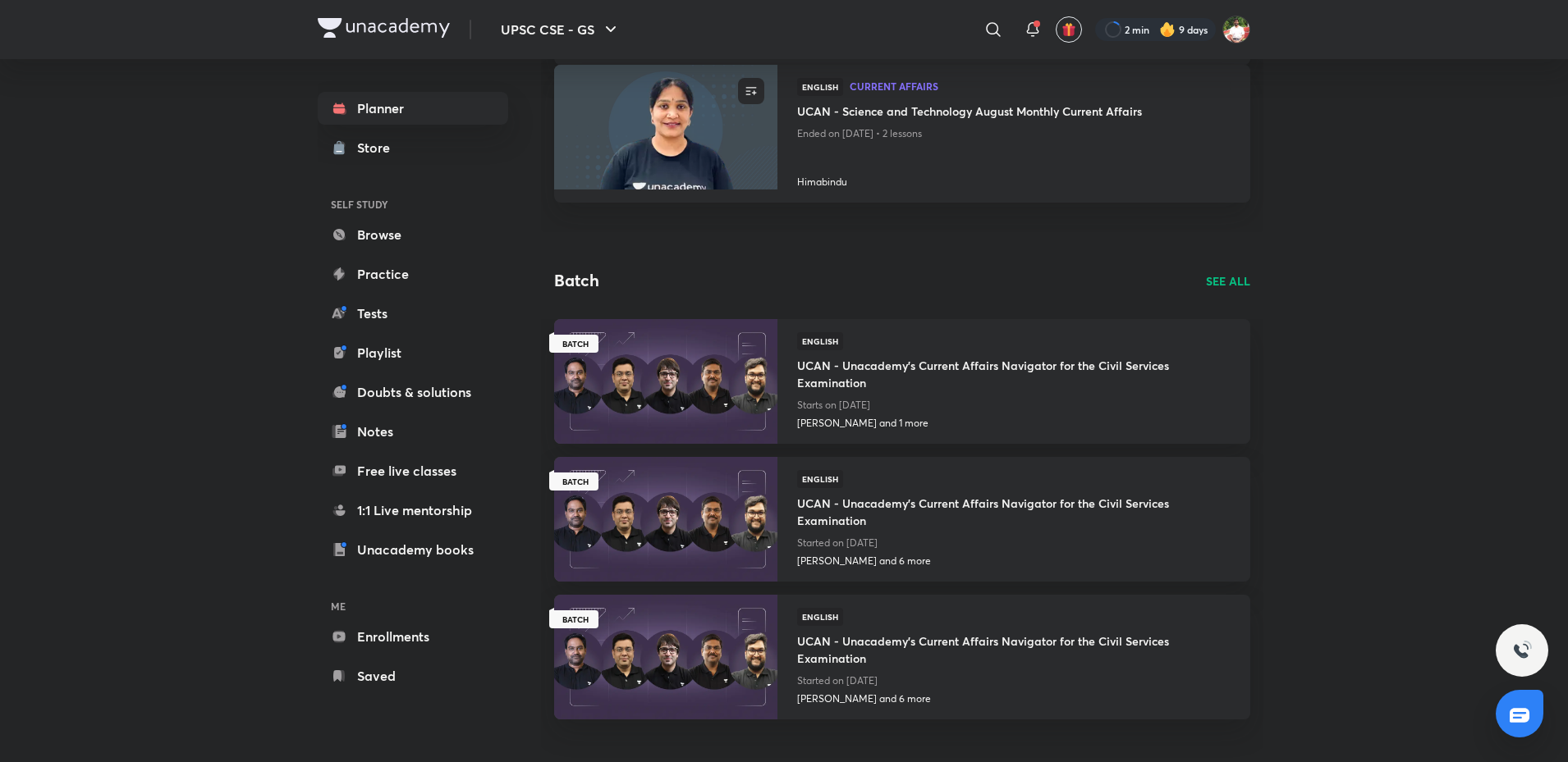
click at [1238, 282] on p "SEE ALL" at bounding box center [1228, 281] width 44 height 17
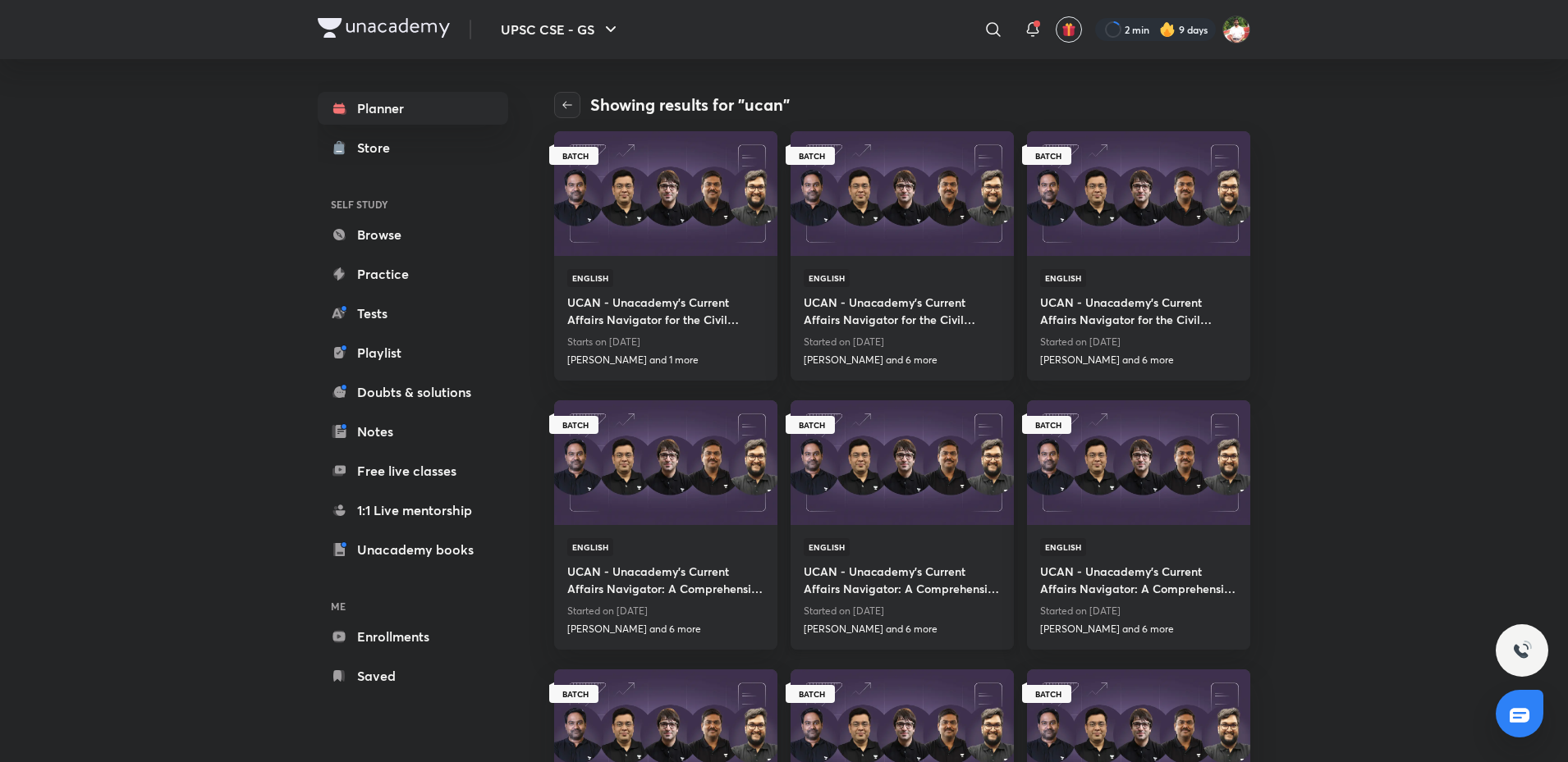
click at [896, 461] on img at bounding box center [901, 462] width 227 height 127
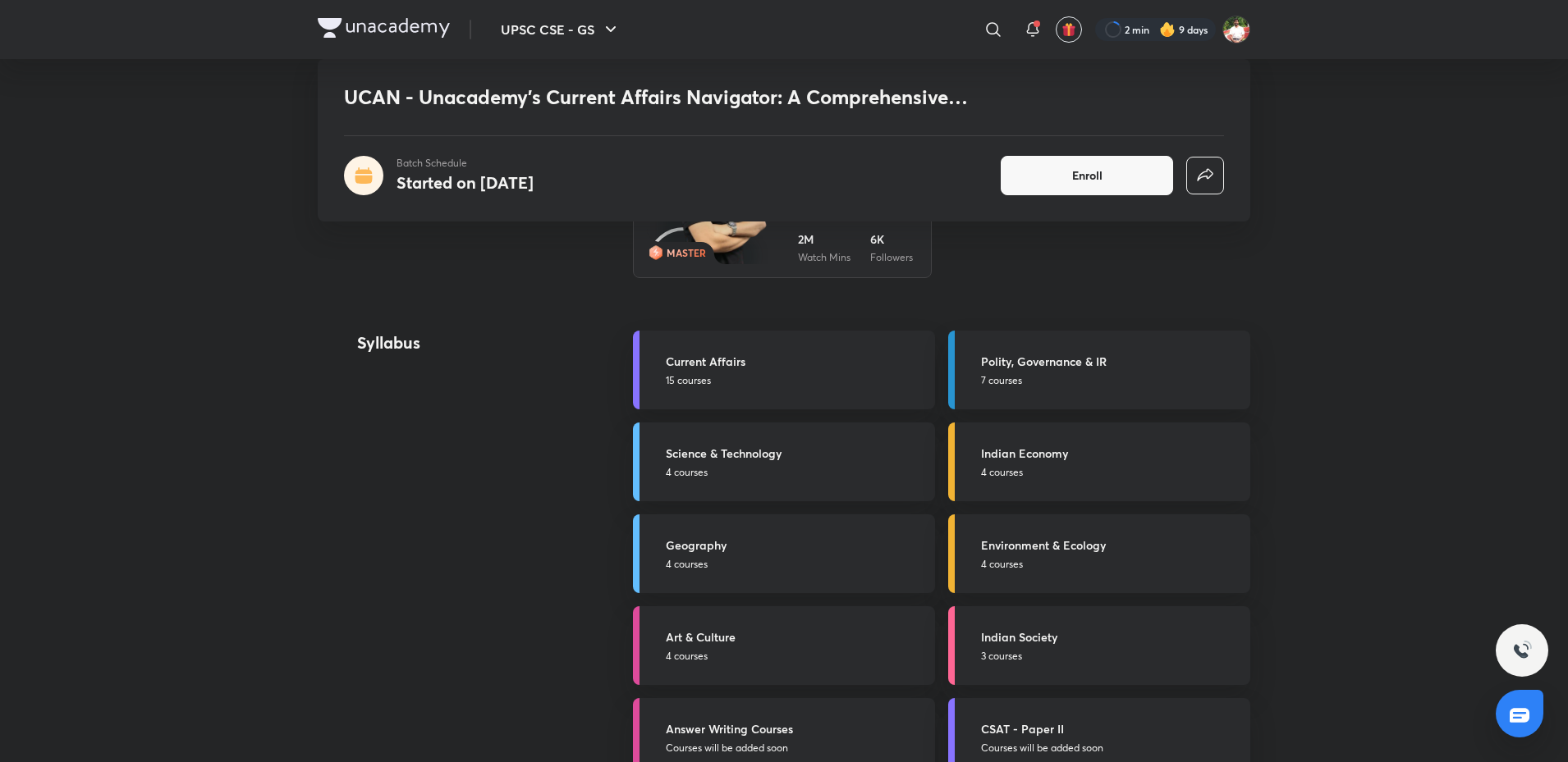
scroll to position [1559, 0]
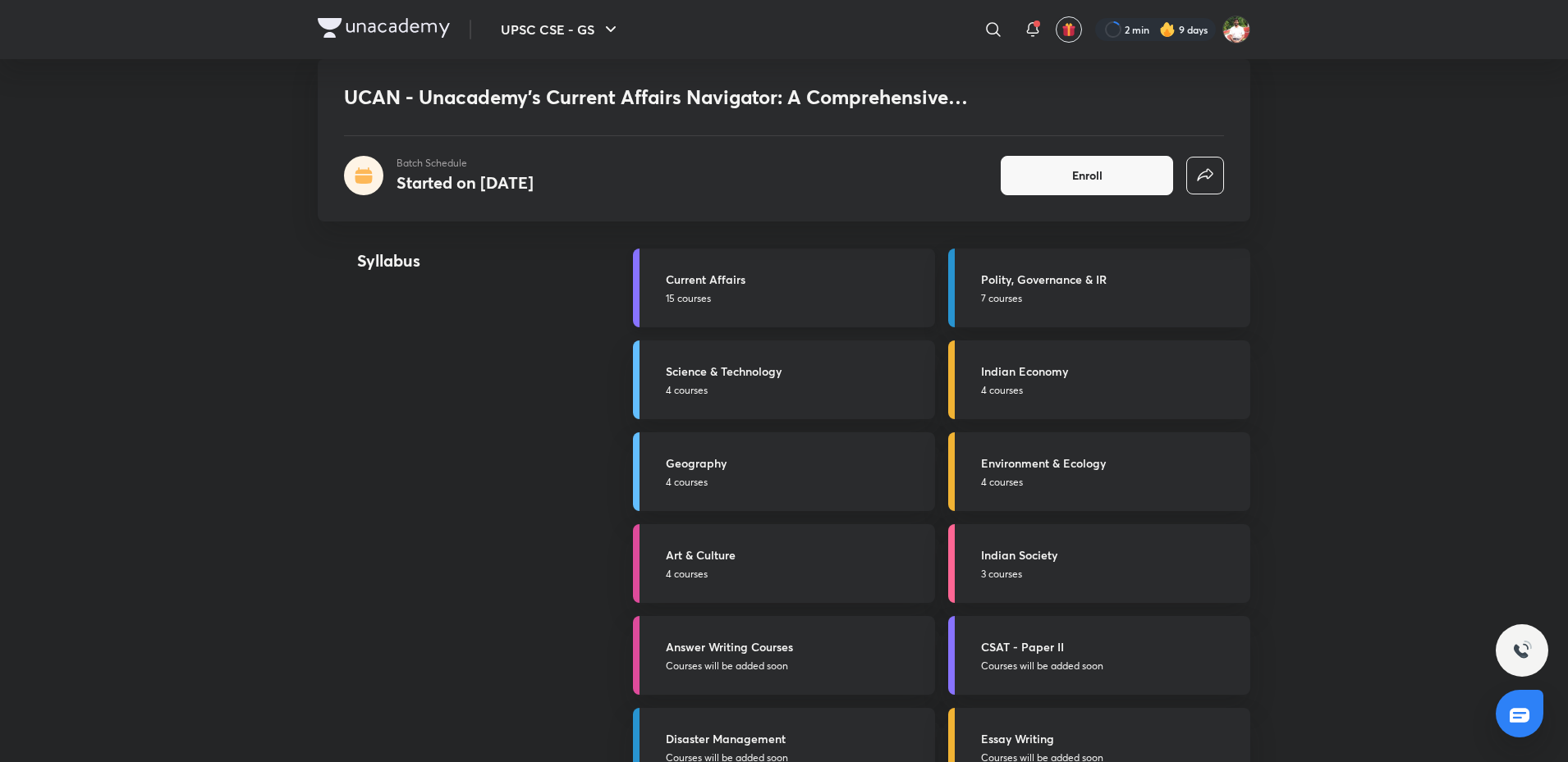
click at [793, 291] on p "15 courses" at bounding box center [795, 299] width 260 height 15
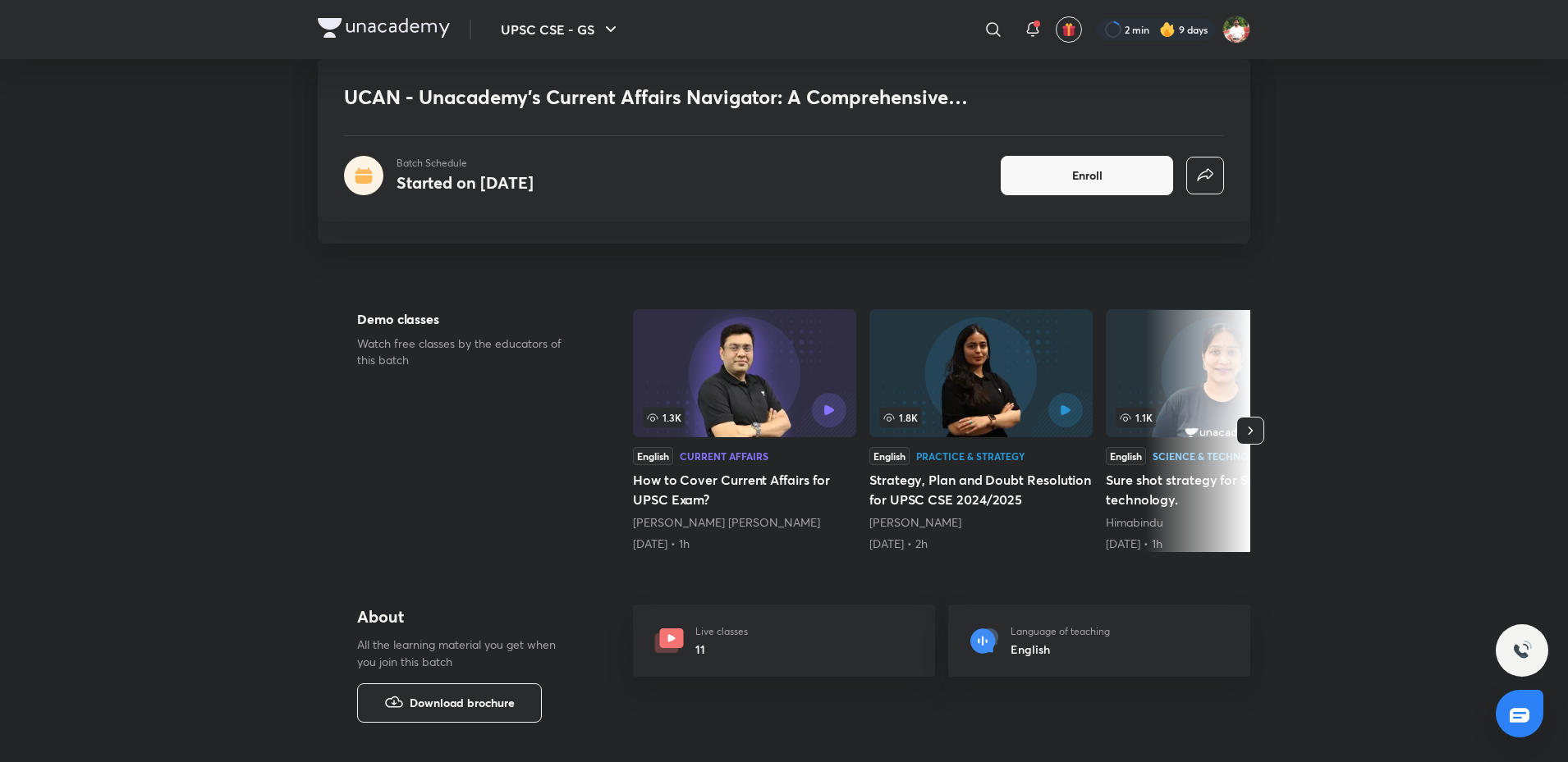
scroll to position [82, 0]
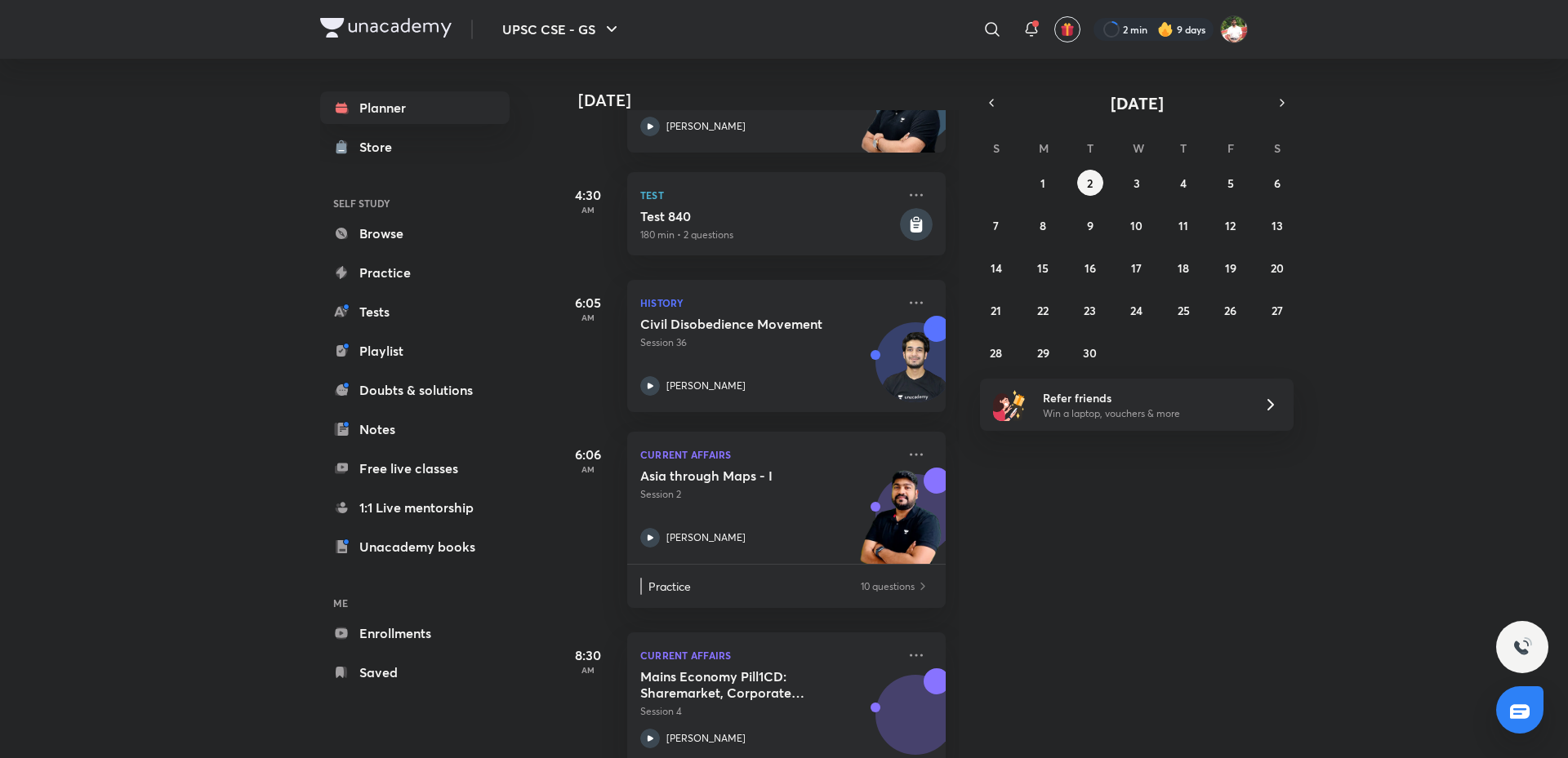
scroll to position [489, 0]
click at [911, 304] on icon at bounding box center [916, 301] width 20 height 20
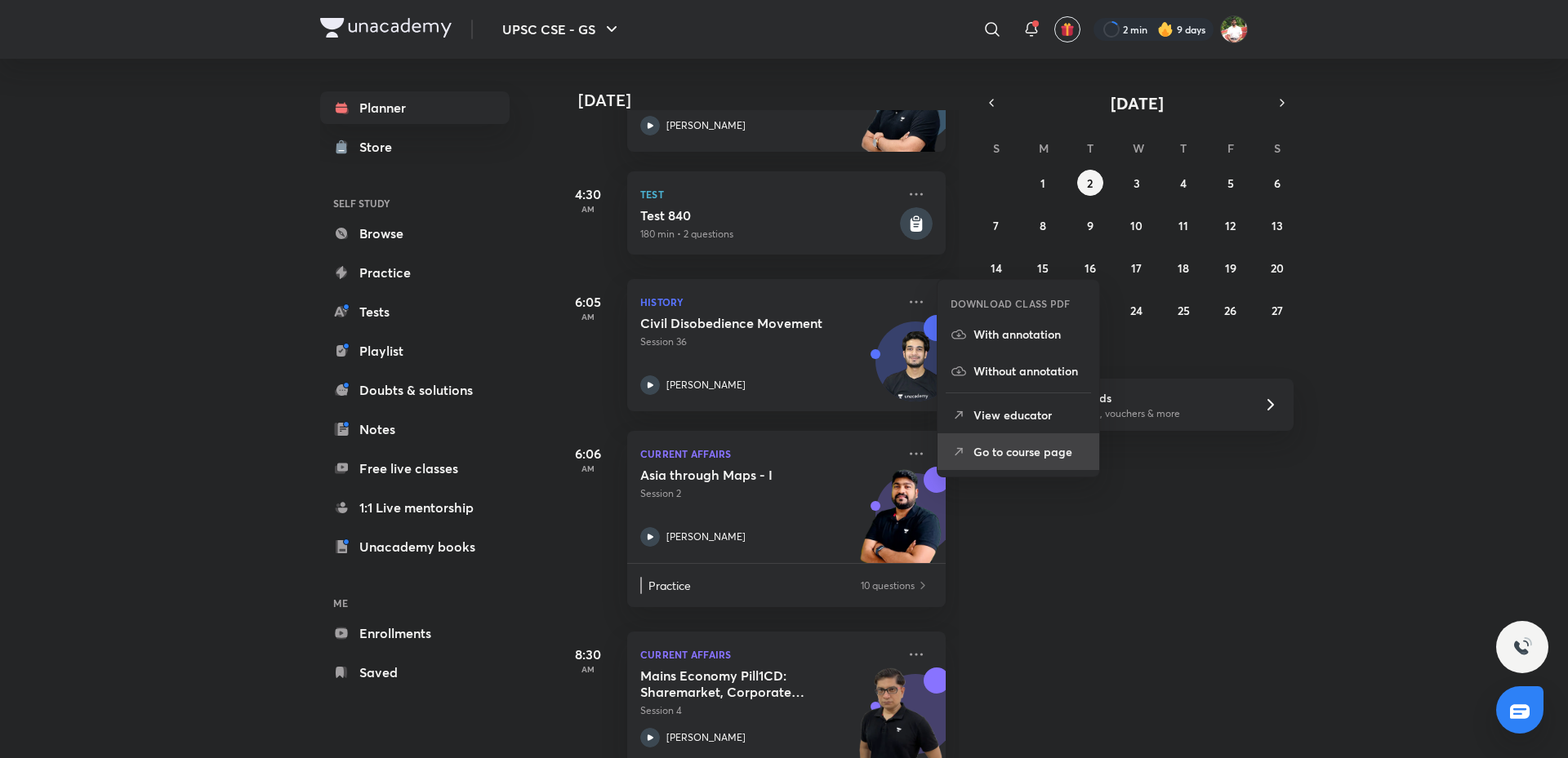
click at [1010, 454] on p "Go to course page" at bounding box center [1029, 451] width 113 height 17
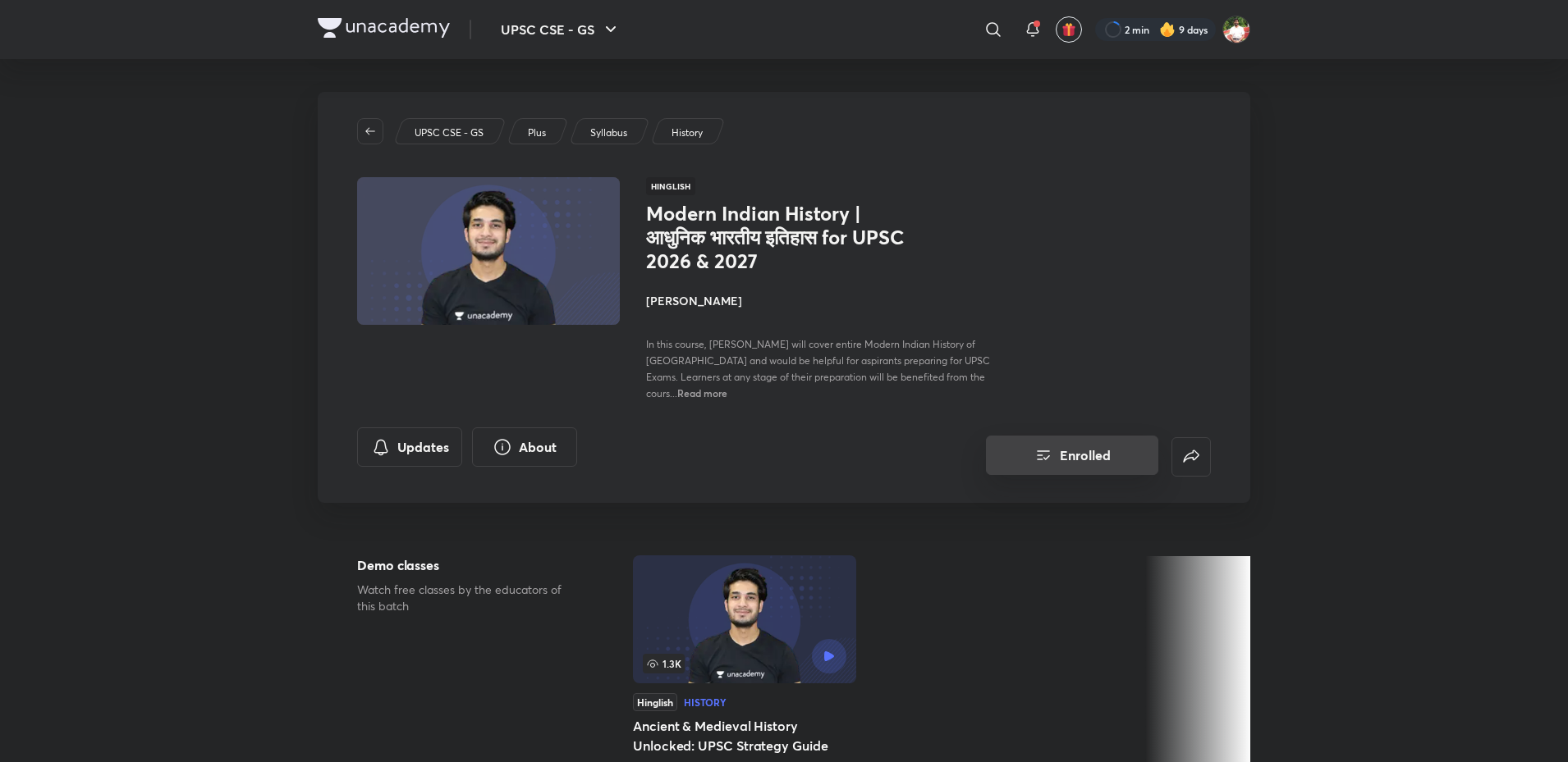
click at [1099, 437] on button "Enrolled" at bounding box center [1072, 456] width 173 height 39
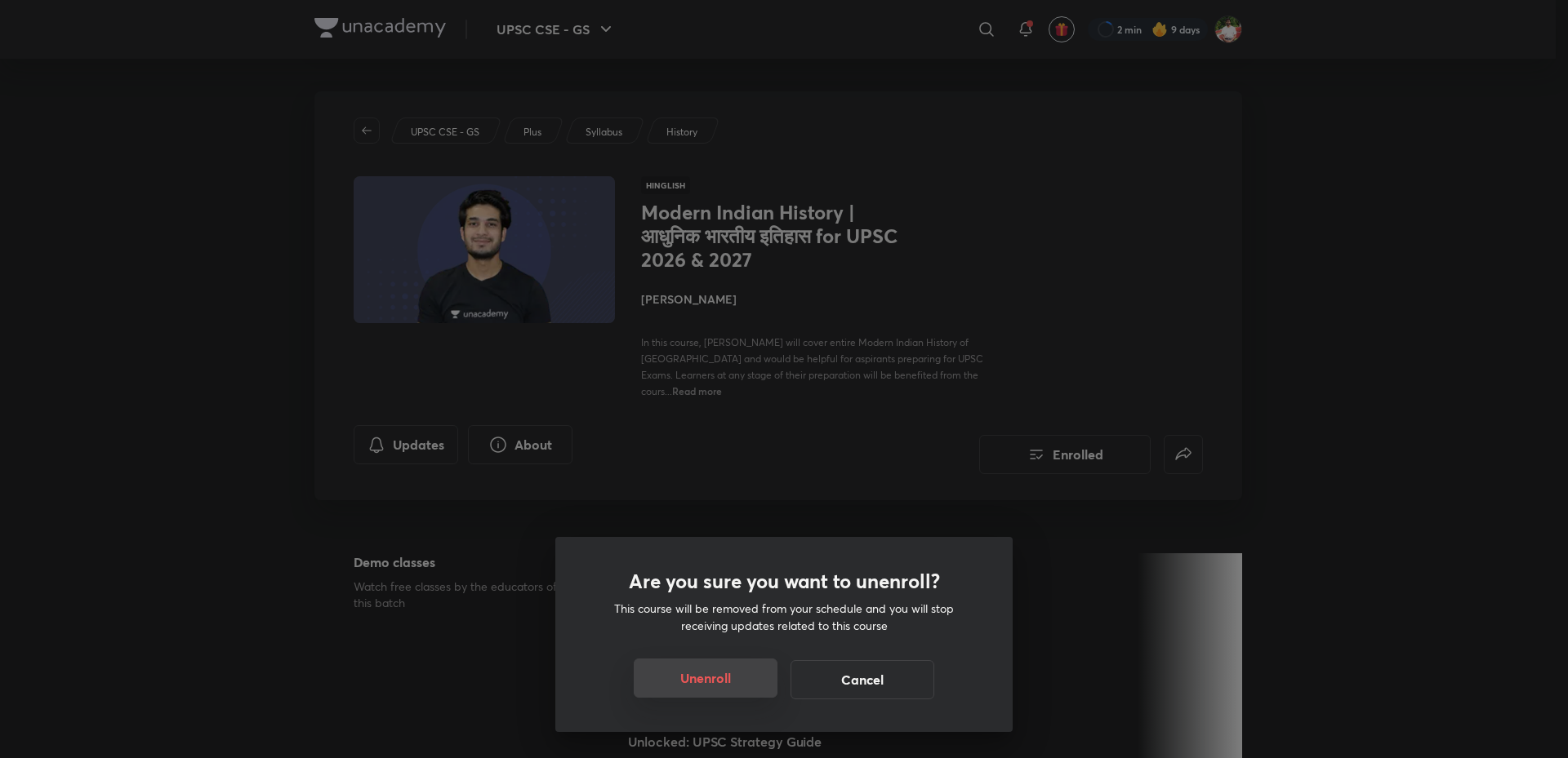
click at [740, 688] on button "Unenroll" at bounding box center [705, 678] width 144 height 39
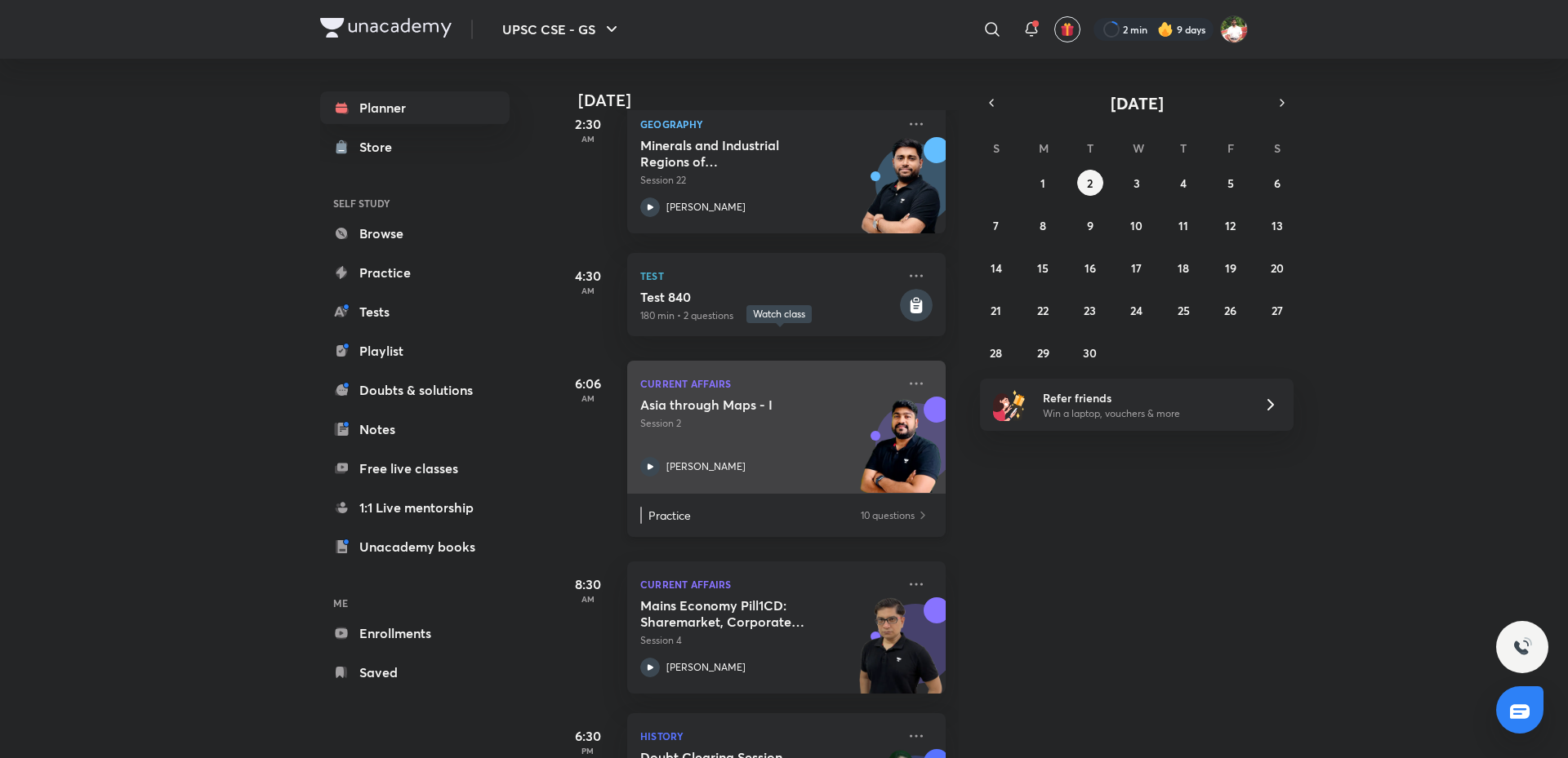
scroll to position [489, 0]
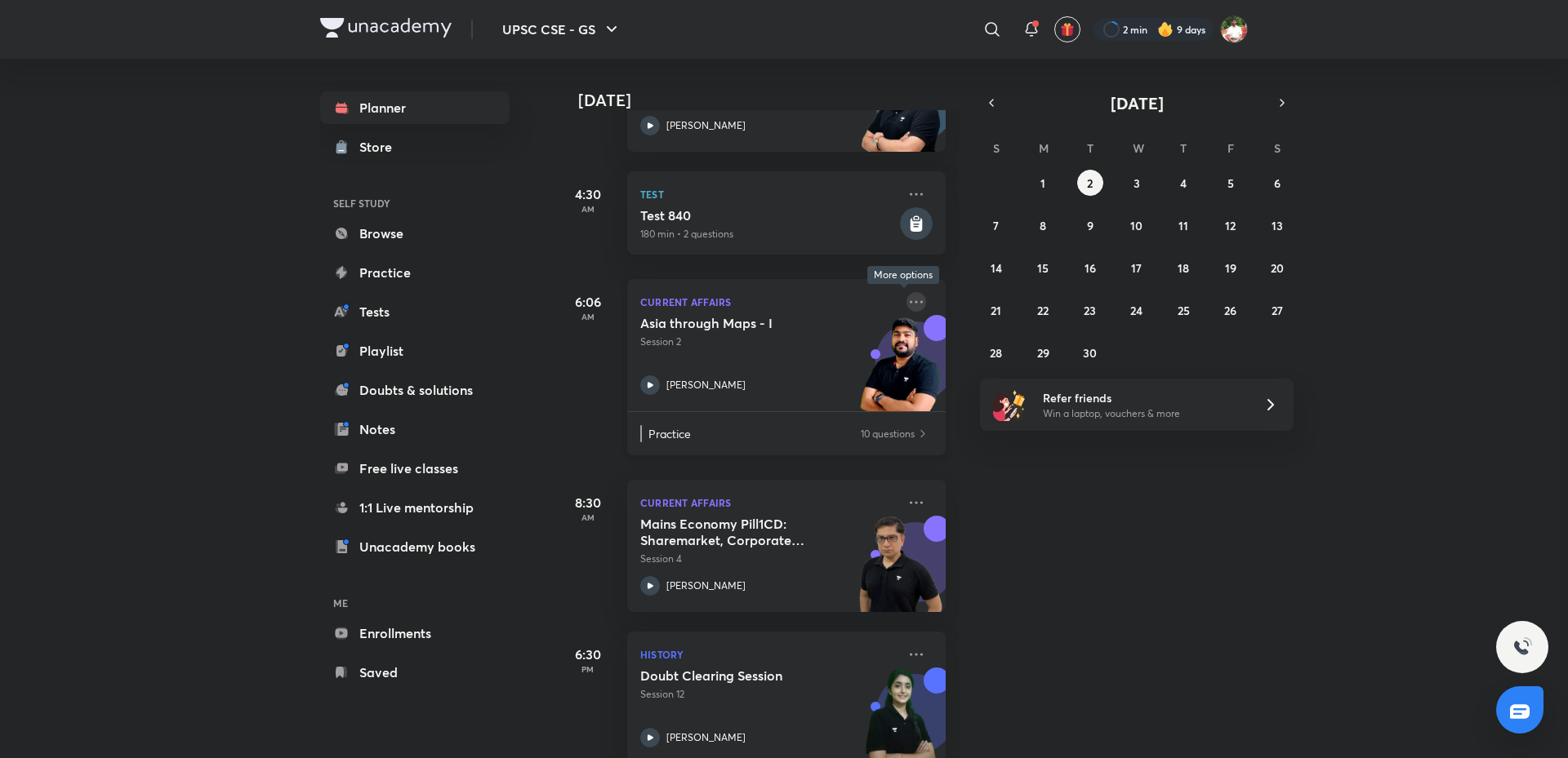
click at [907, 301] on icon at bounding box center [916, 301] width 20 height 20
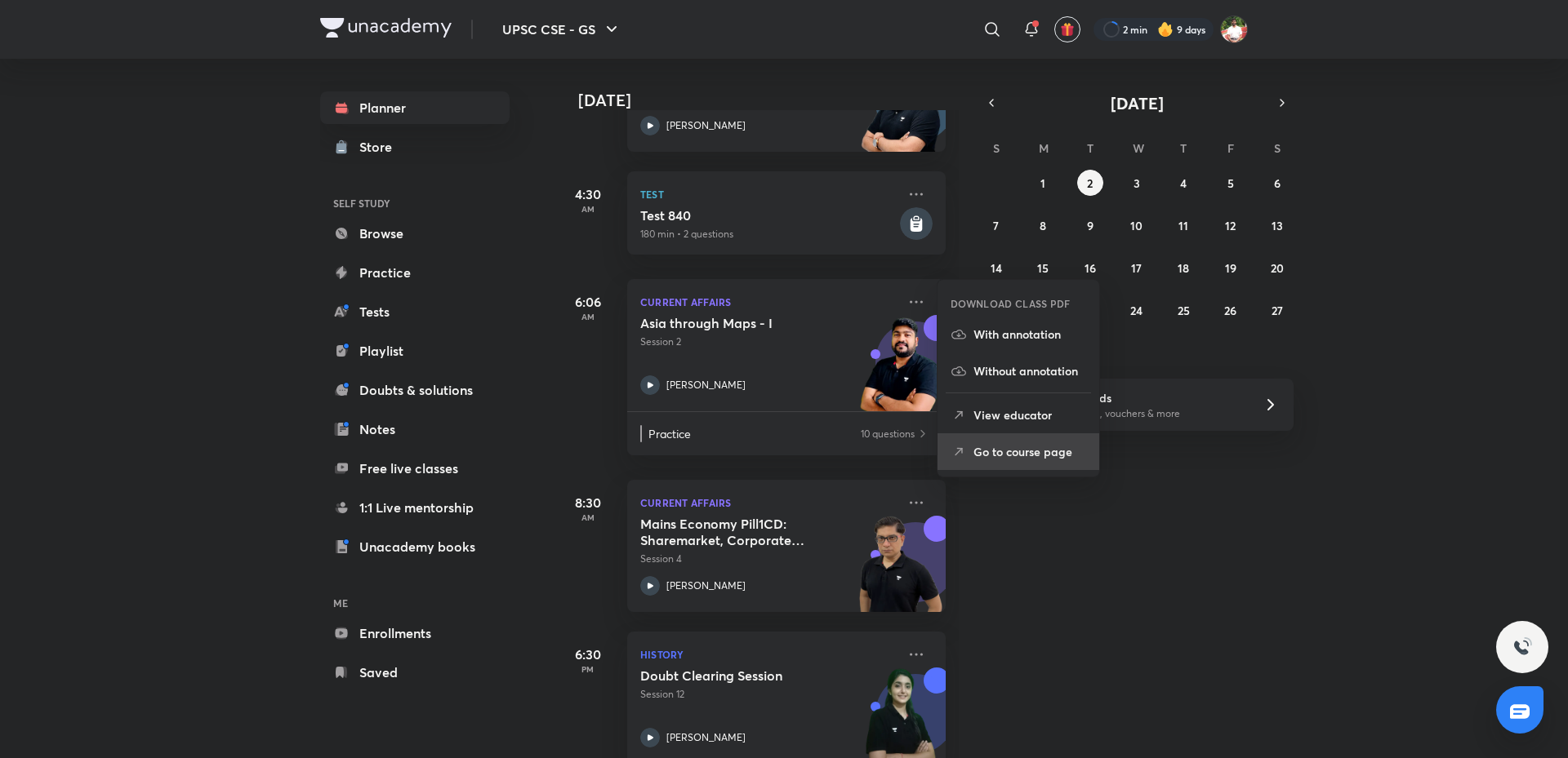
click at [994, 451] on p "Go to course page" at bounding box center [1029, 451] width 113 height 17
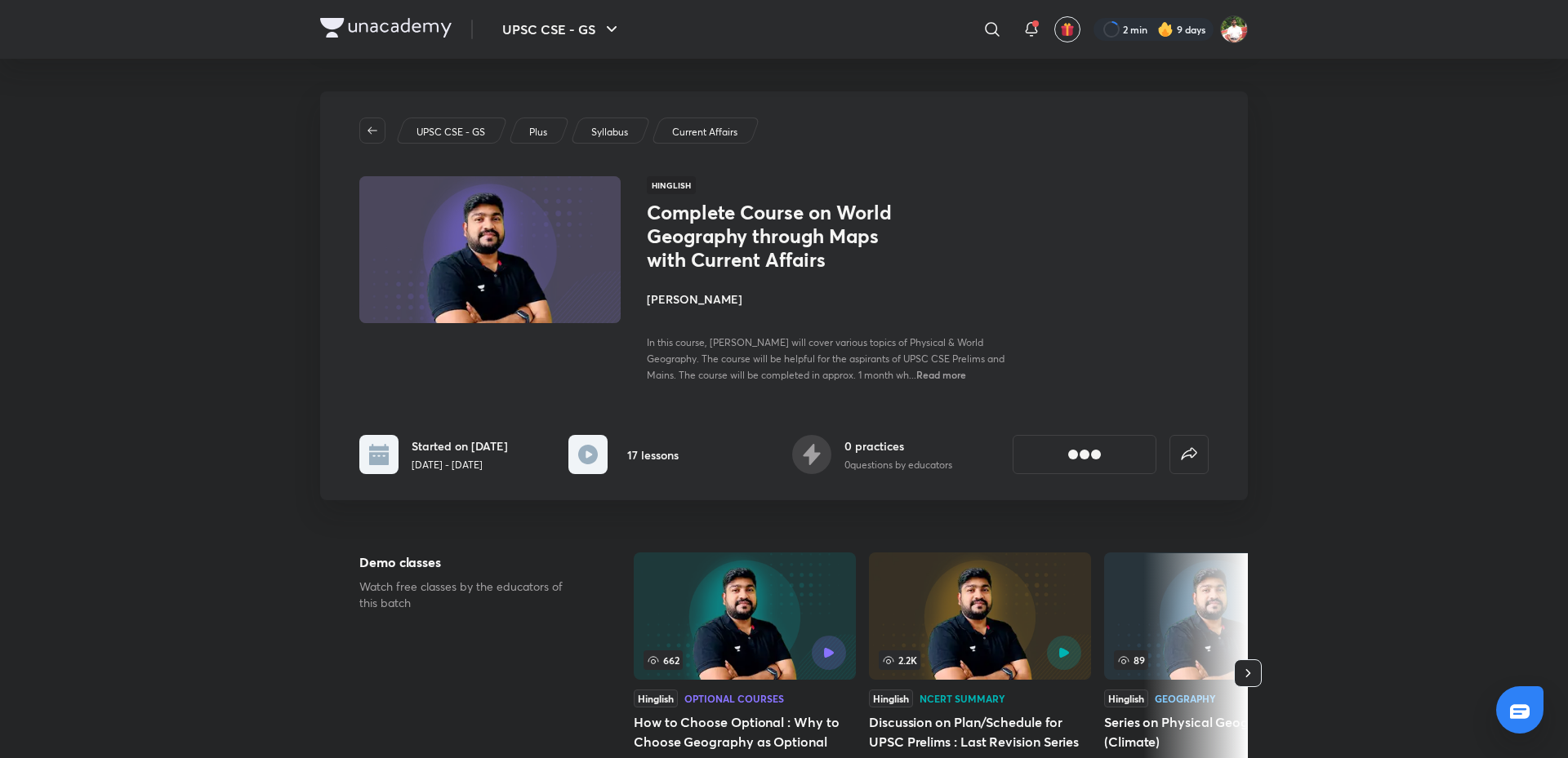
click at [1058, 463] on button "[object Object]" at bounding box center [1084, 455] width 144 height 39
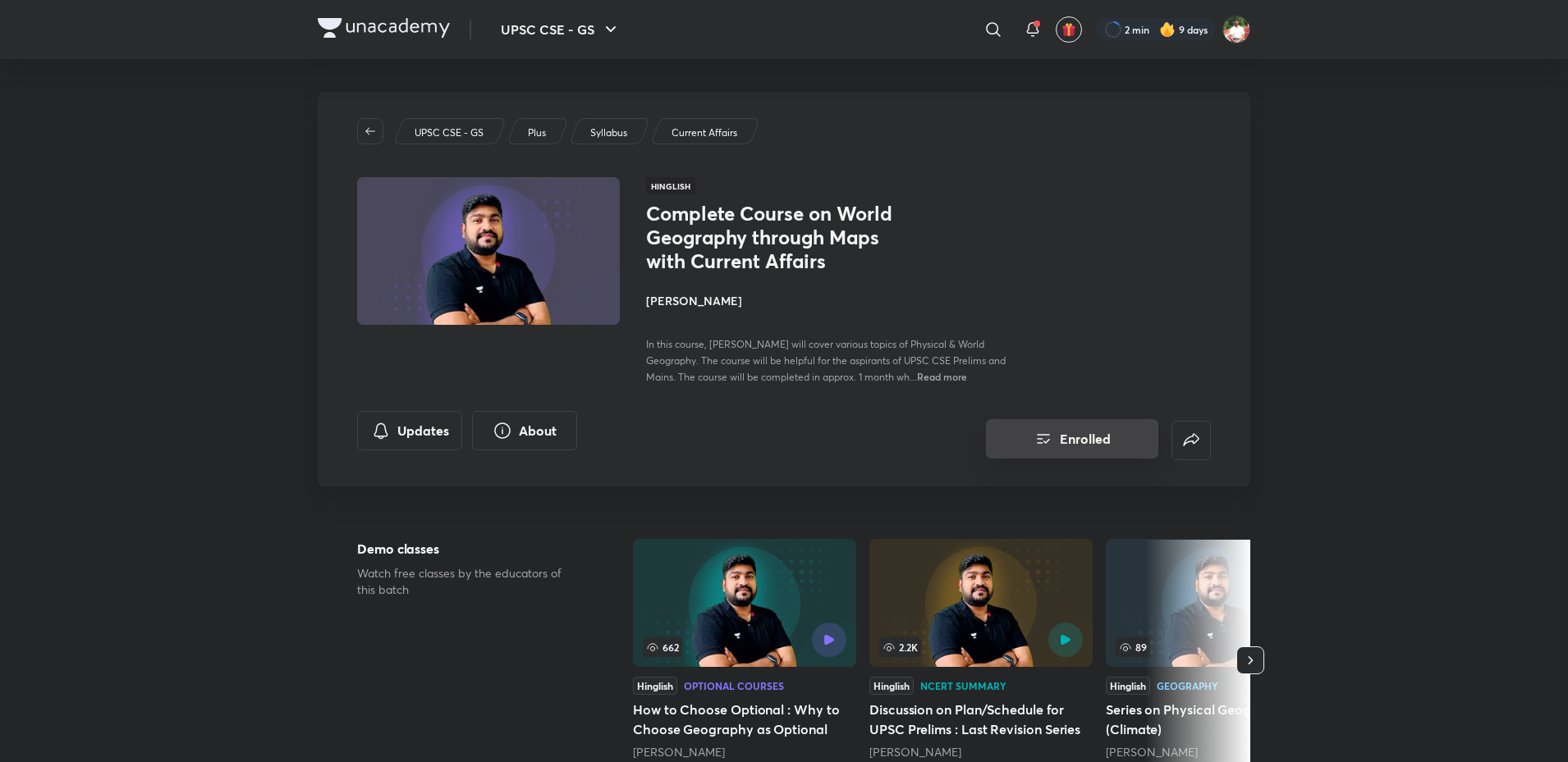
click at [1074, 422] on button "Enrolled" at bounding box center [1072, 439] width 173 height 39
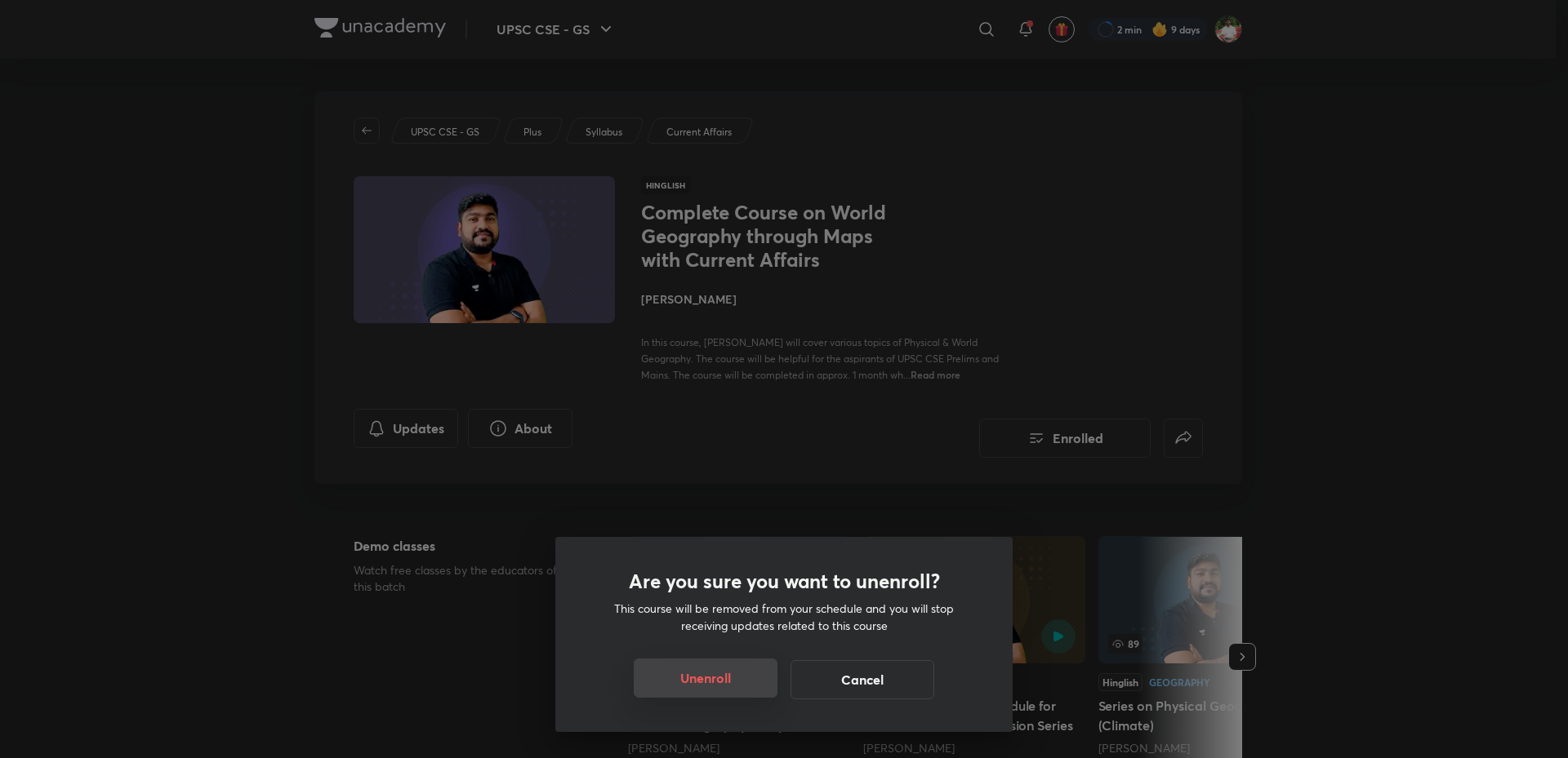
click at [746, 672] on button "Unenroll" at bounding box center [705, 678] width 144 height 39
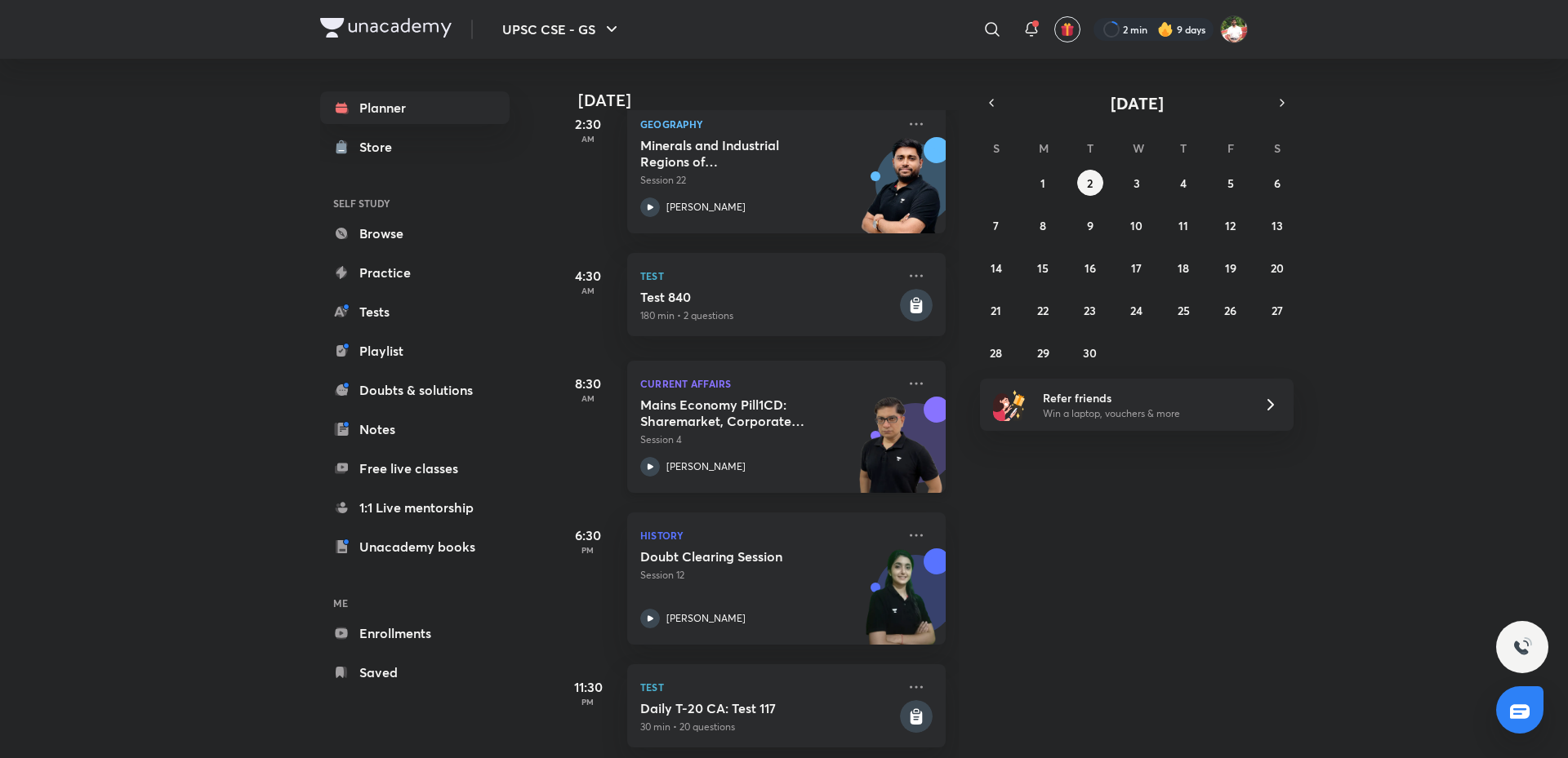
scroll to position [428, 0]
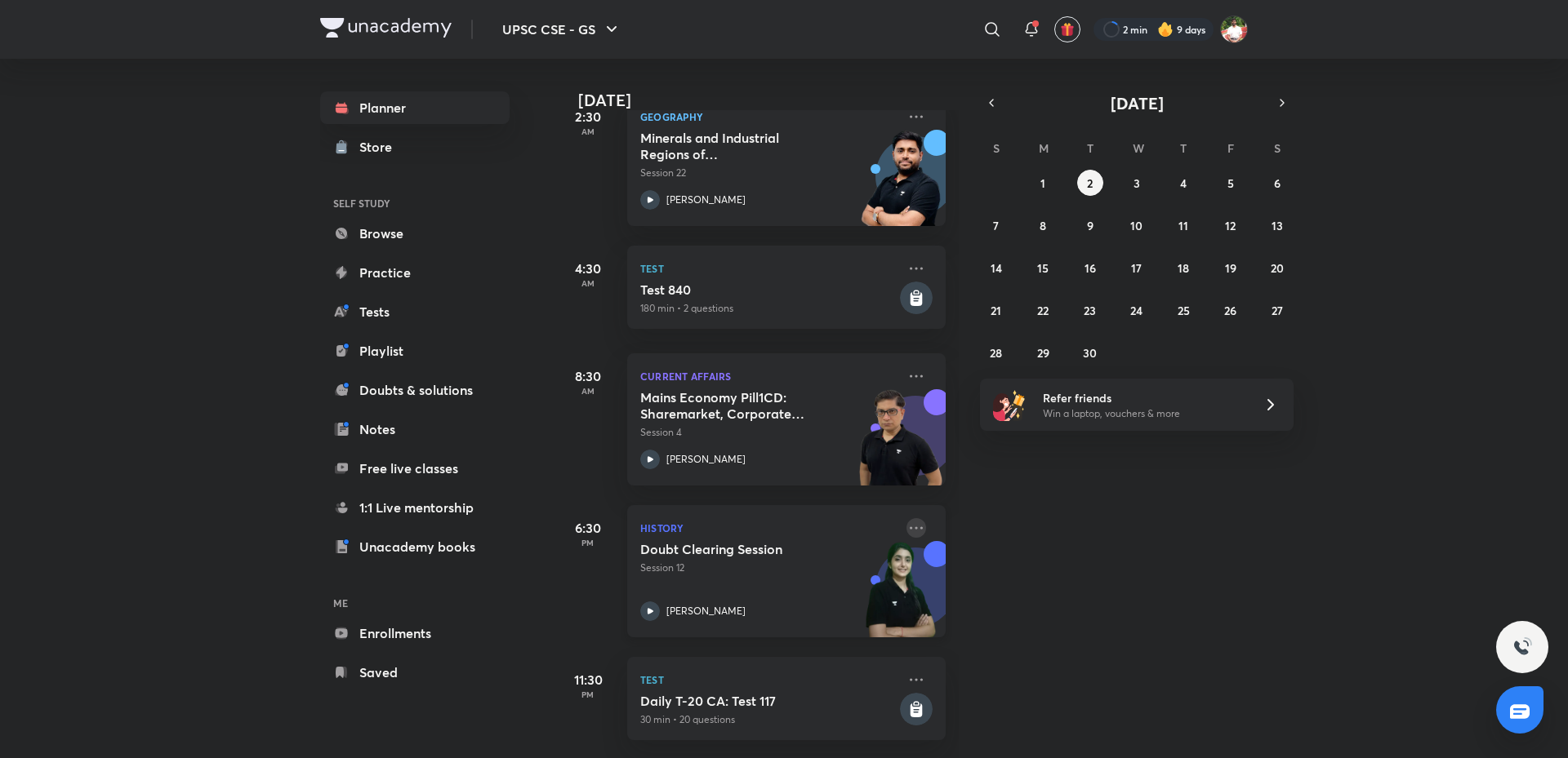
click at [911, 518] on icon at bounding box center [916, 528] width 20 height 20
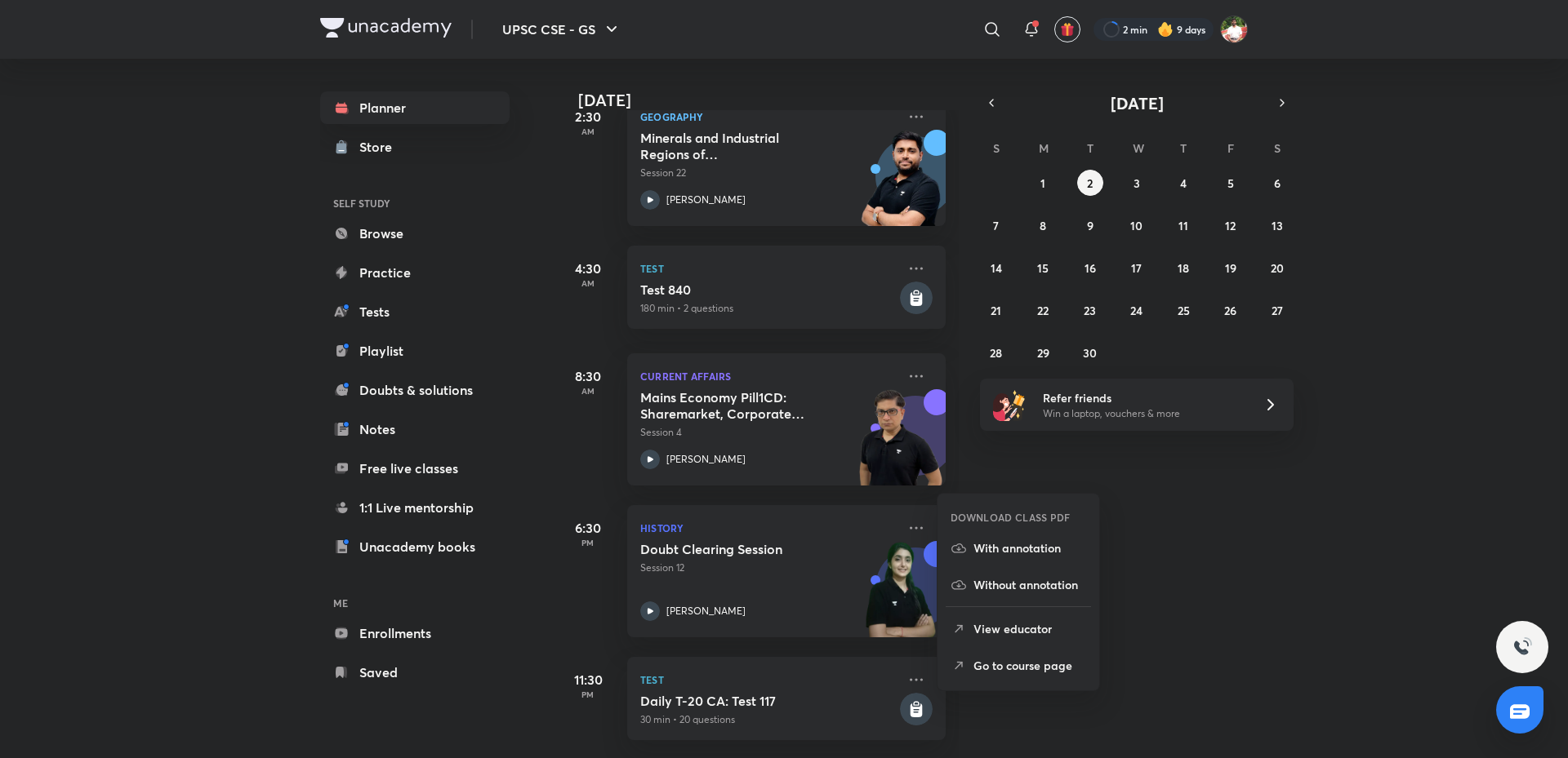
click at [995, 671] on p "Go to course page" at bounding box center [1029, 666] width 113 height 17
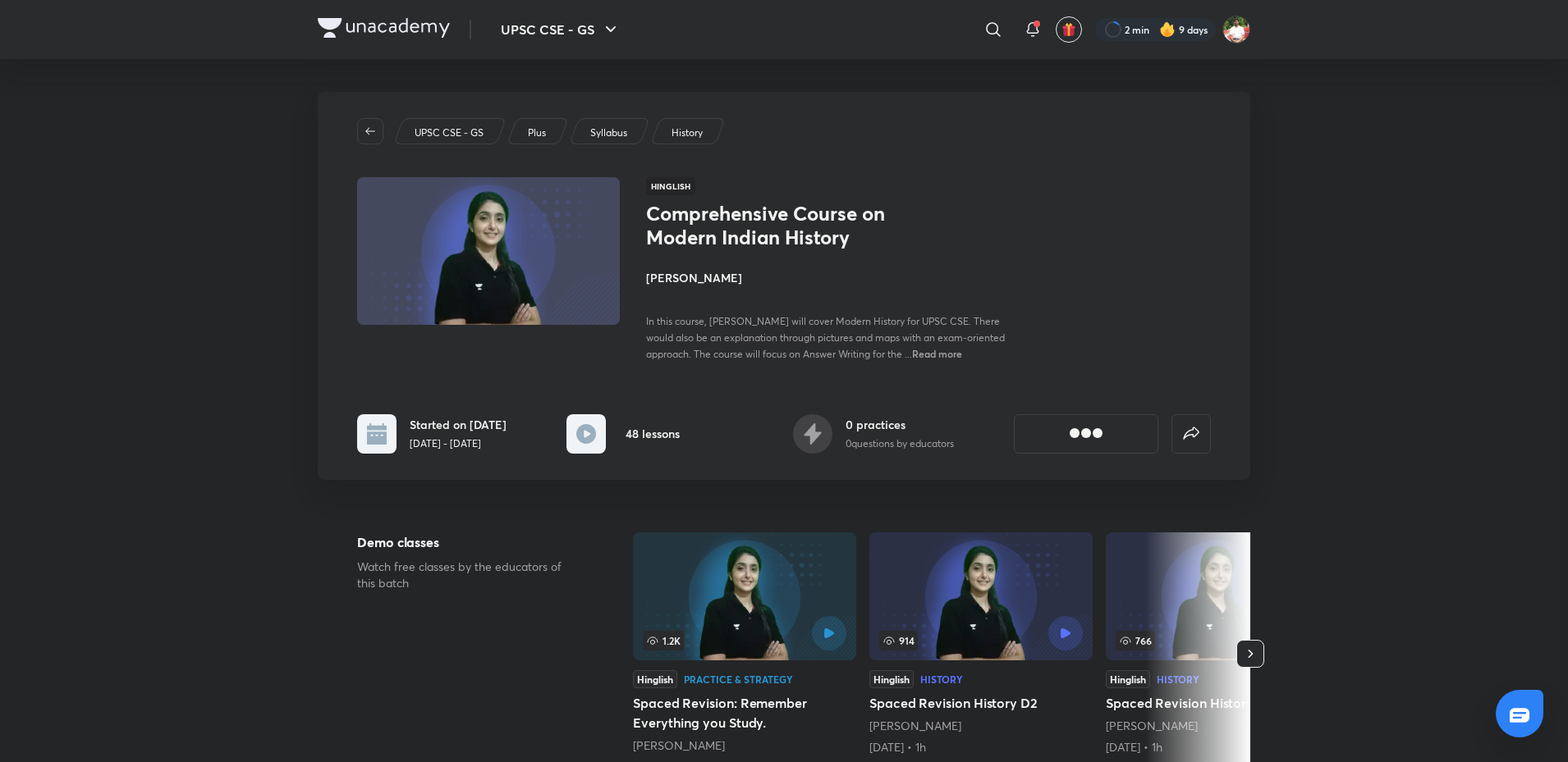
click at [1114, 450] on button "[object Object]" at bounding box center [1086, 434] width 144 height 39
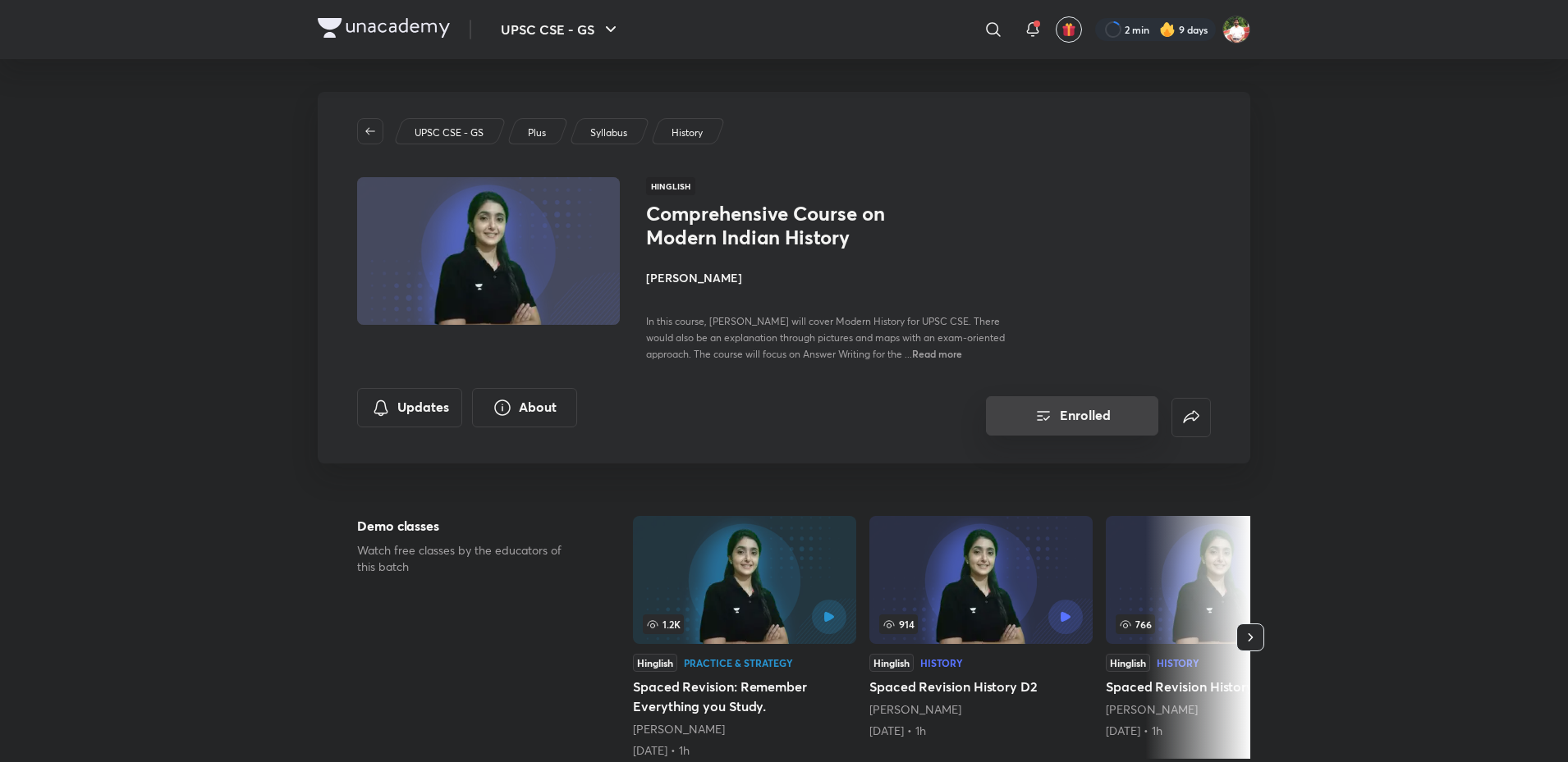
click at [1103, 417] on button "Enrolled" at bounding box center [1072, 416] width 173 height 39
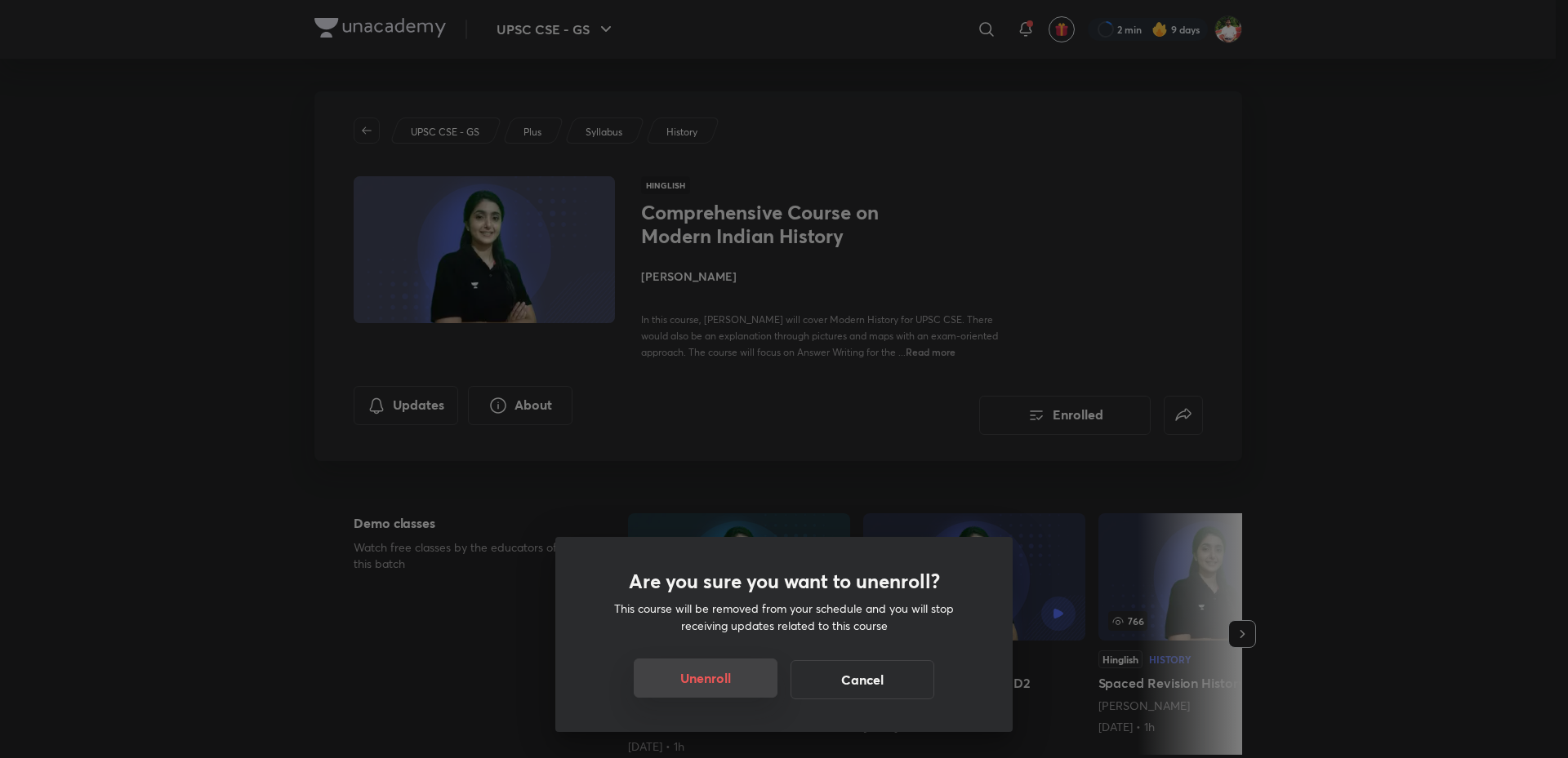
drag, startPoint x: 738, startPoint y: 691, endPoint x: 730, endPoint y: 682, distance: 12.0
click at [737, 691] on button "Unenroll" at bounding box center [705, 678] width 144 height 39
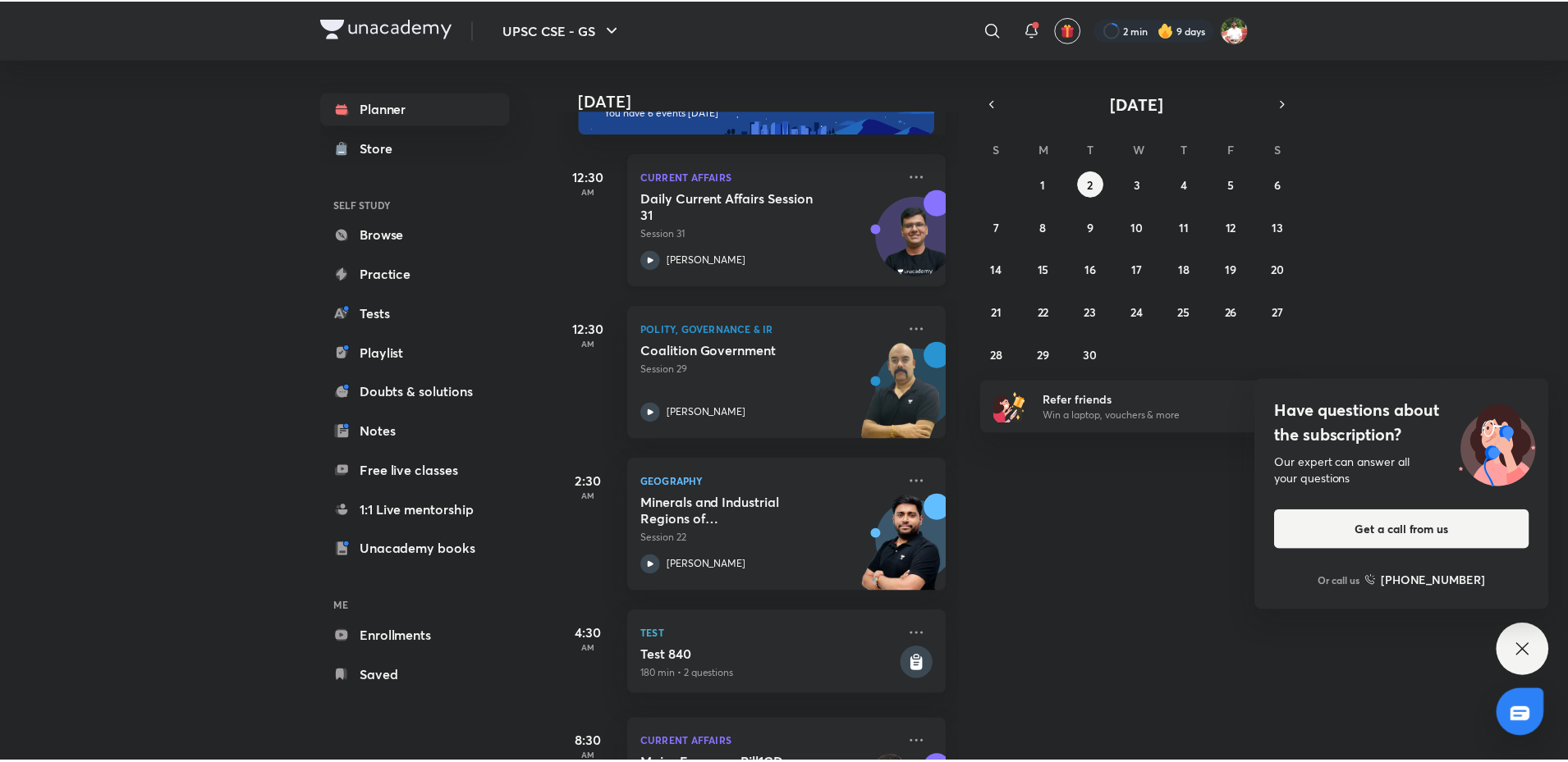
scroll to position [82, 0]
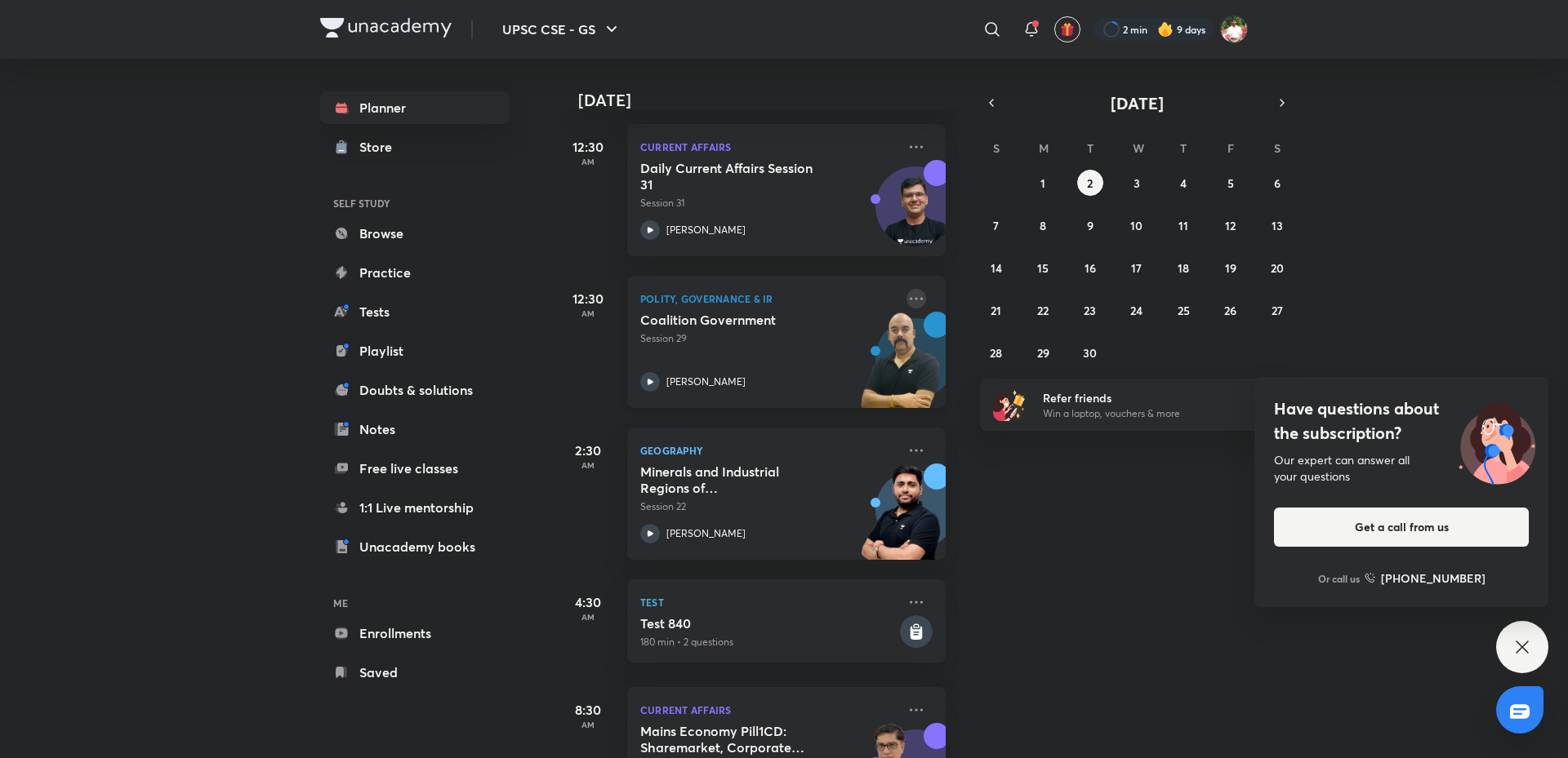
click at [908, 304] on icon at bounding box center [916, 298] width 20 height 20
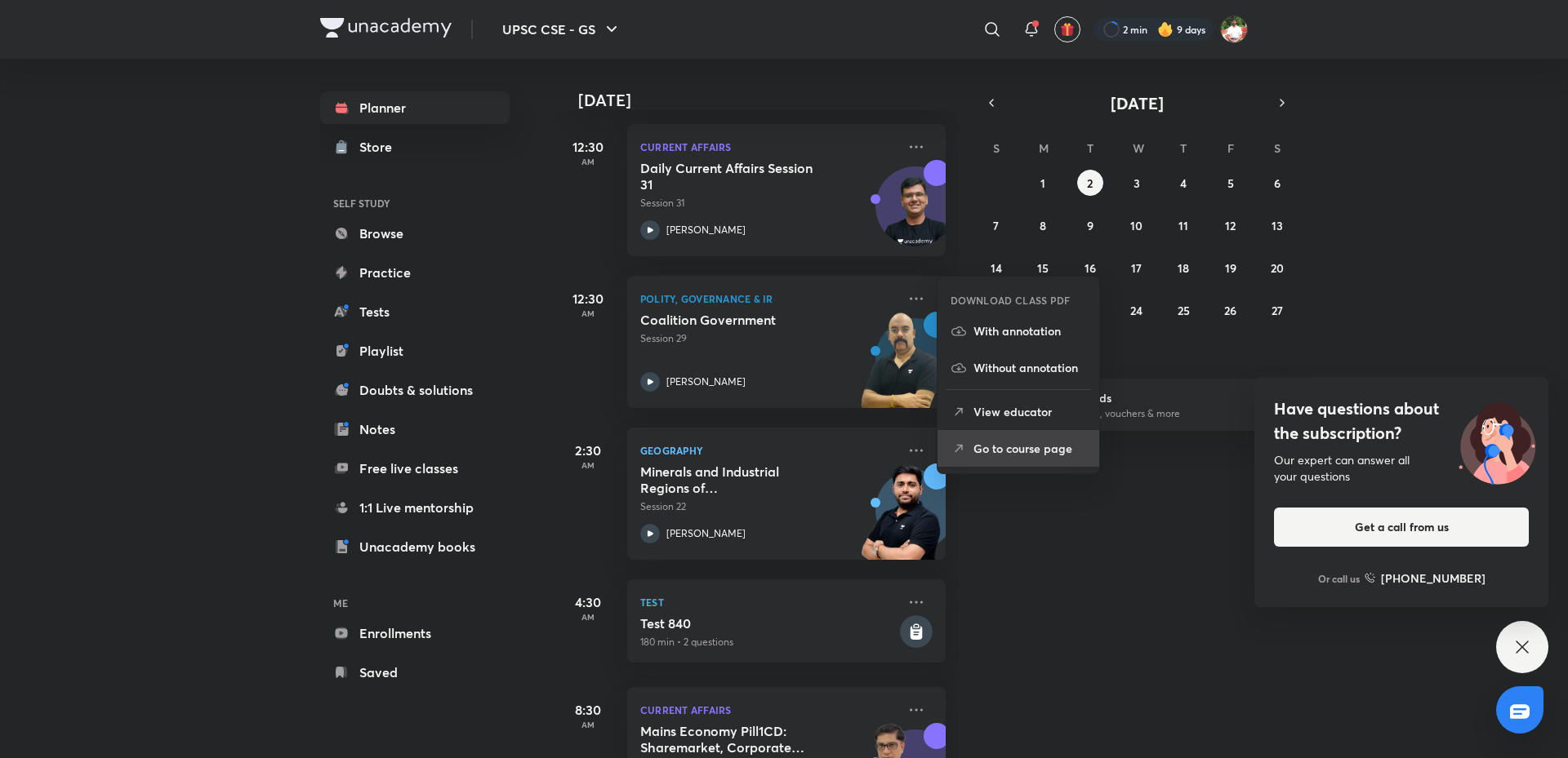
click at [1032, 448] on p "Go to course page" at bounding box center [1029, 448] width 113 height 17
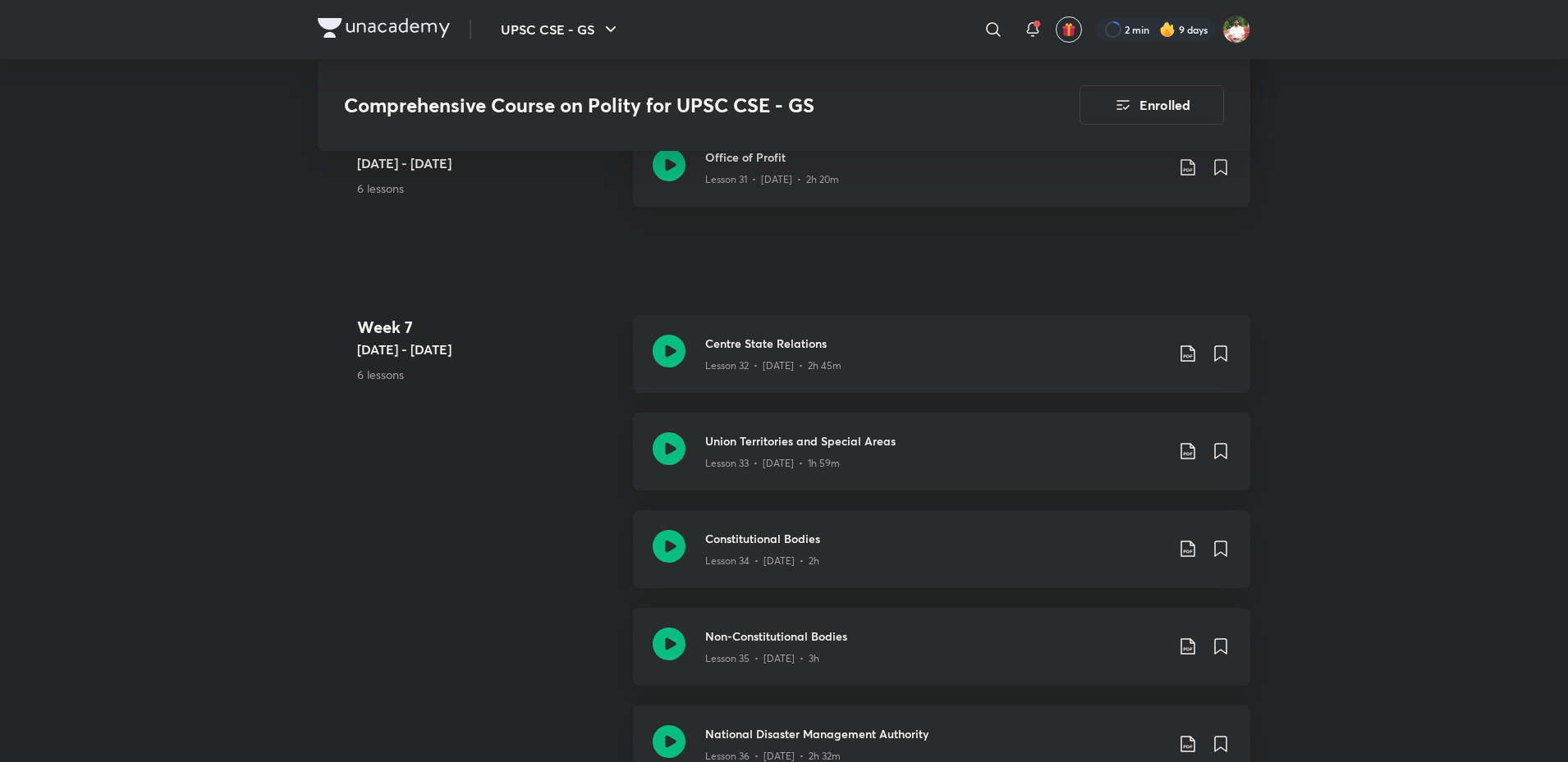
scroll to position [4348, 0]
click at [666, 453] on icon at bounding box center [669, 447] width 33 height 33
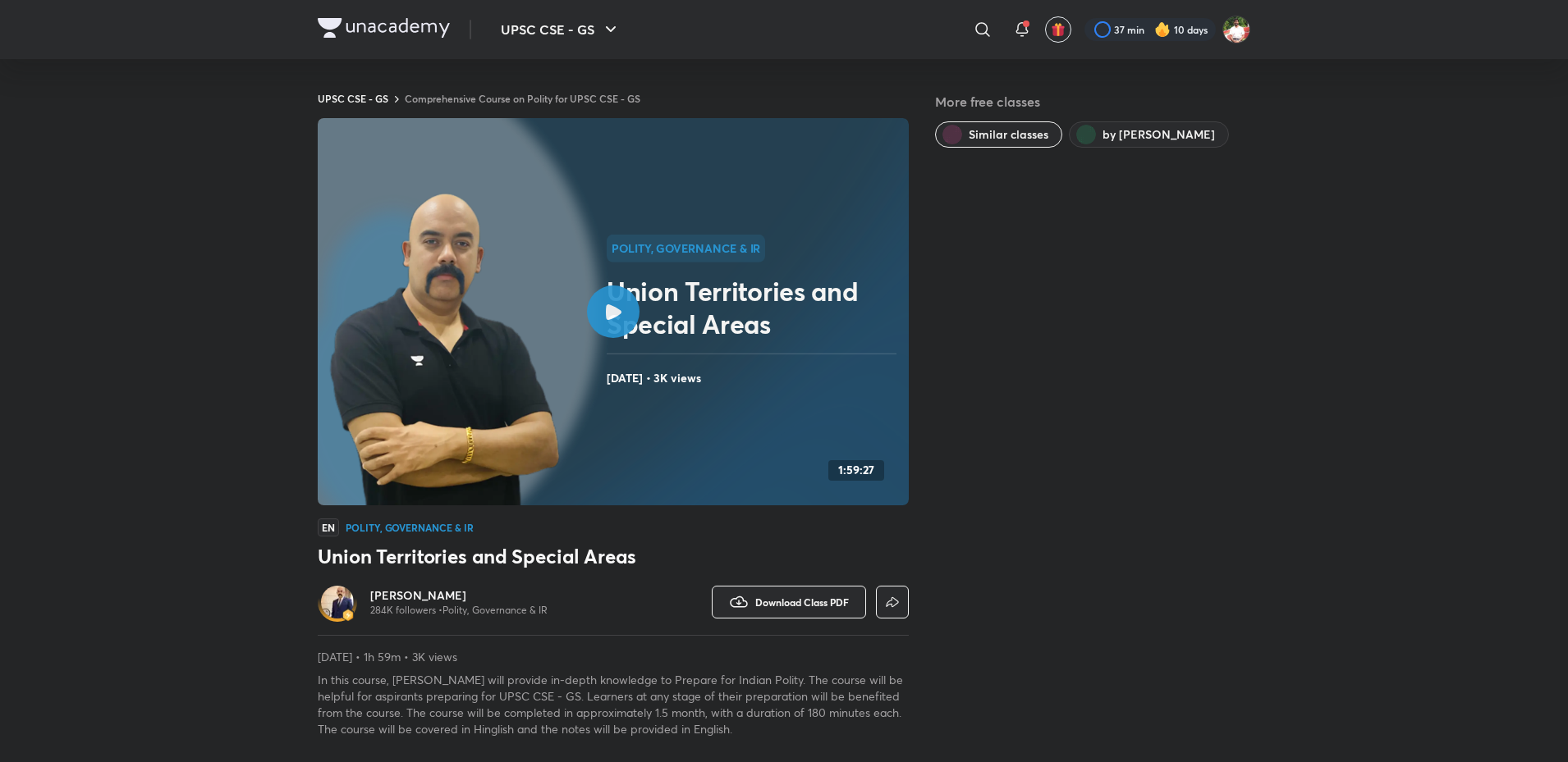
click at [820, 582] on div "Polity, Governance & IR [GEOGRAPHIC_DATA] and Special Areas [DATE] • 3K views 1…" at bounding box center [613, 427] width 591 height 620
drag, startPoint x: 792, startPoint y: 603, endPoint x: 792, endPoint y: 595, distance: 8.0
click at [792, 595] on button "Download Class PDF" at bounding box center [789, 602] width 155 height 33
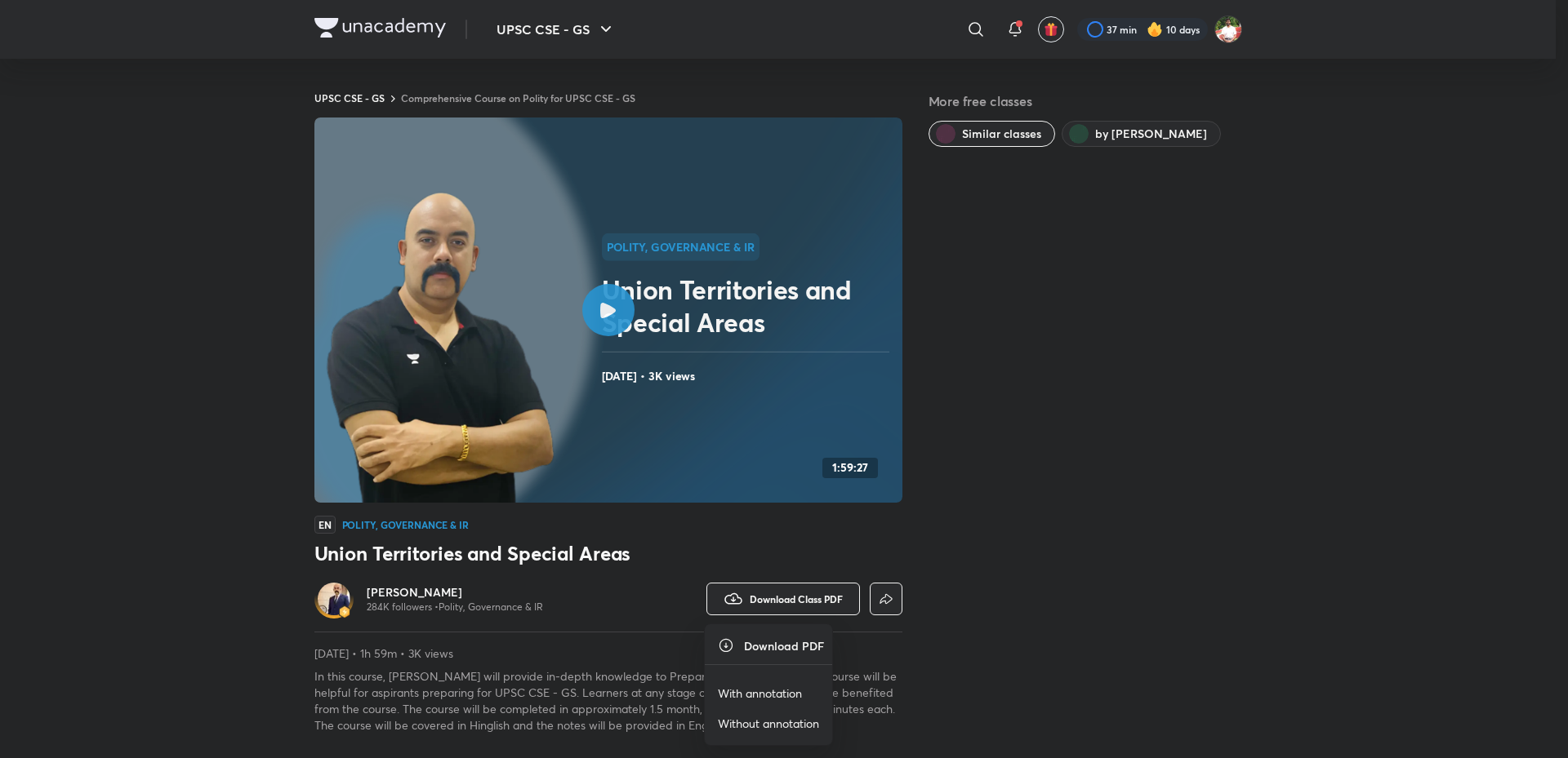
click at [753, 722] on p "Without annotation" at bounding box center [768, 724] width 102 height 17
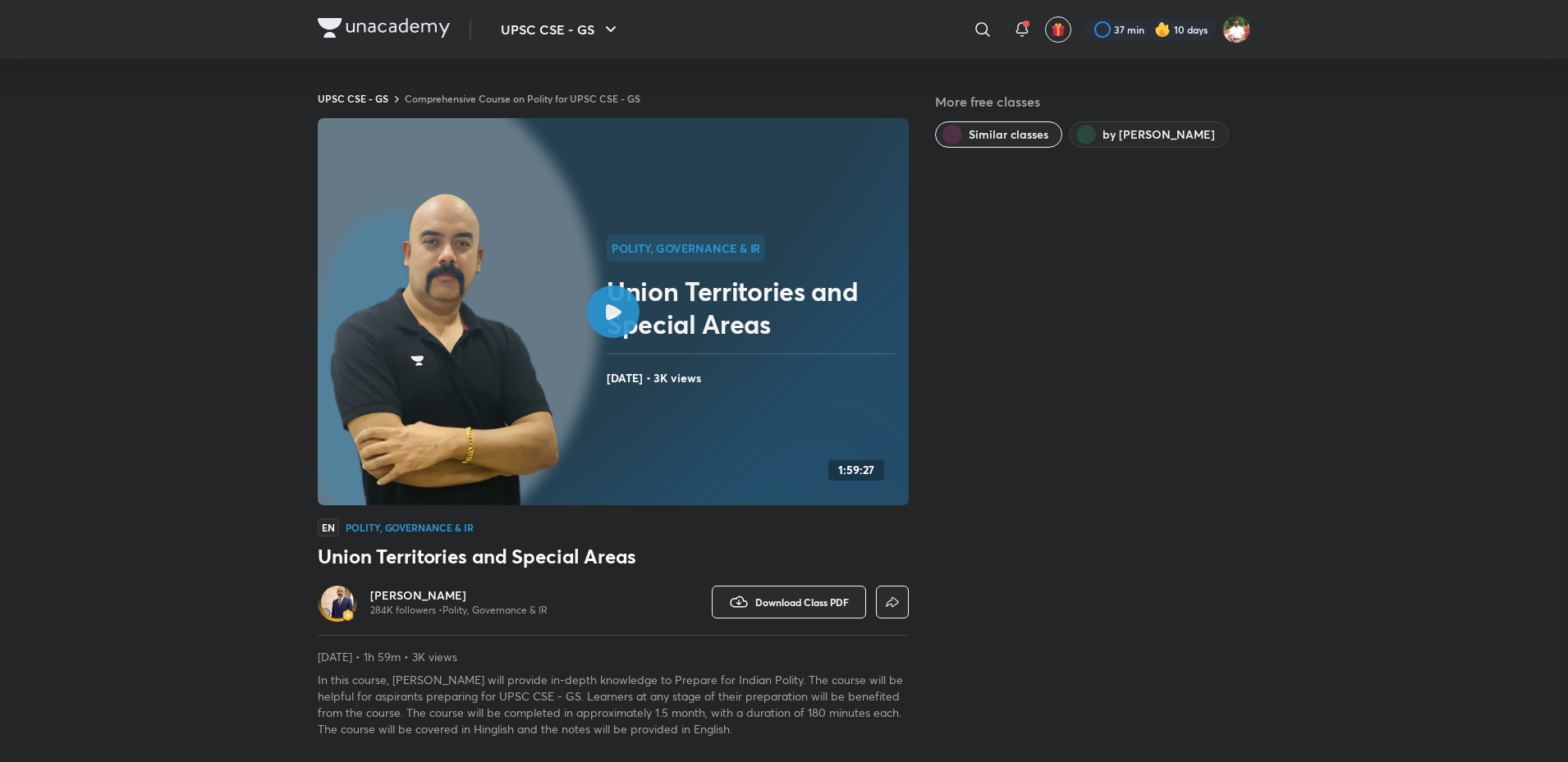
click at [382, 30] on img at bounding box center [384, 27] width 132 height 20
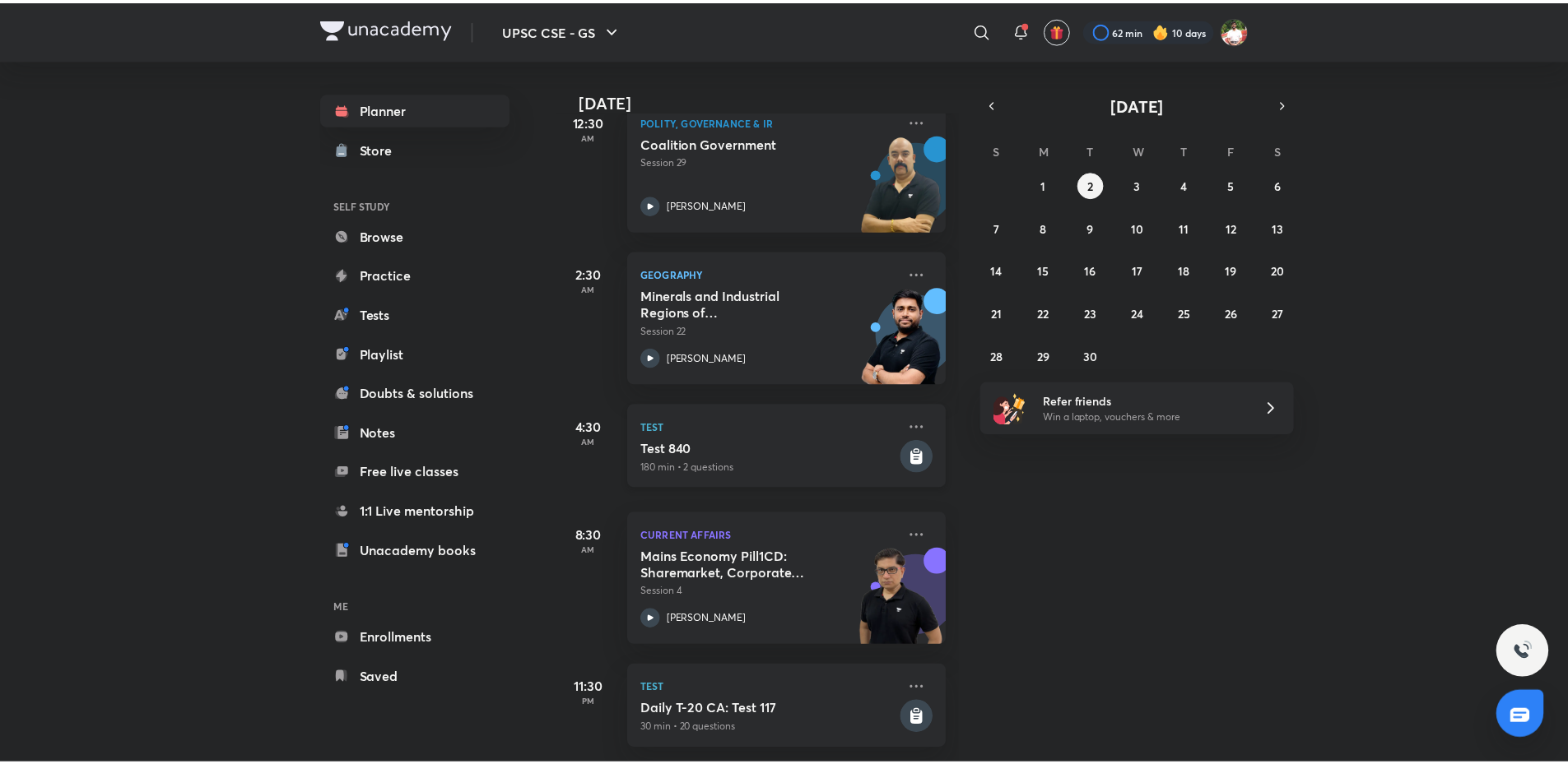
scroll to position [278, 0]
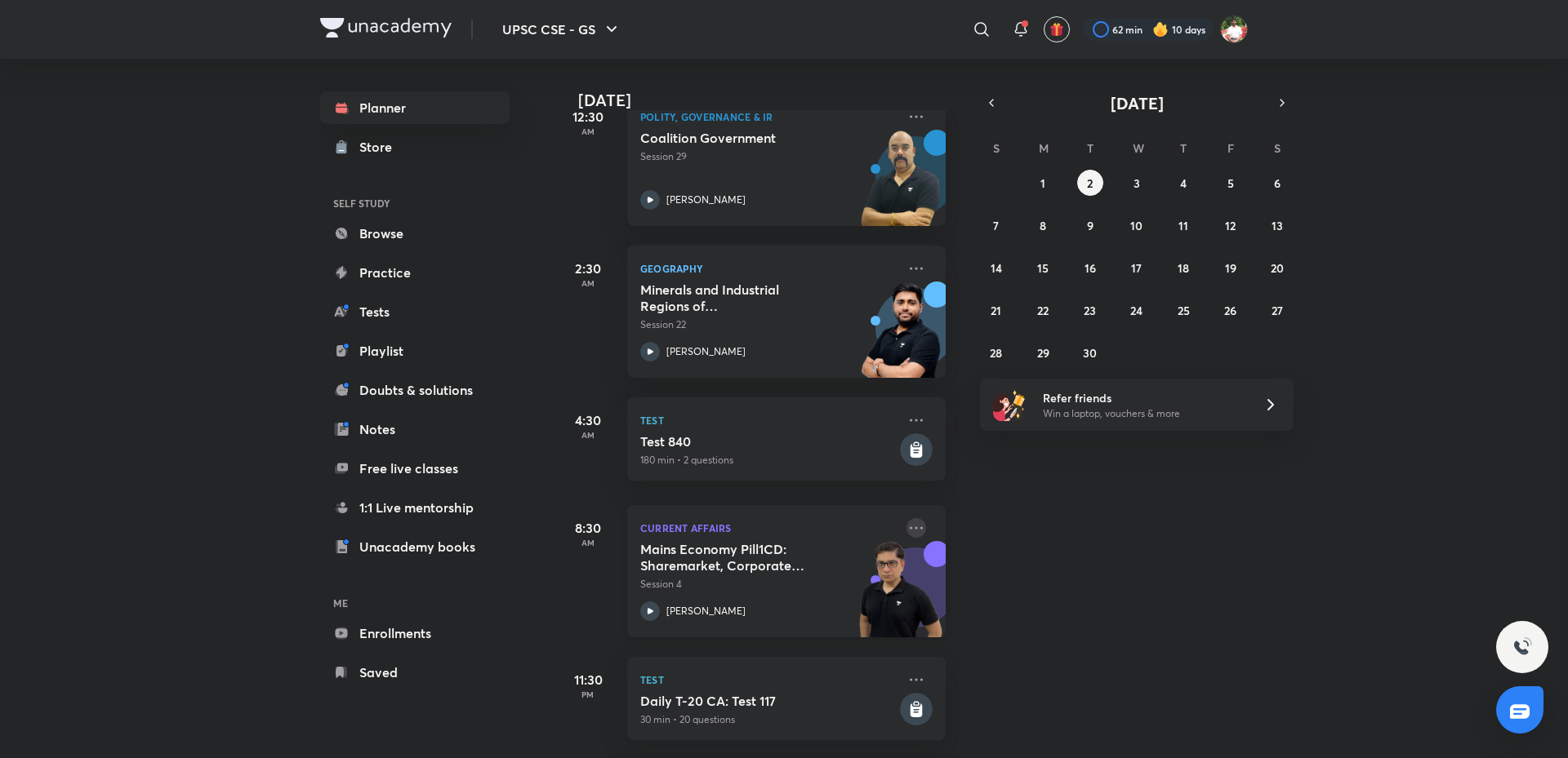
click at [907, 518] on icon at bounding box center [916, 528] width 20 height 20
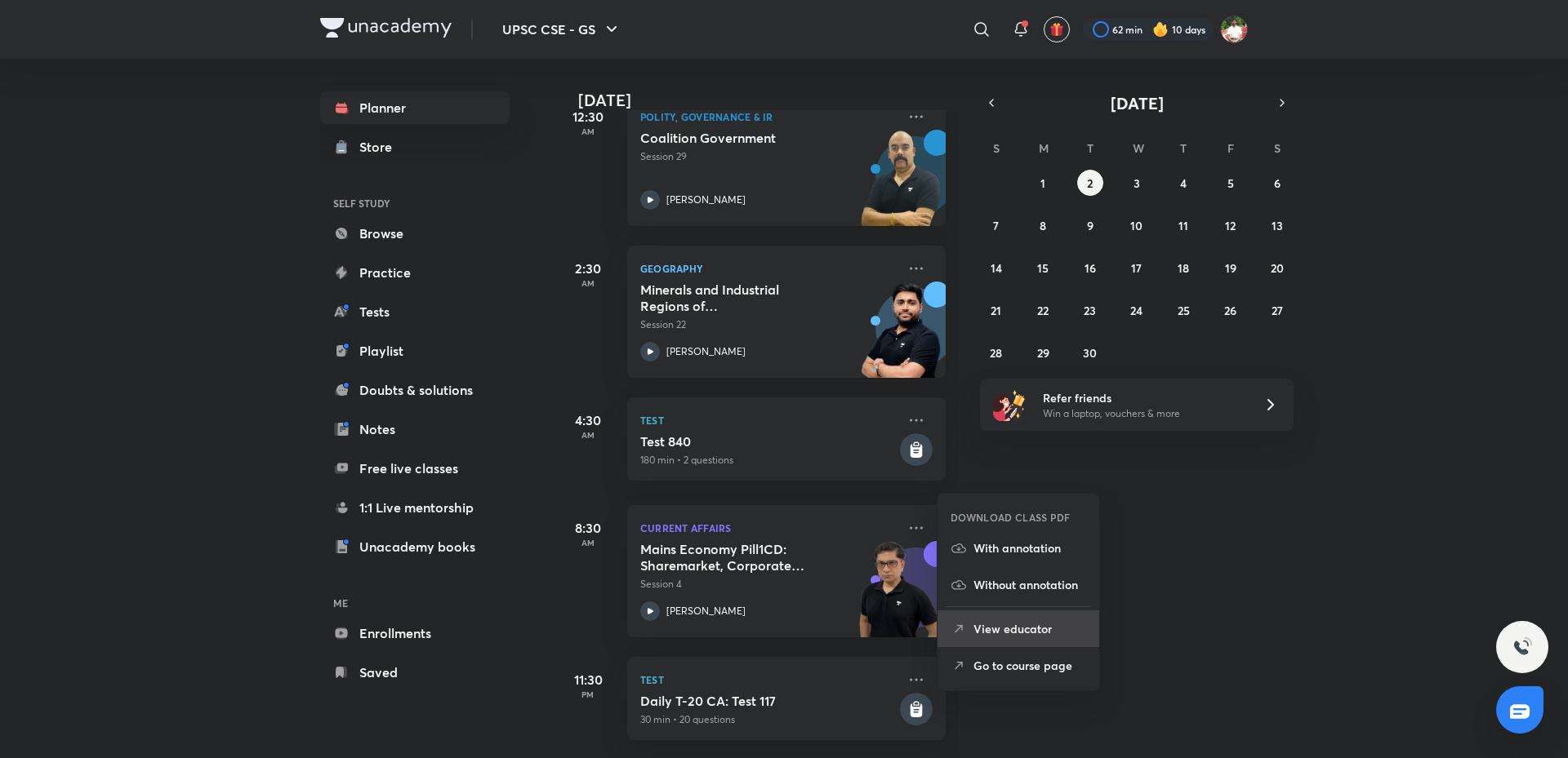
click at [1017, 634] on p "View educator" at bounding box center [1029, 628] width 113 height 17
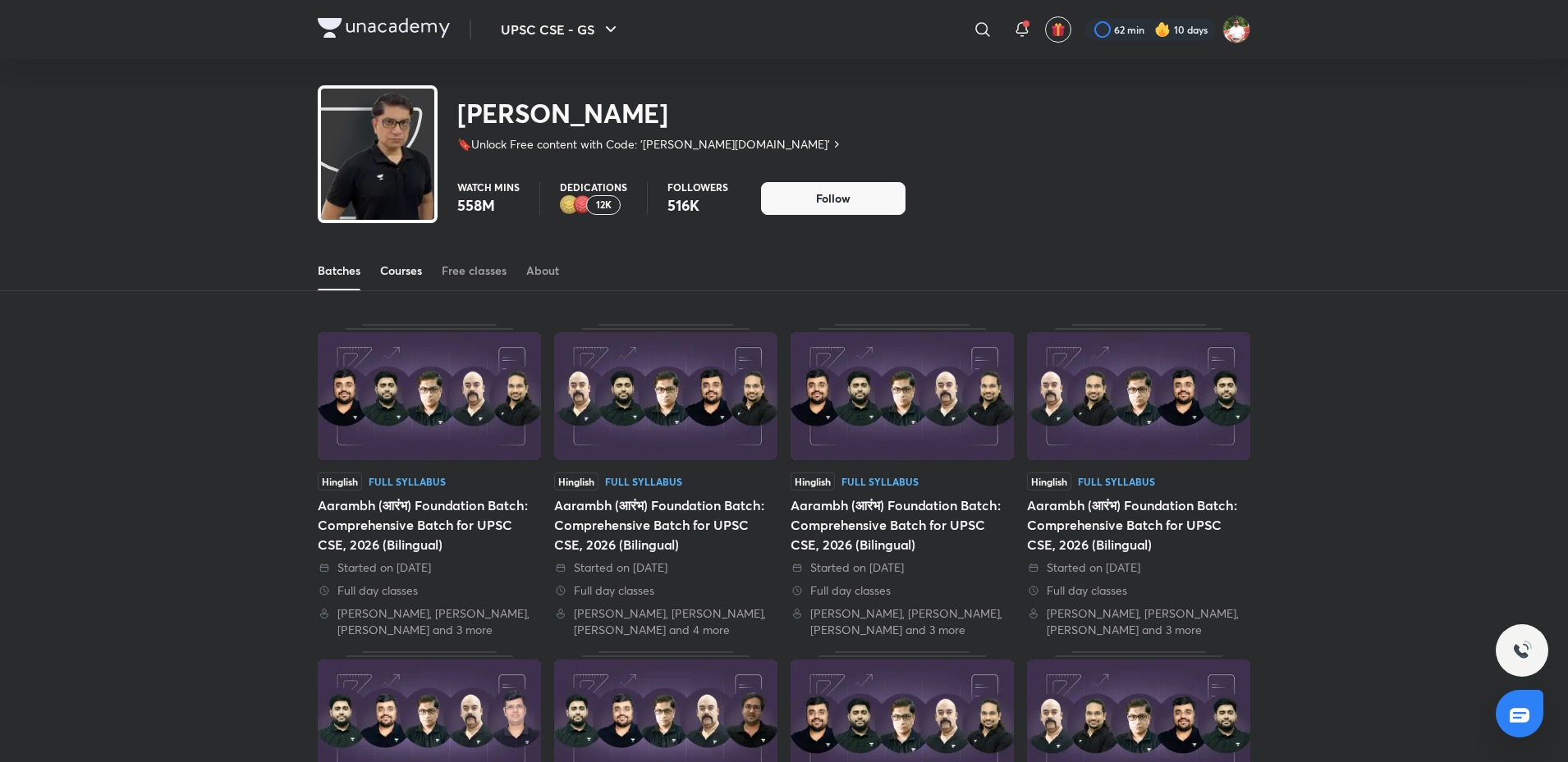
click at [380, 261] on link "Courses" at bounding box center [400, 271] width 42 height 39
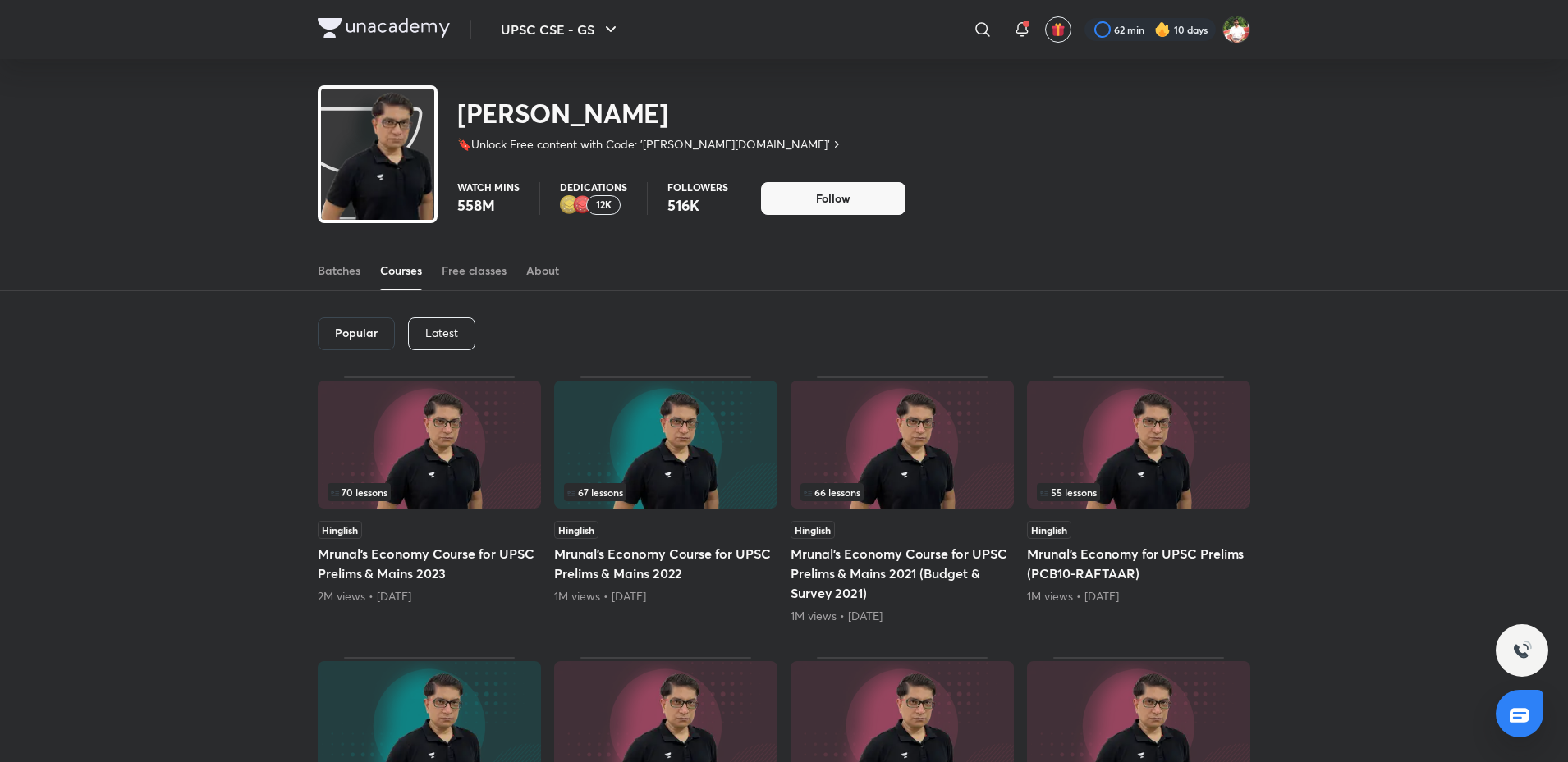
click at [456, 327] on p "Latest" at bounding box center [441, 333] width 33 height 13
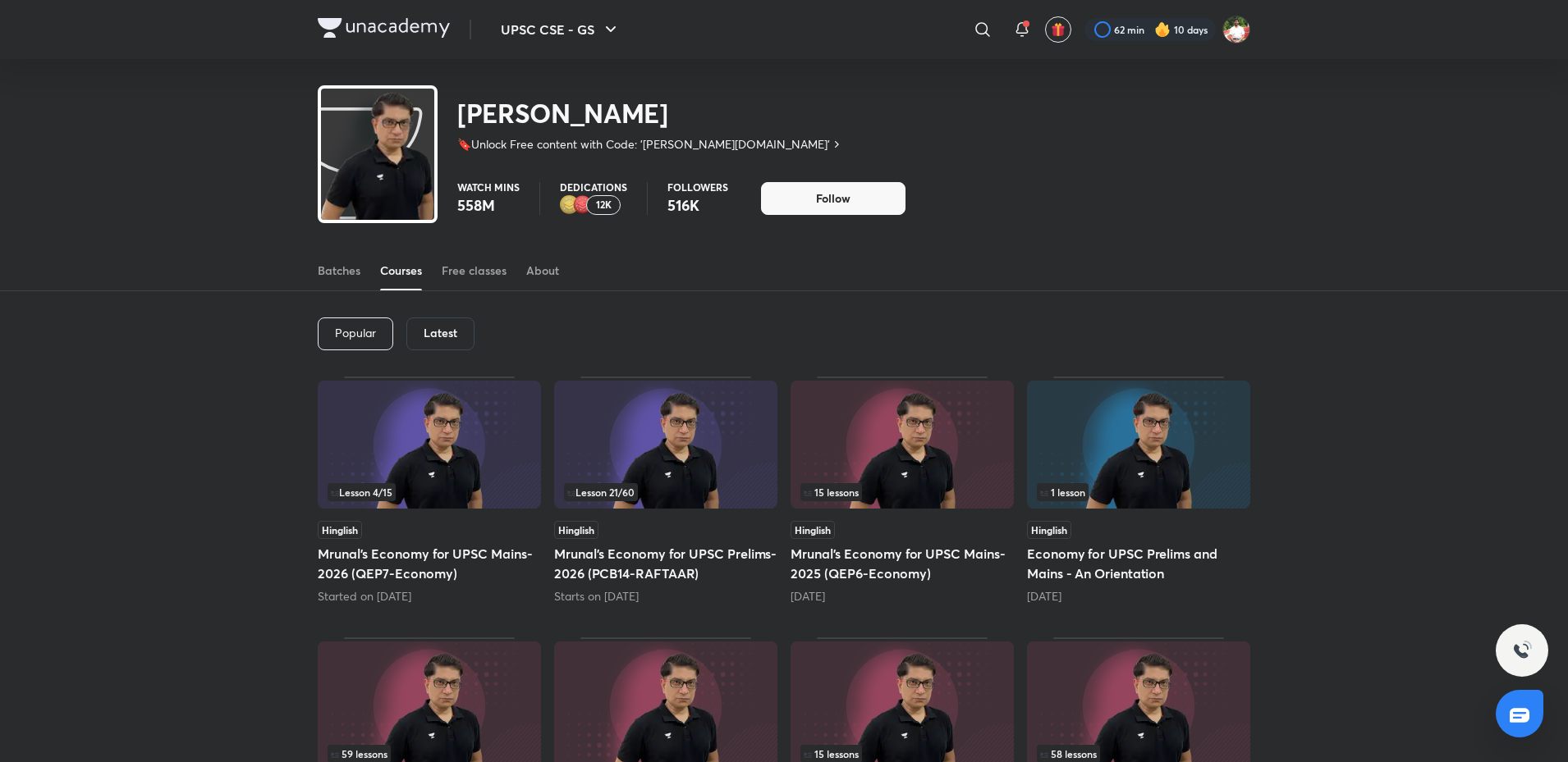
click at [672, 434] on img at bounding box center [666, 444] width 223 height 128
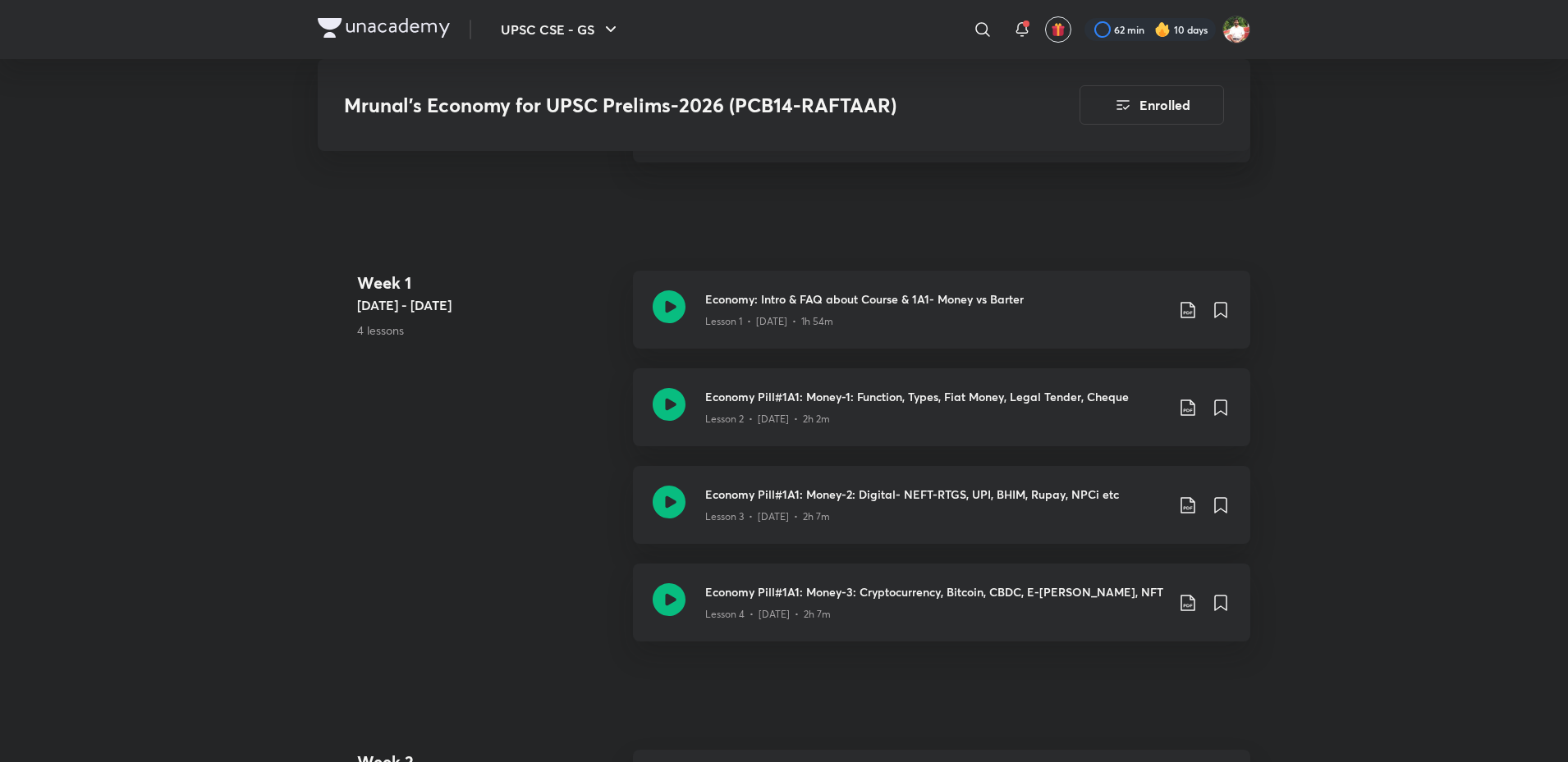
scroll to position [820, 0]
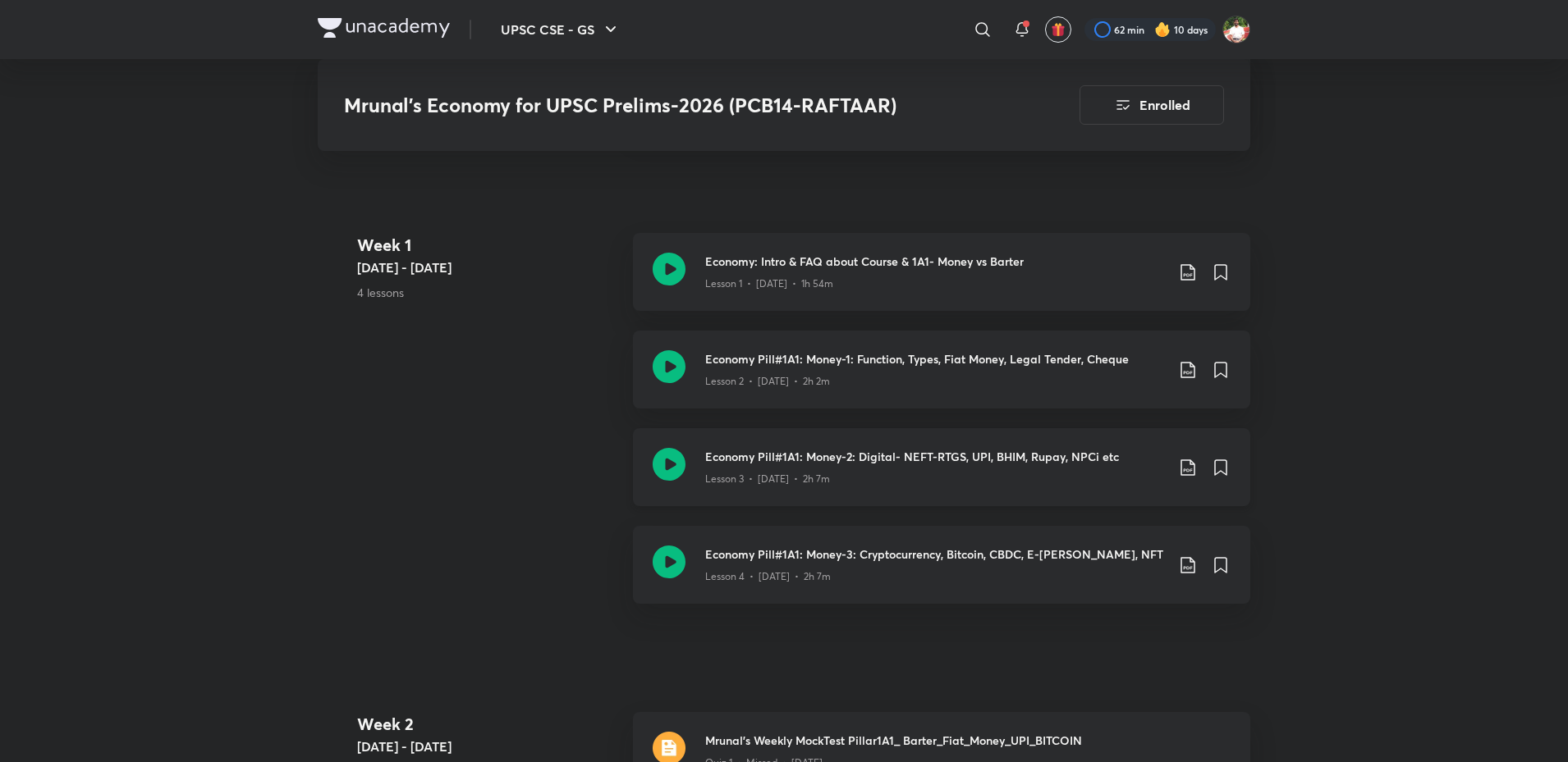
click at [675, 479] on icon at bounding box center [669, 464] width 33 height 33
